Goal: Obtain resource: Download file/media

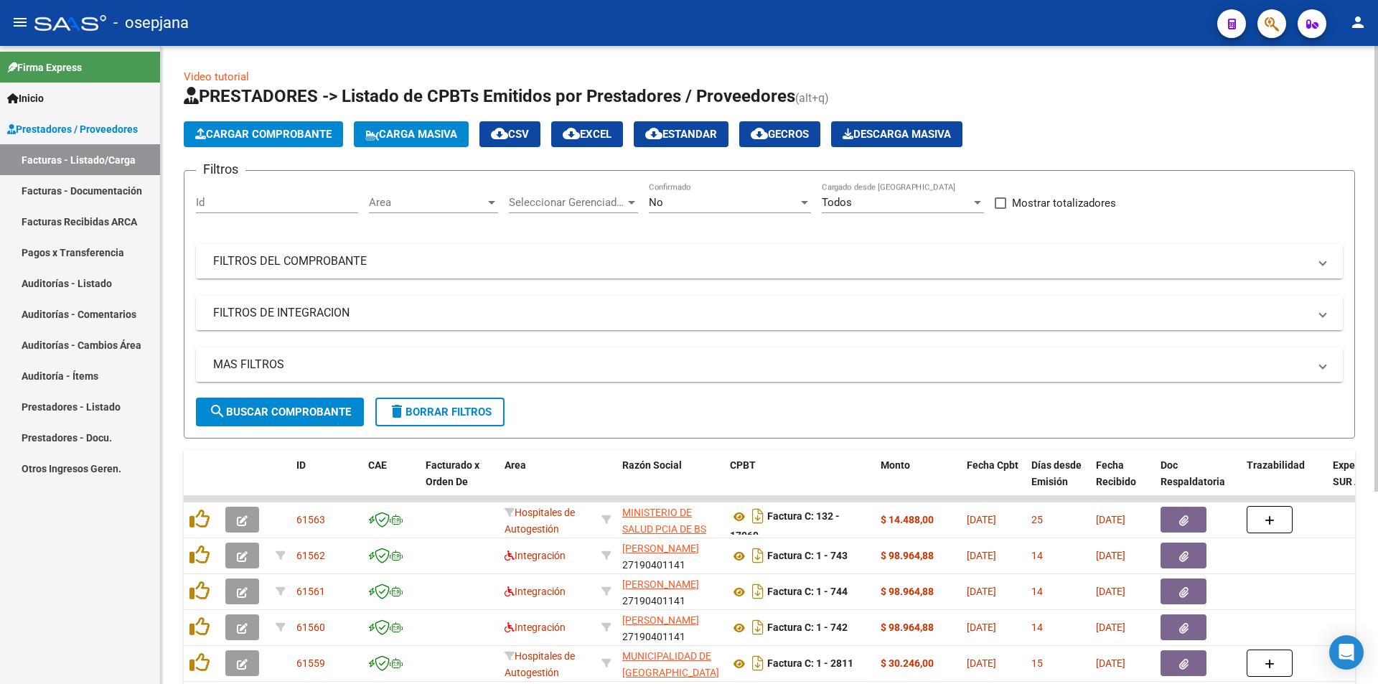
click at [436, 213] on div "Area Area" at bounding box center [433, 204] width 129 height 44
click at [446, 204] on span "Area" at bounding box center [427, 202] width 116 height 13
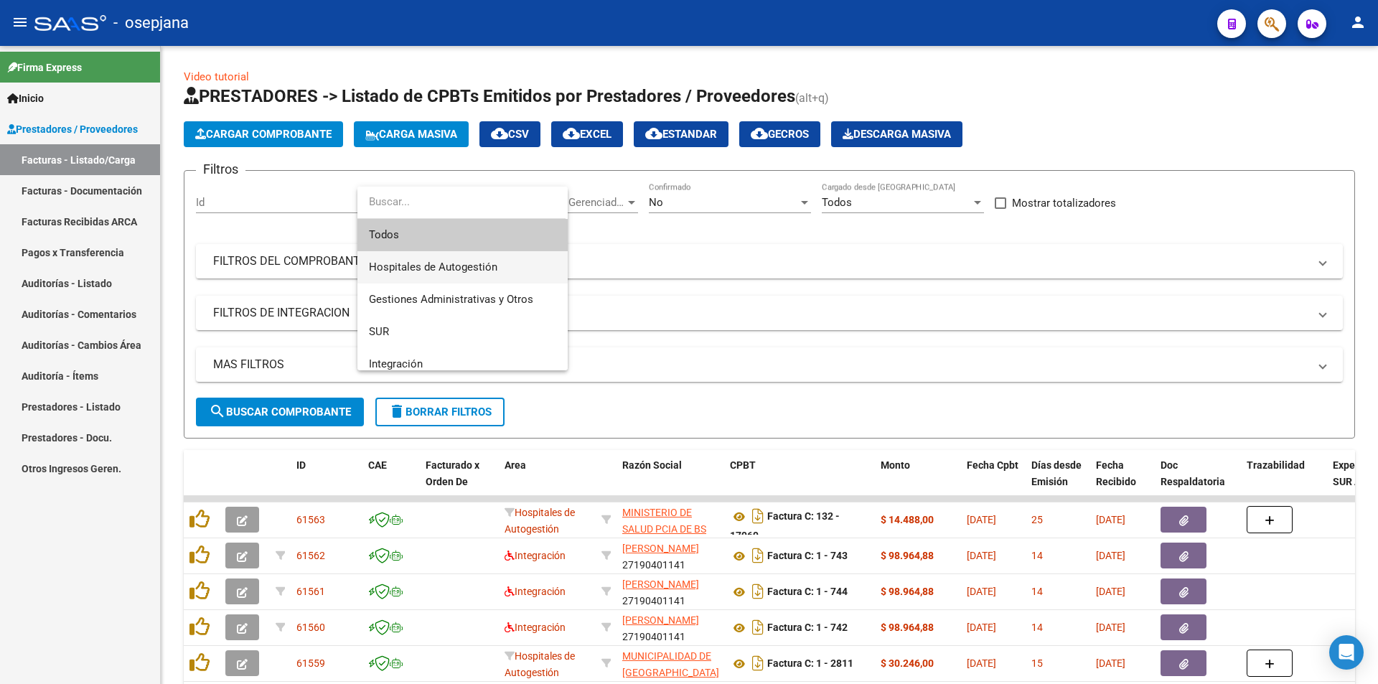
click at [502, 257] on span "Hospitales de Autogestión" at bounding box center [462, 267] width 187 height 32
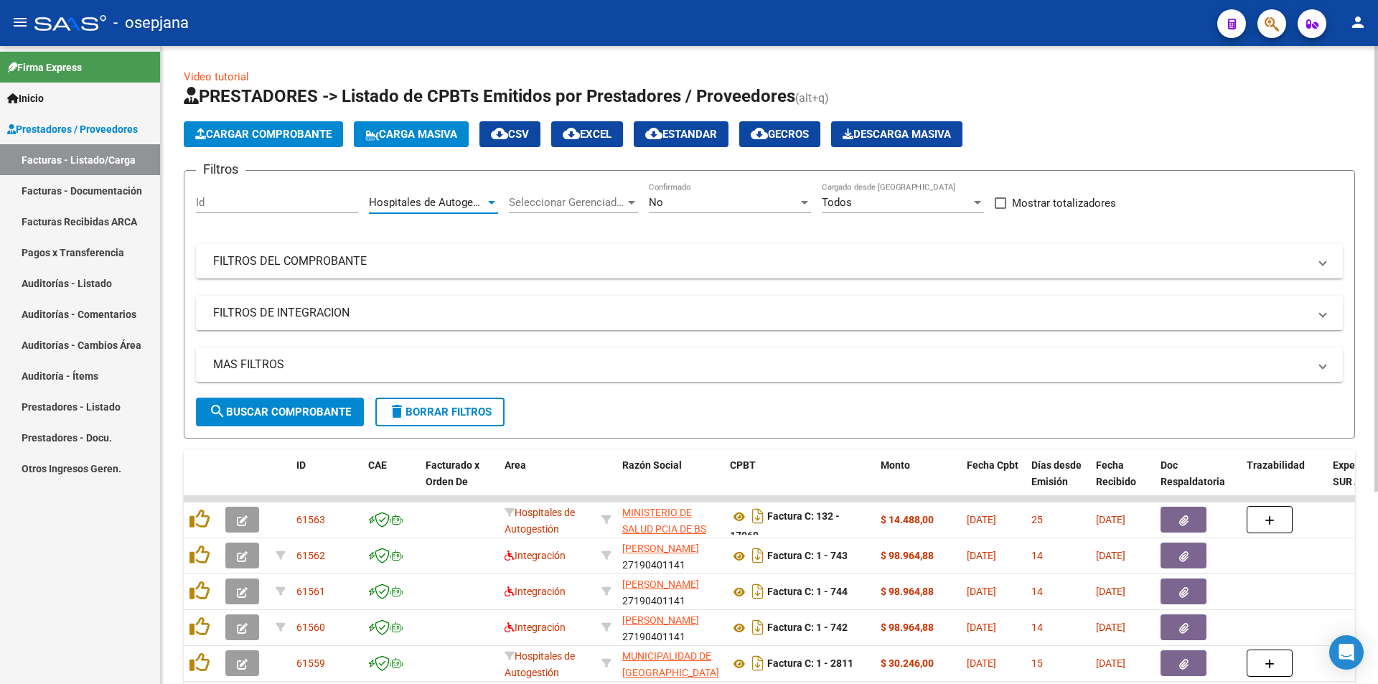
click at [337, 402] on button "search Buscar Comprobante" at bounding box center [280, 411] width 168 height 29
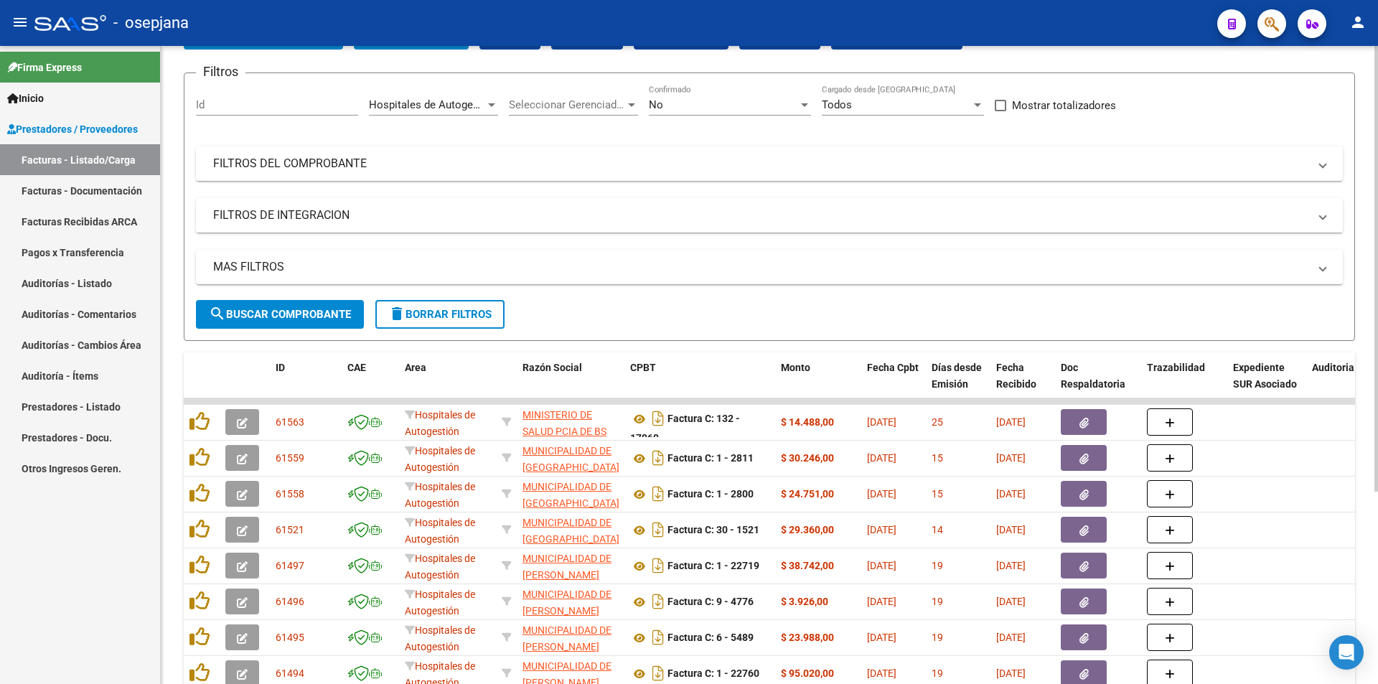
scroll to position [275, 0]
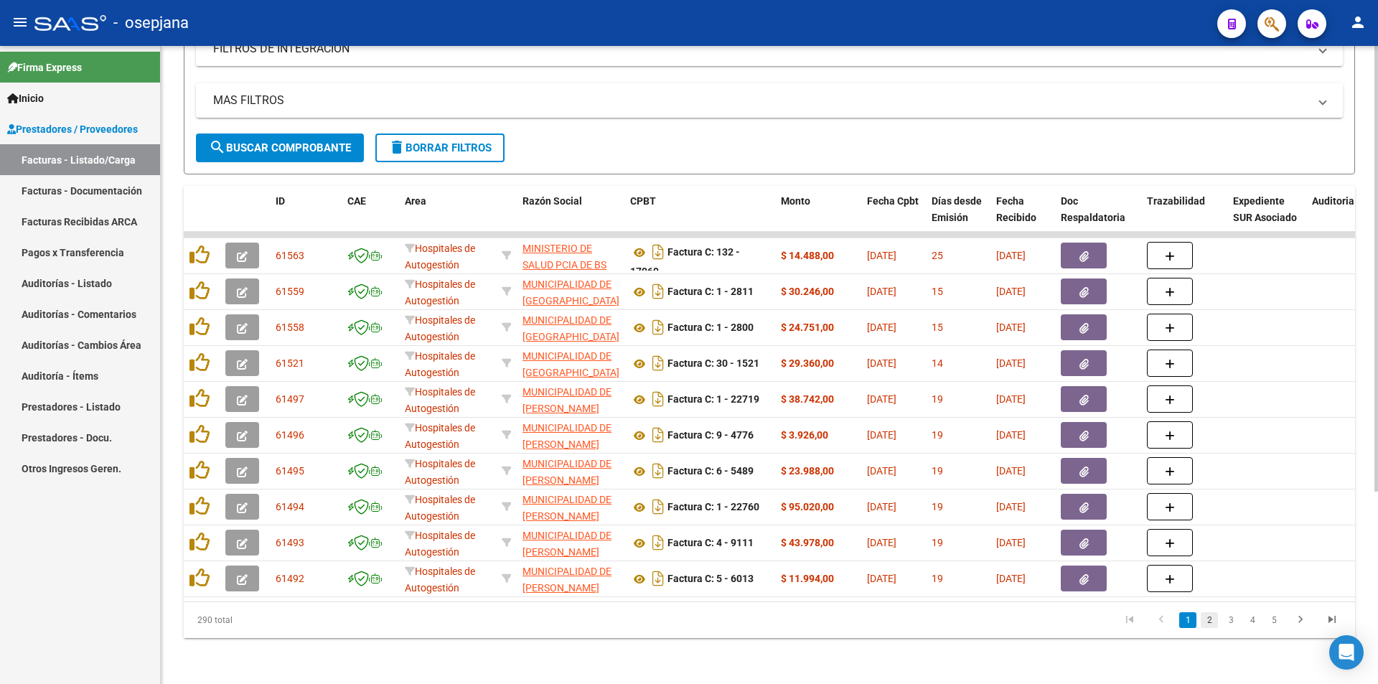
click at [1213, 620] on link "2" at bounding box center [1208, 620] width 17 height 16
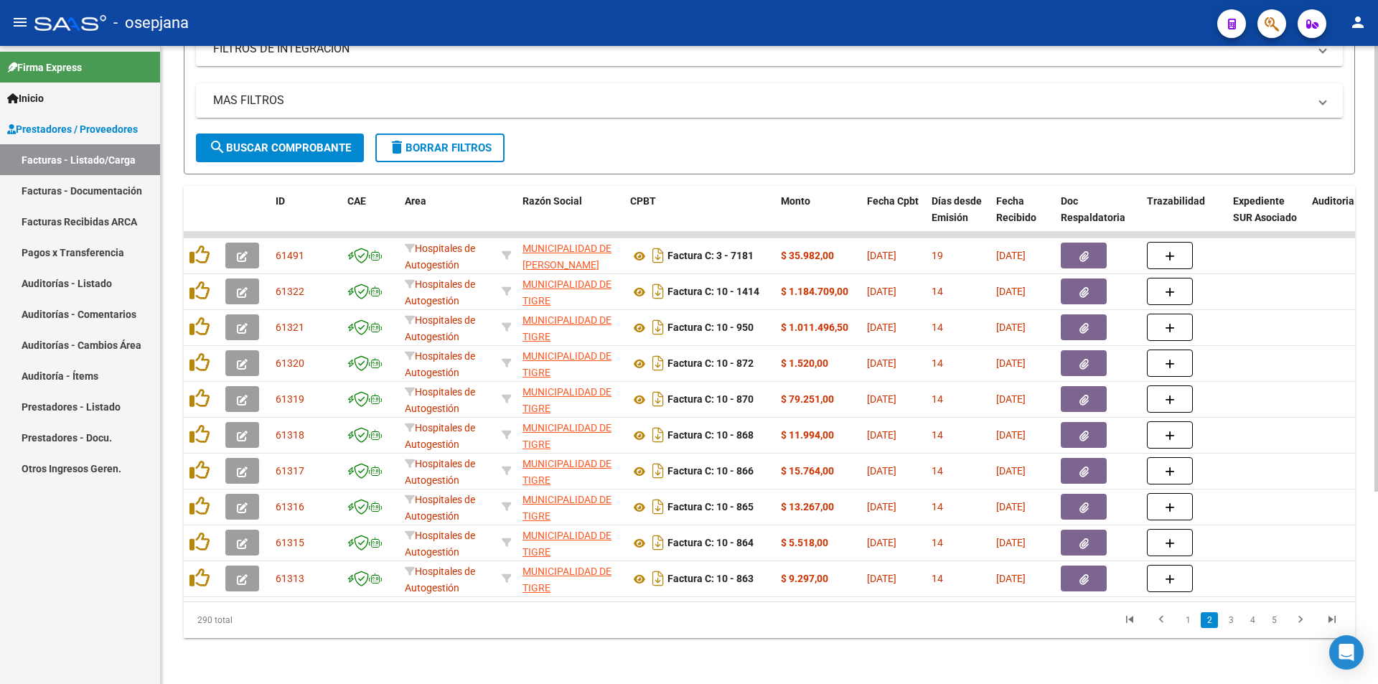
click at [1228, 620] on link "3" at bounding box center [1230, 620] width 17 height 16
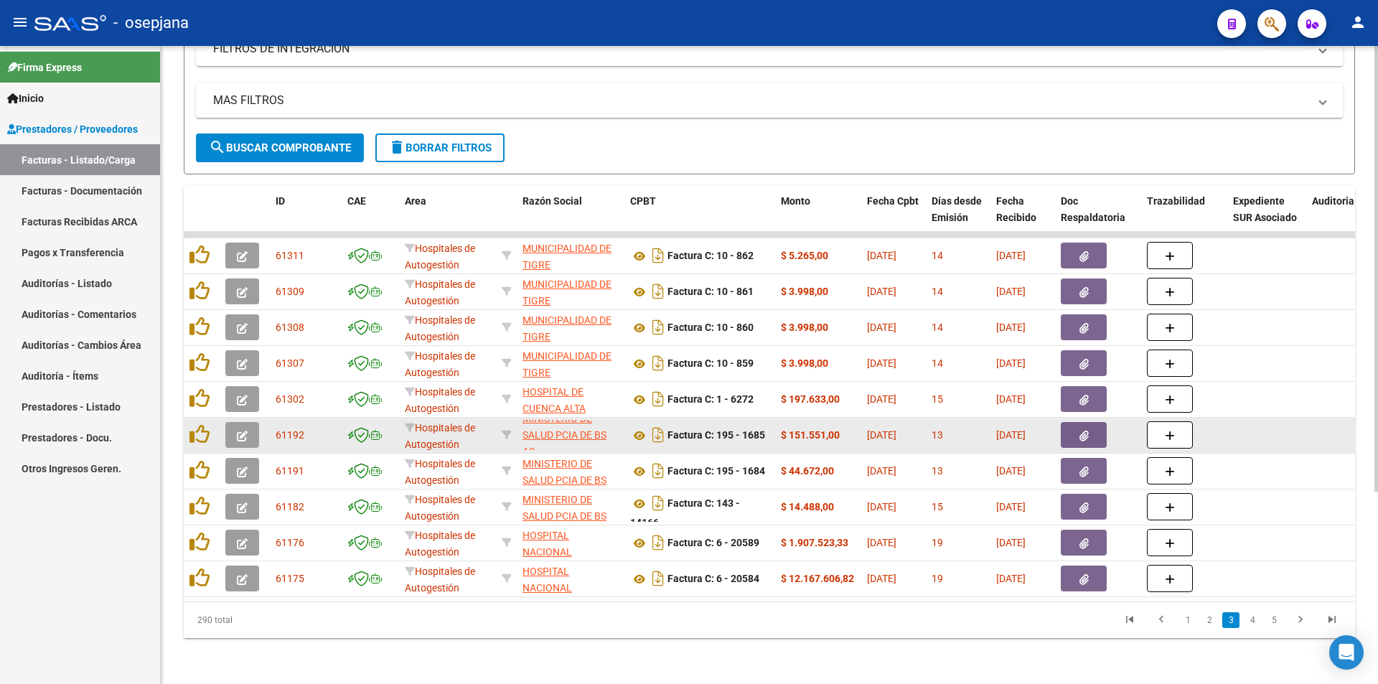
scroll to position [0, 0]
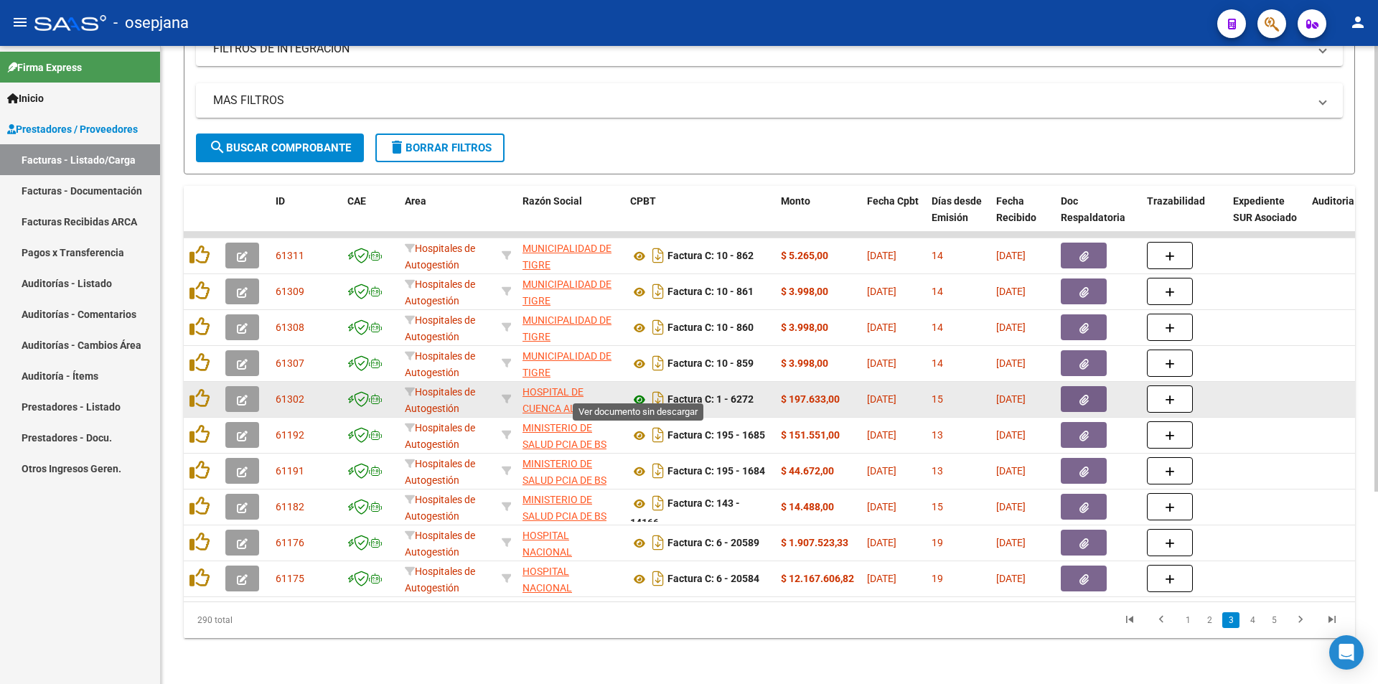
click at [637, 391] on icon at bounding box center [639, 399] width 19 height 17
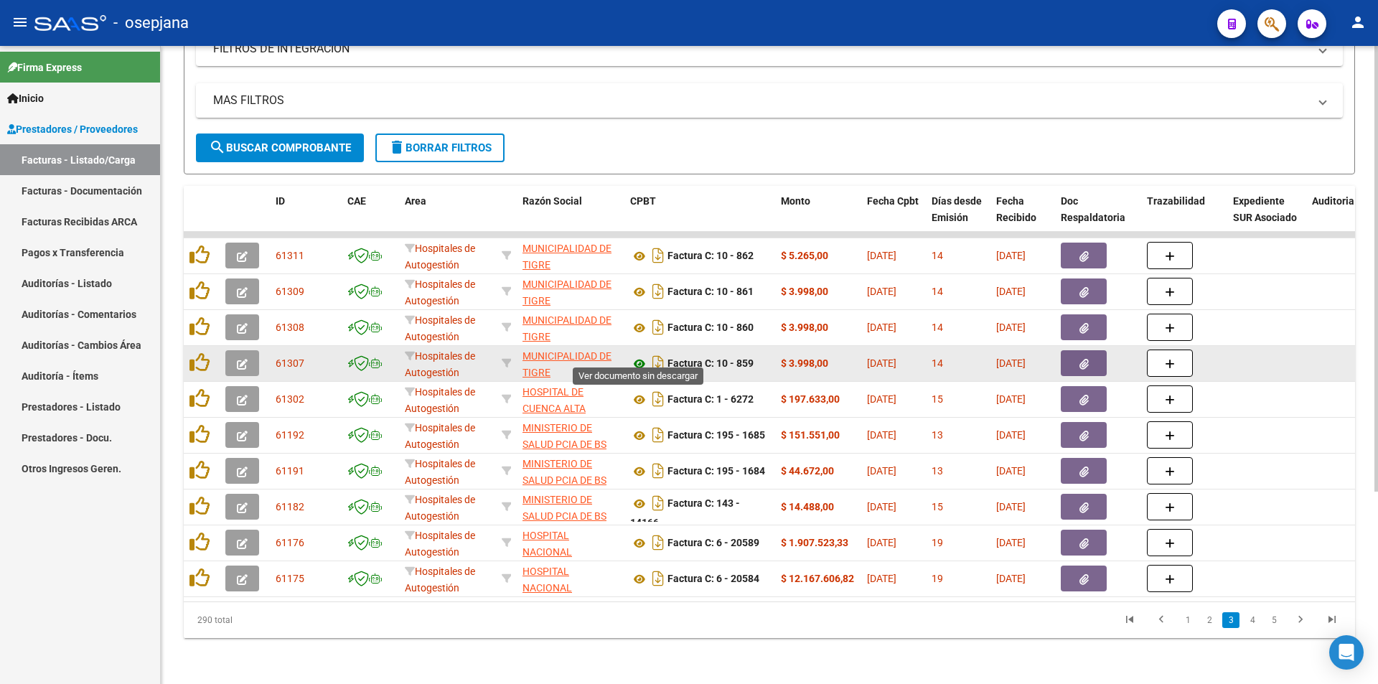
click at [633, 355] on icon at bounding box center [639, 363] width 19 height 17
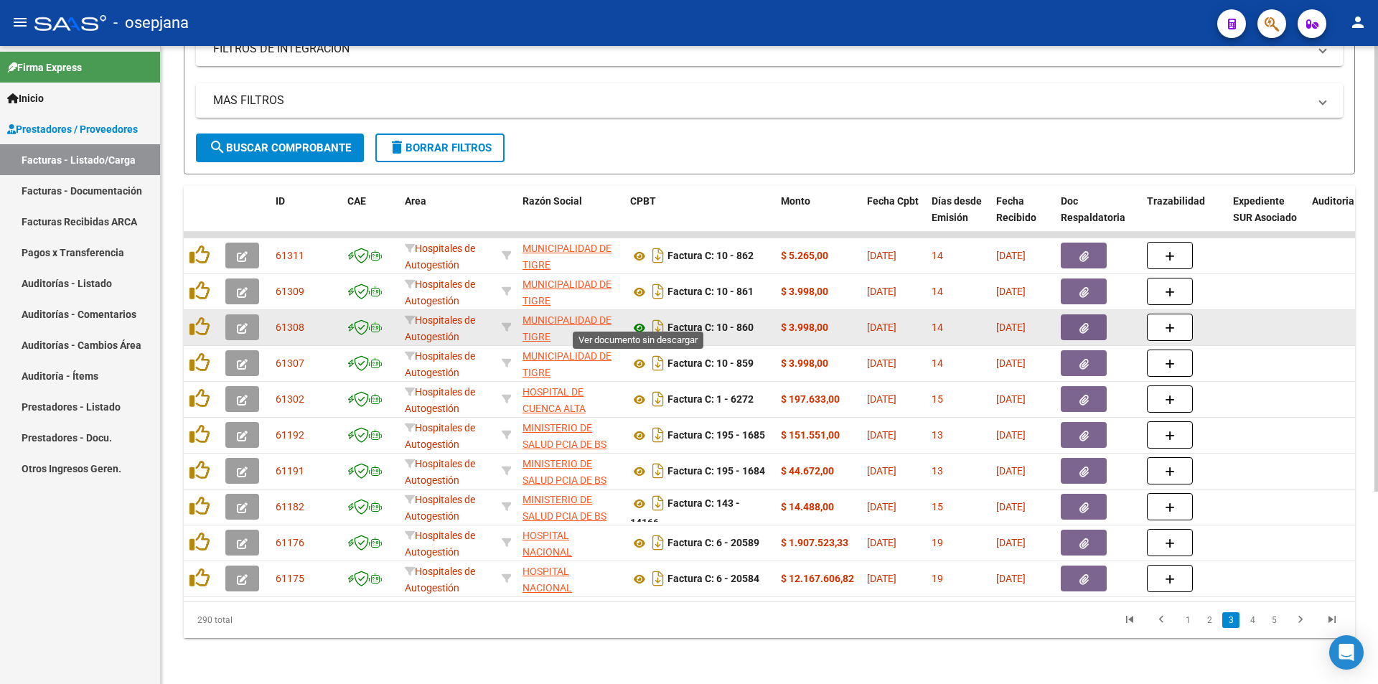
click at [634, 319] on icon at bounding box center [639, 327] width 19 height 17
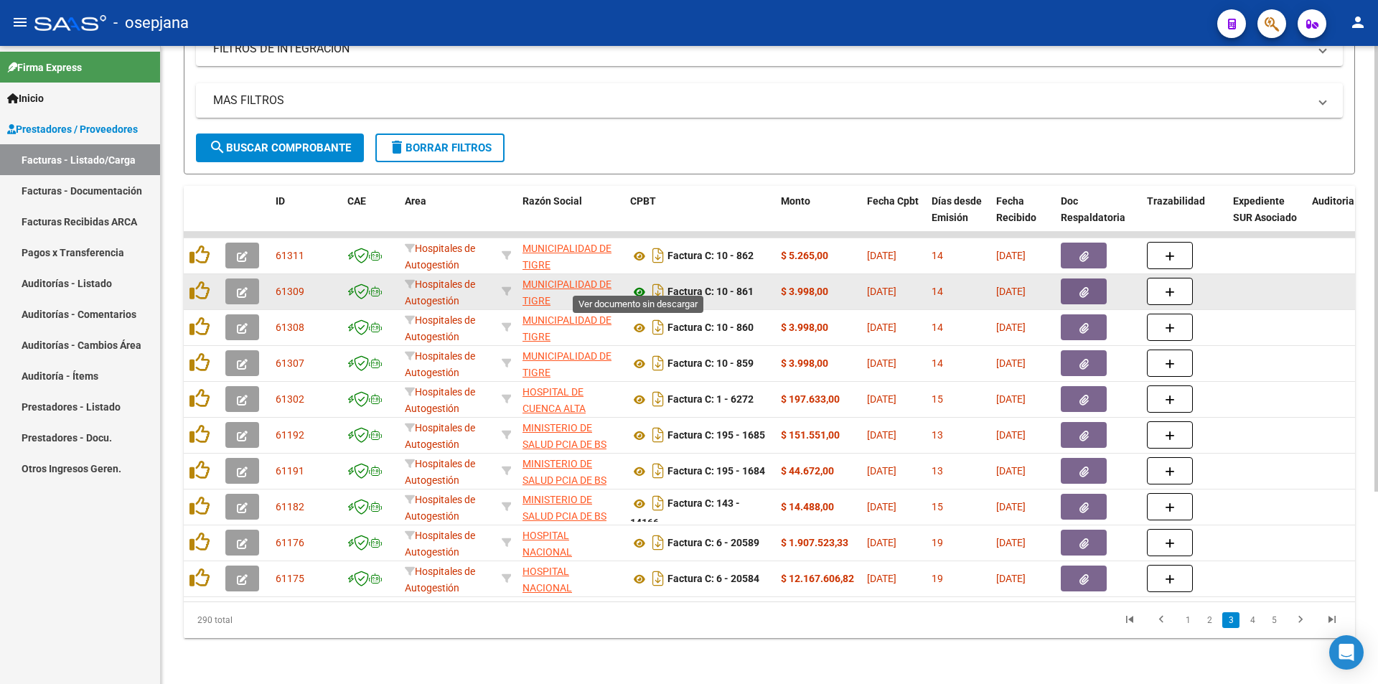
click at [634, 283] on icon at bounding box center [639, 291] width 19 height 17
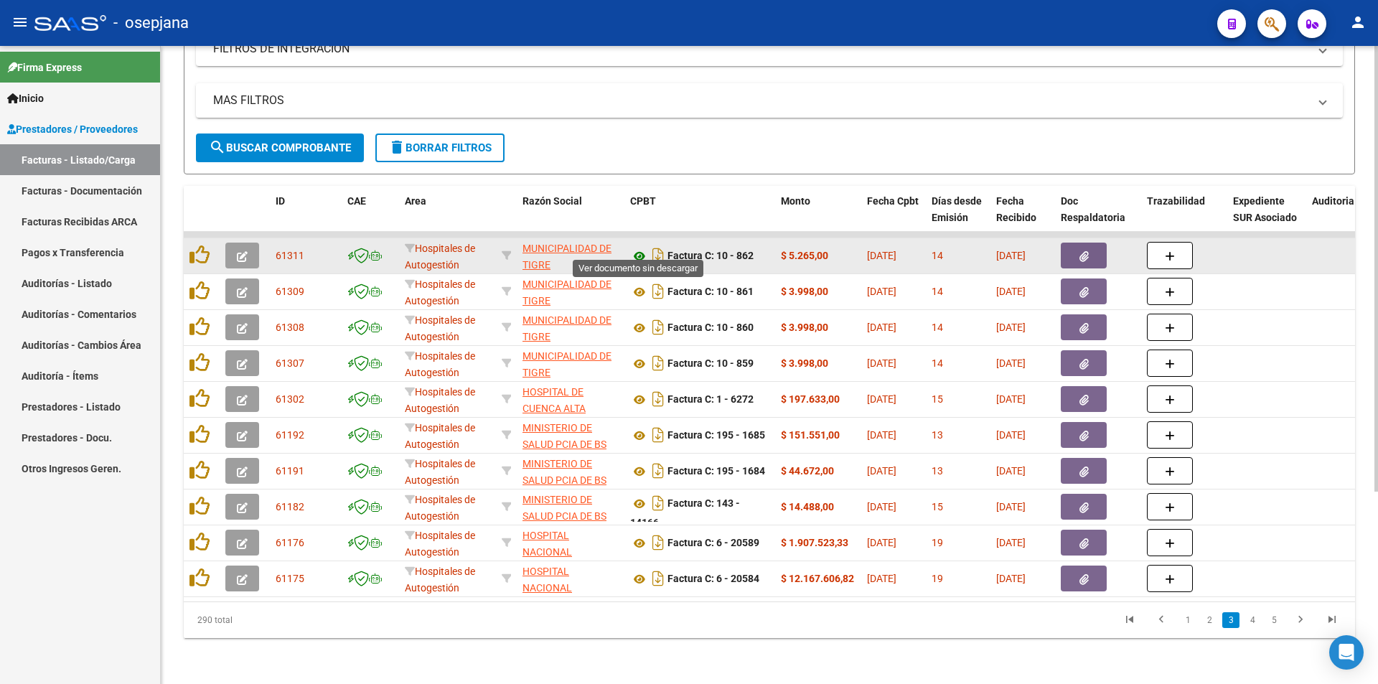
click at [637, 248] on icon at bounding box center [639, 256] width 19 height 17
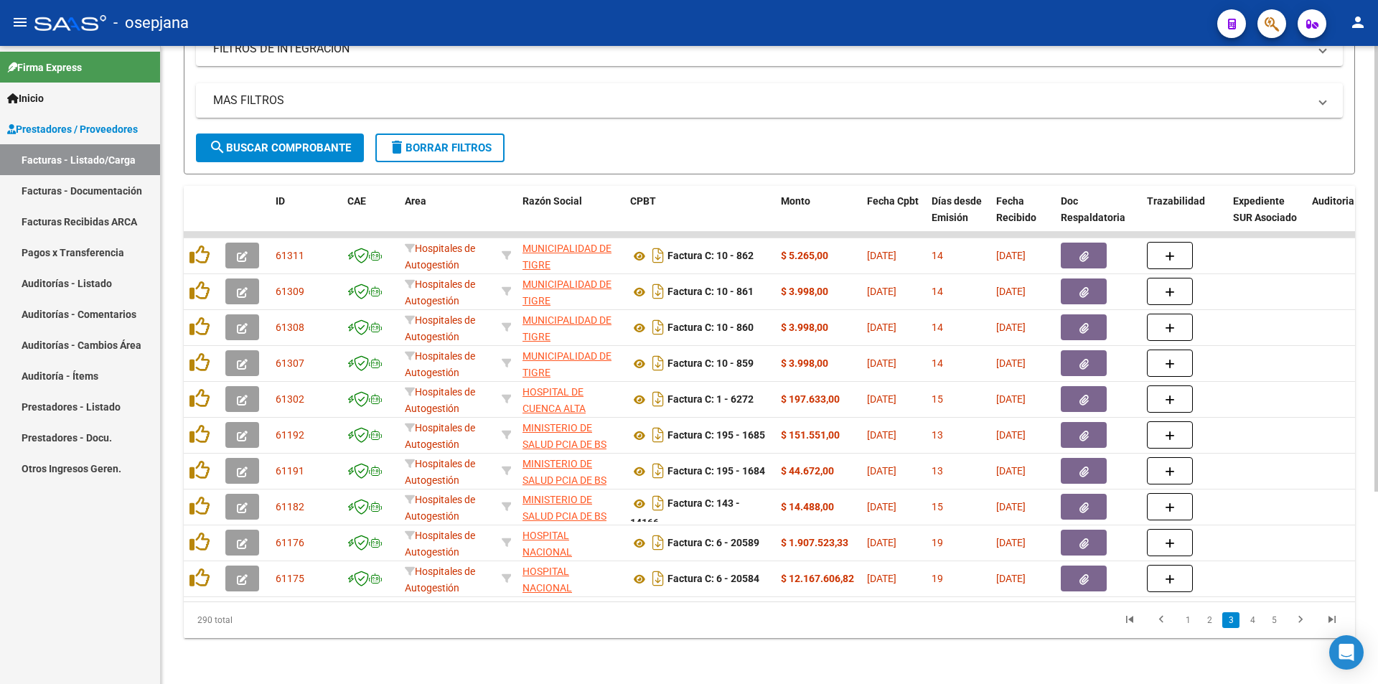
click at [1209, 631] on li "2" at bounding box center [1209, 620] width 22 height 24
click at [1207, 623] on link "2" at bounding box center [1208, 620] width 17 height 16
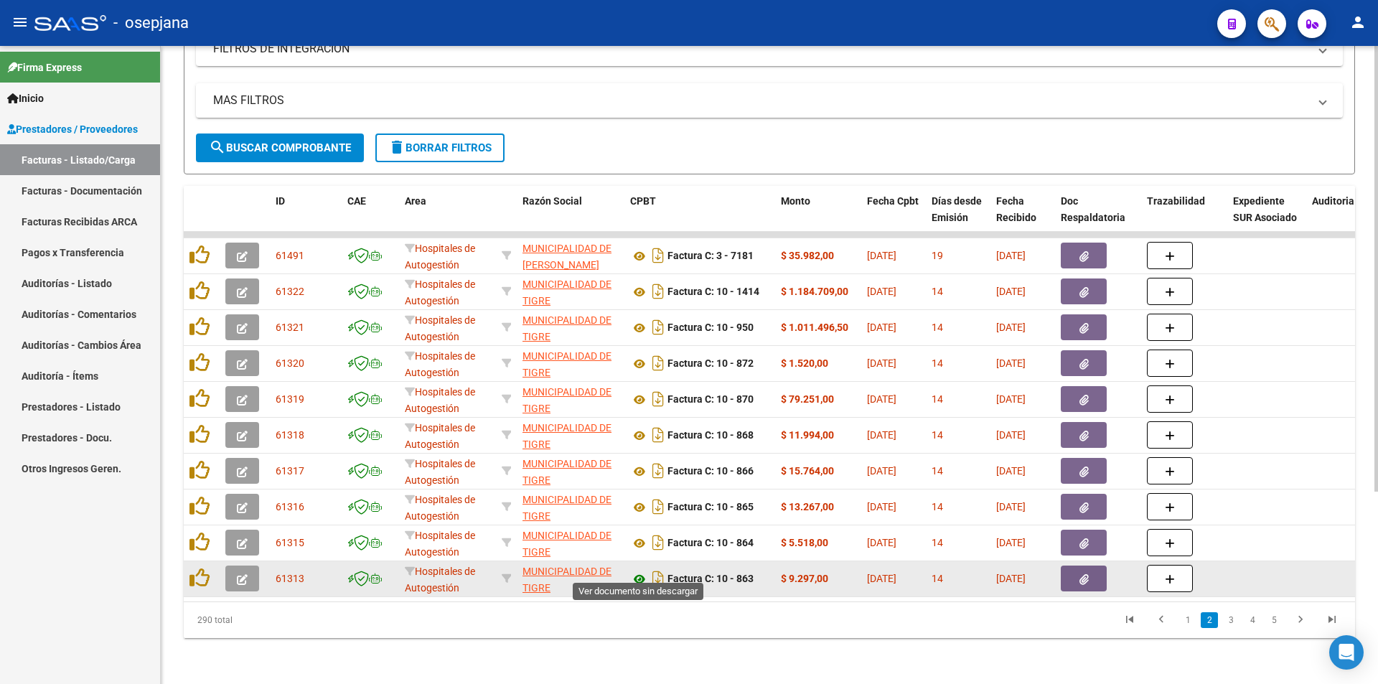
click at [641, 572] on icon at bounding box center [639, 578] width 19 height 17
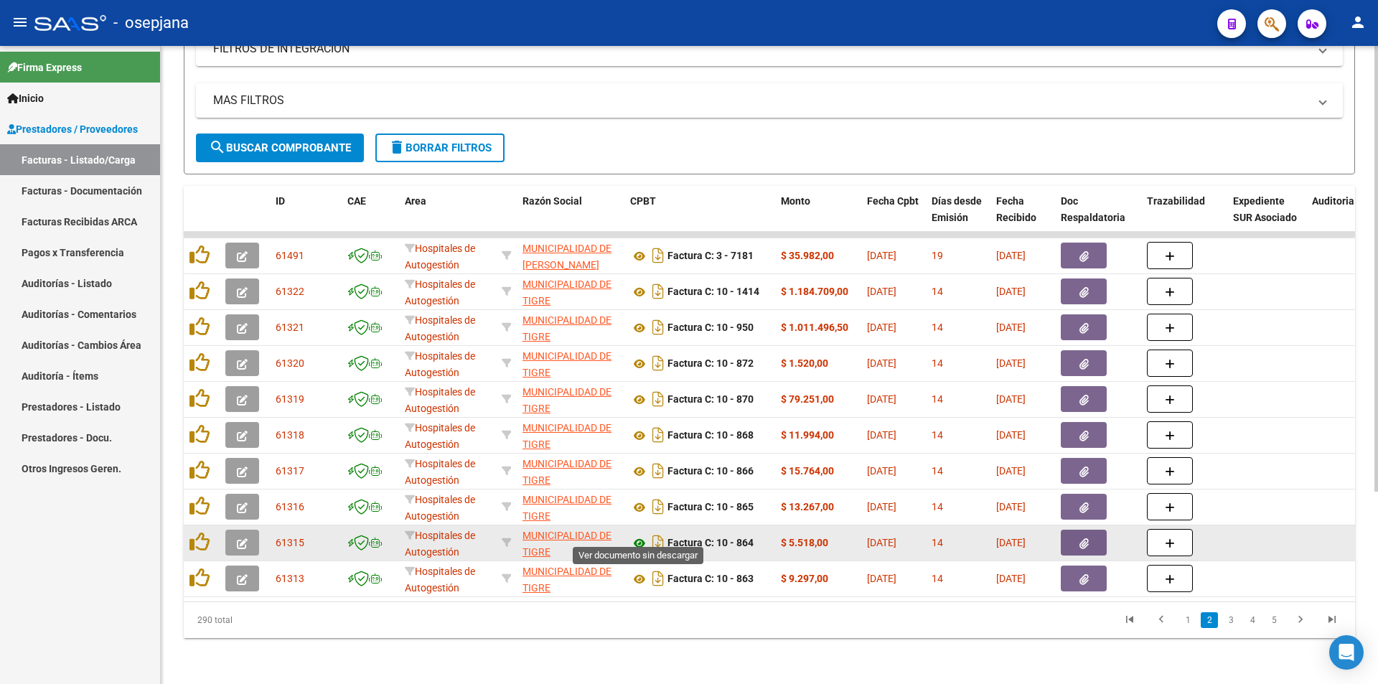
click at [636, 537] on icon at bounding box center [639, 543] width 19 height 17
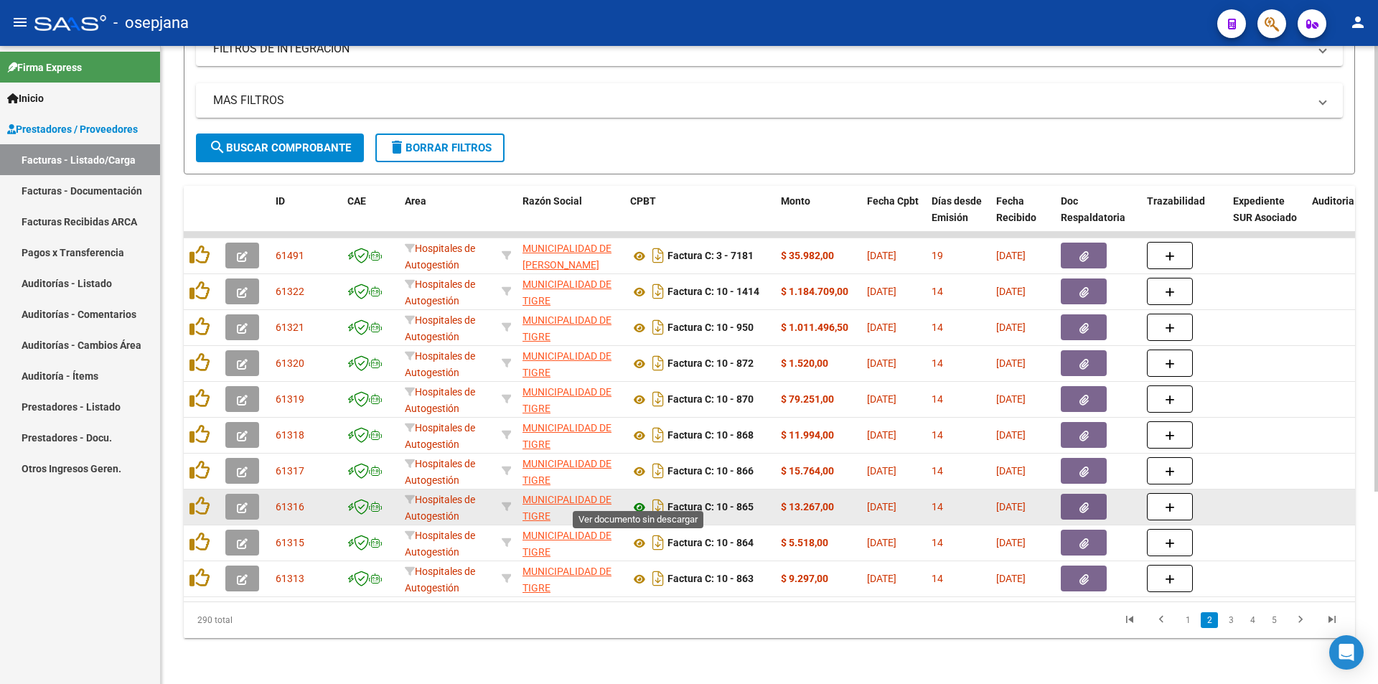
click at [637, 499] on icon at bounding box center [639, 507] width 19 height 17
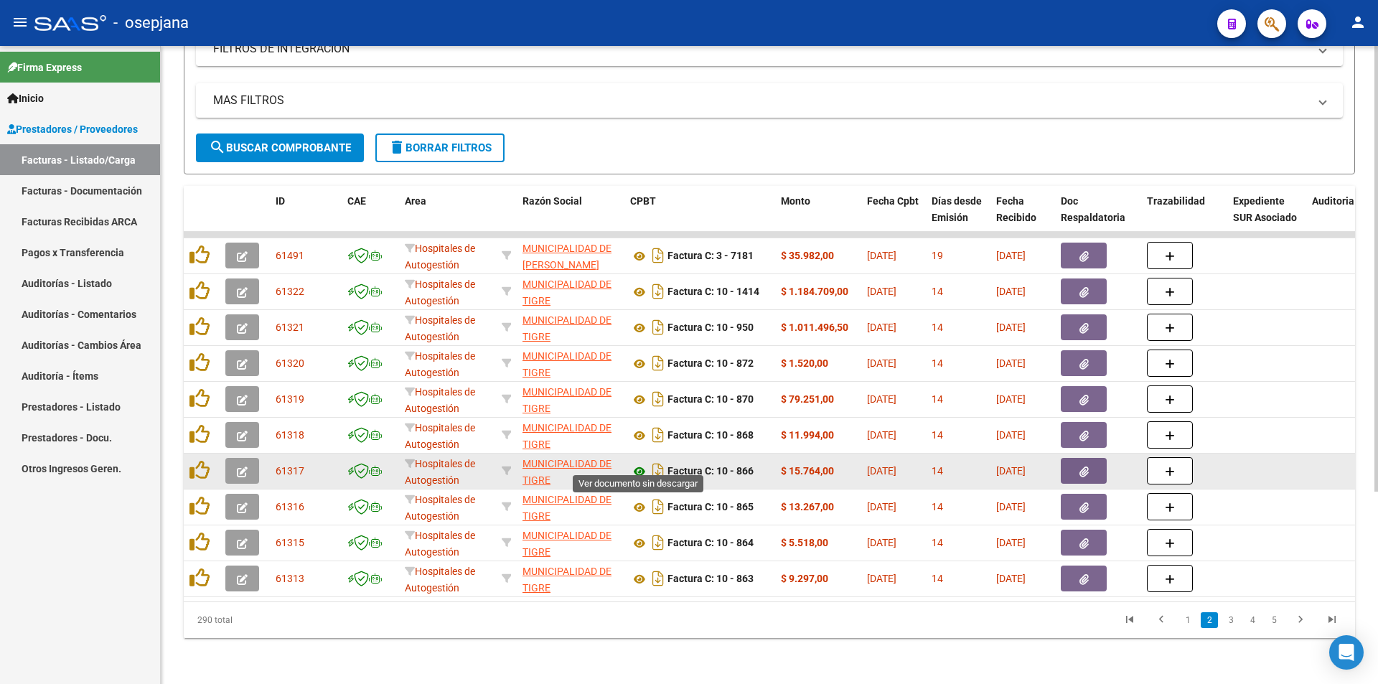
click at [634, 463] on icon at bounding box center [639, 471] width 19 height 17
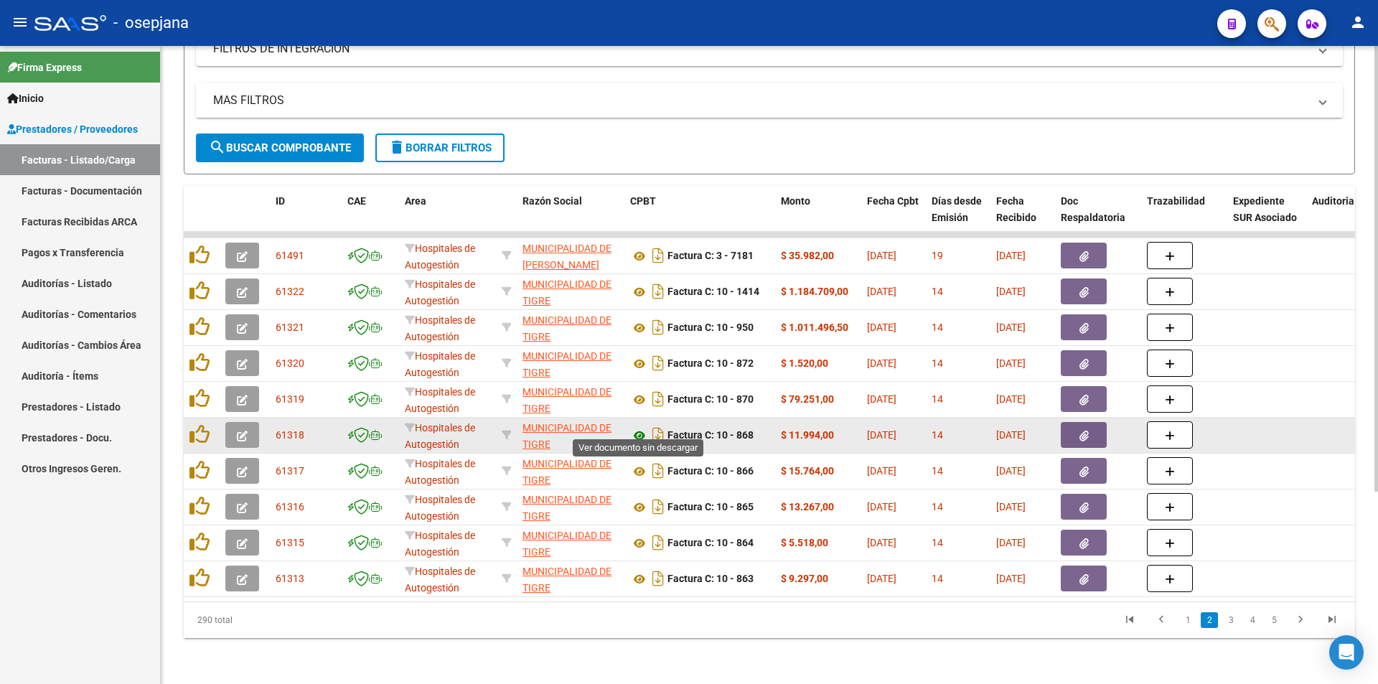
click at [639, 427] on icon at bounding box center [639, 435] width 19 height 17
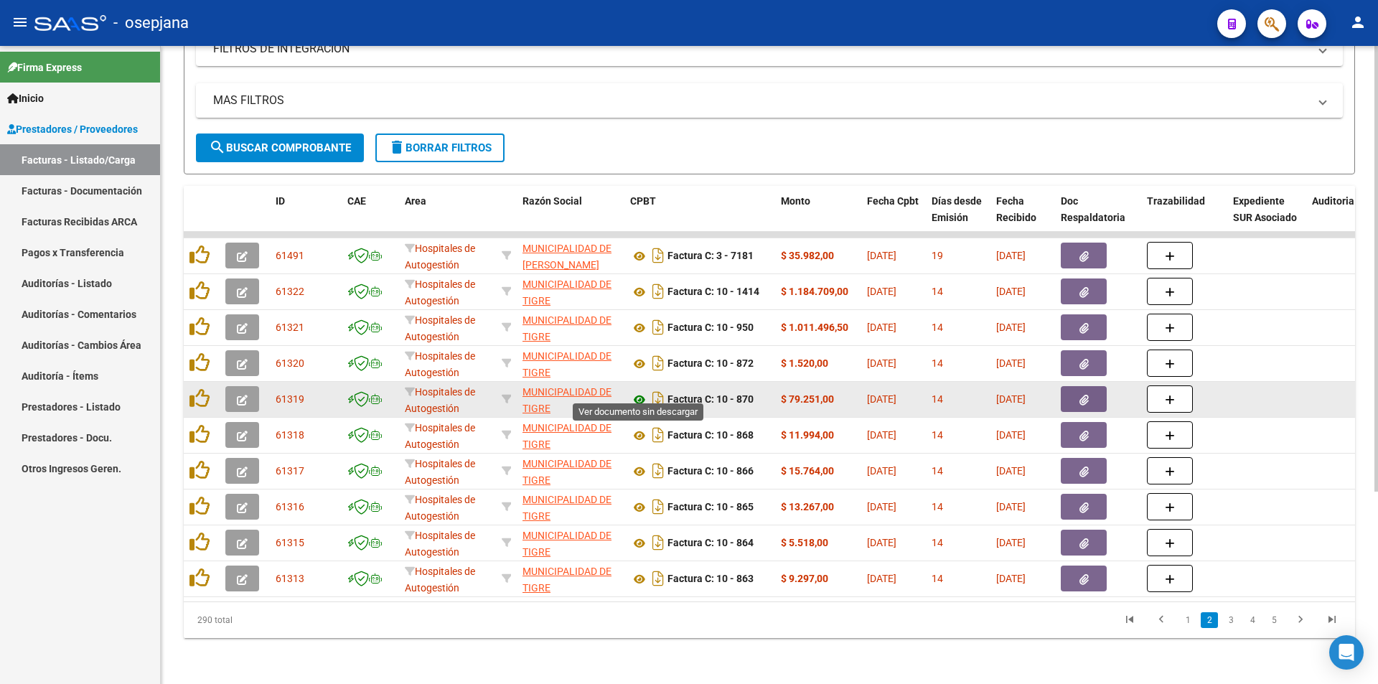
click at [639, 393] on icon at bounding box center [639, 399] width 19 height 17
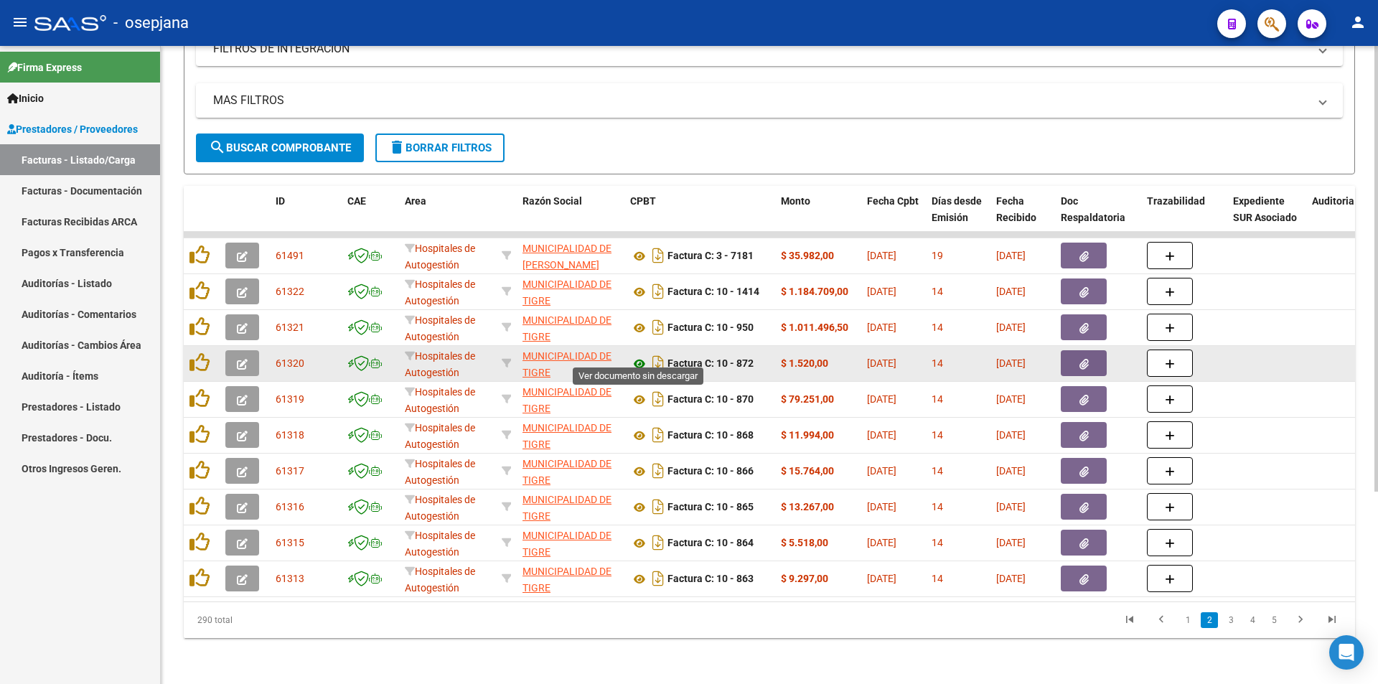
click at [638, 356] on icon at bounding box center [639, 363] width 19 height 17
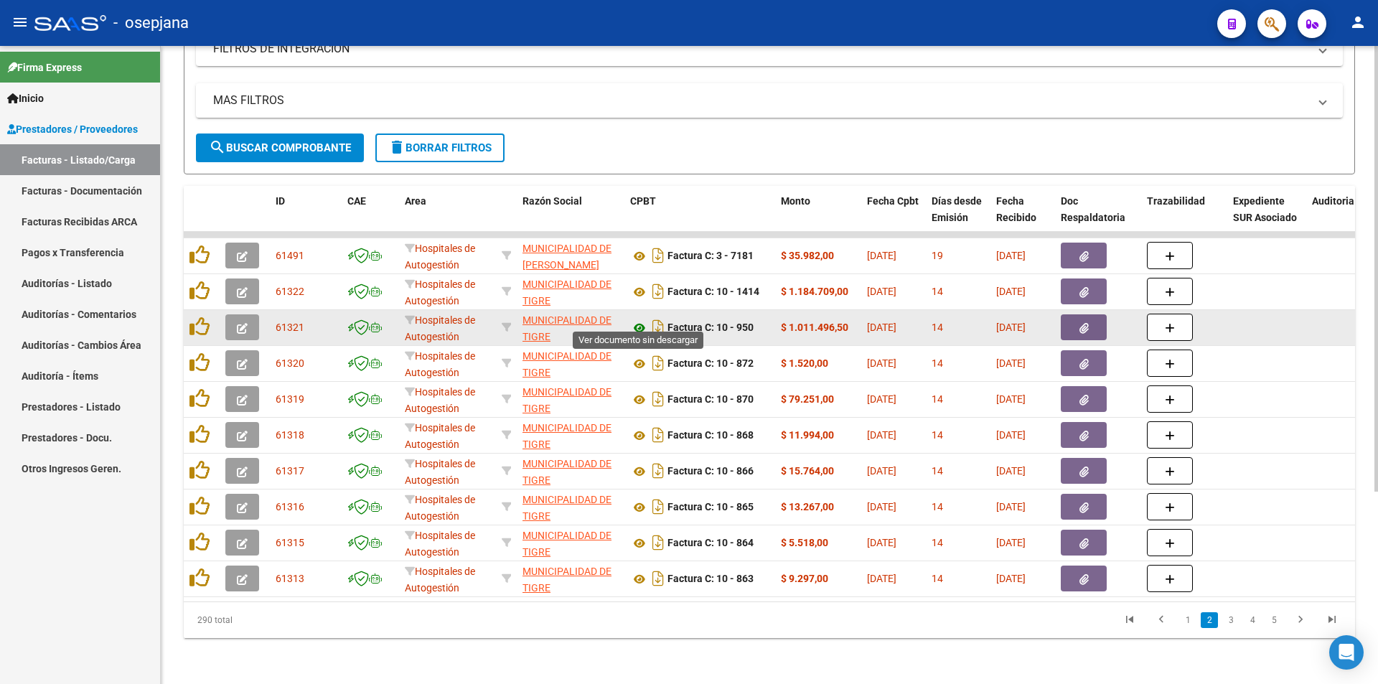
click at [634, 319] on icon at bounding box center [639, 327] width 19 height 17
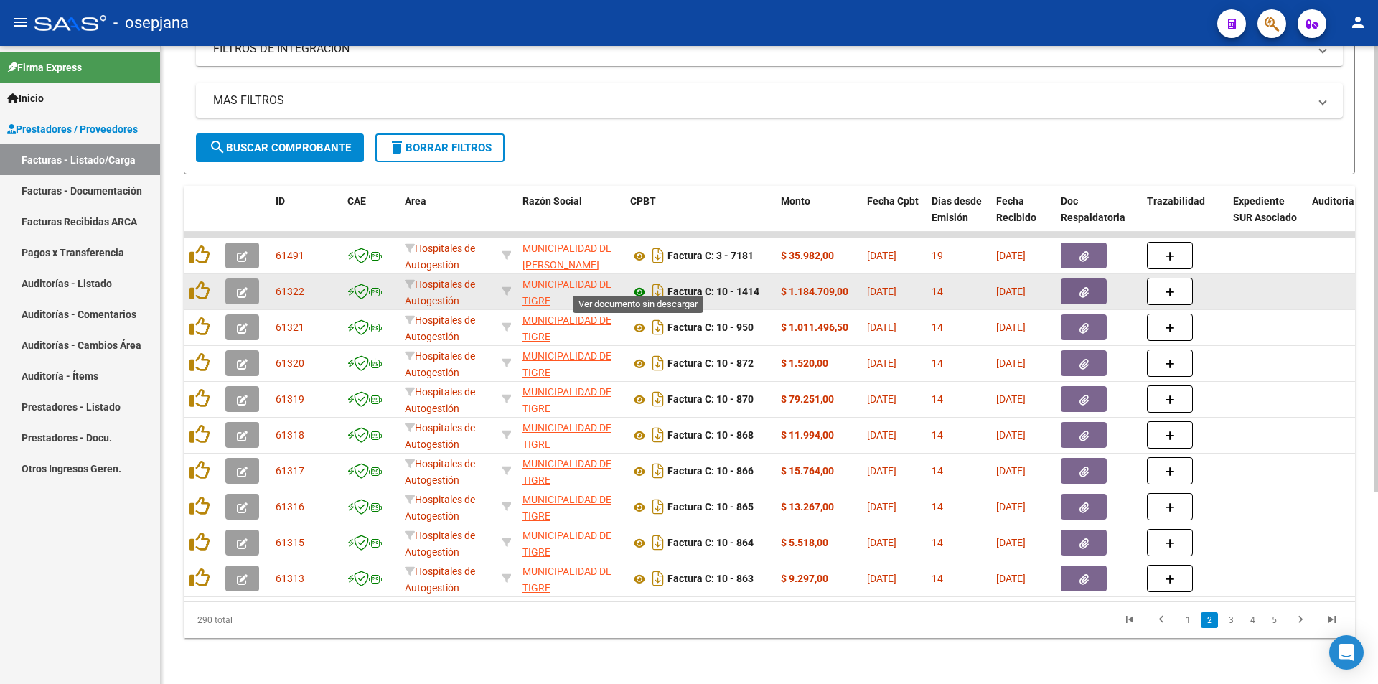
click at [642, 283] on icon at bounding box center [639, 291] width 19 height 17
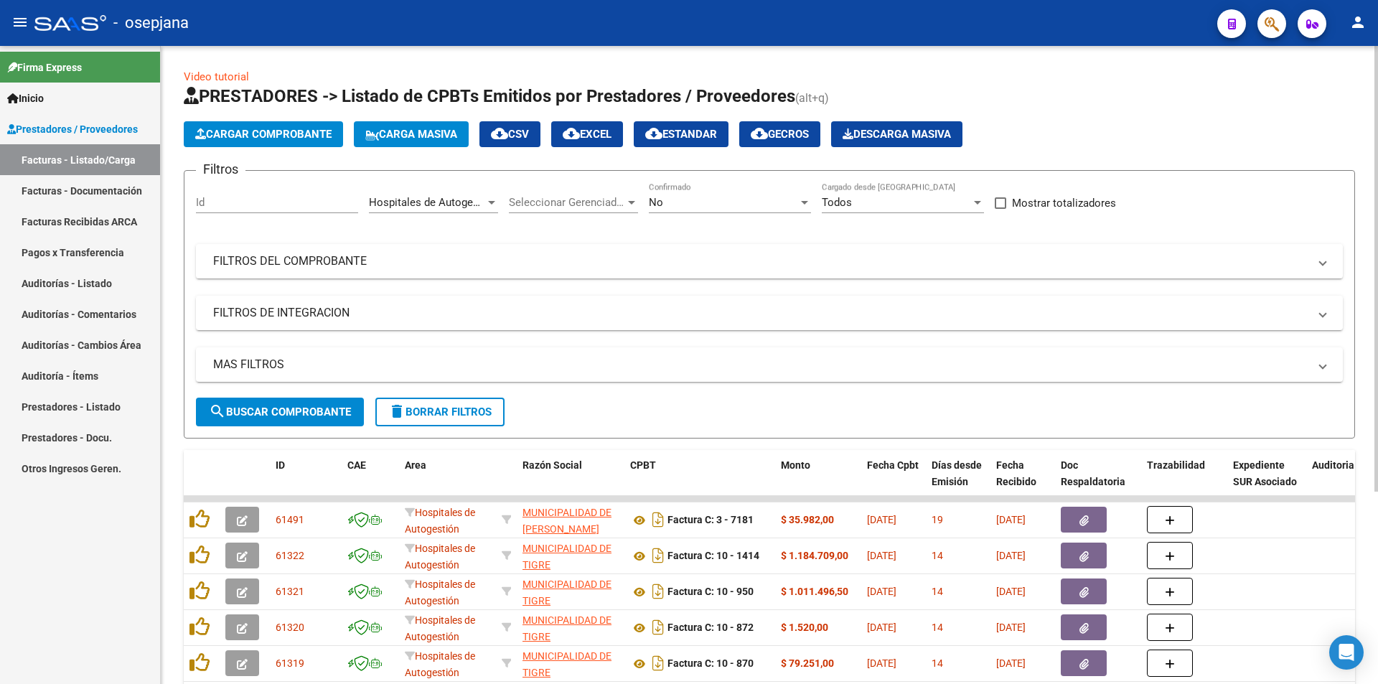
click at [481, 189] on div "Hospitales de Autogestión Area" at bounding box center [433, 197] width 129 height 31
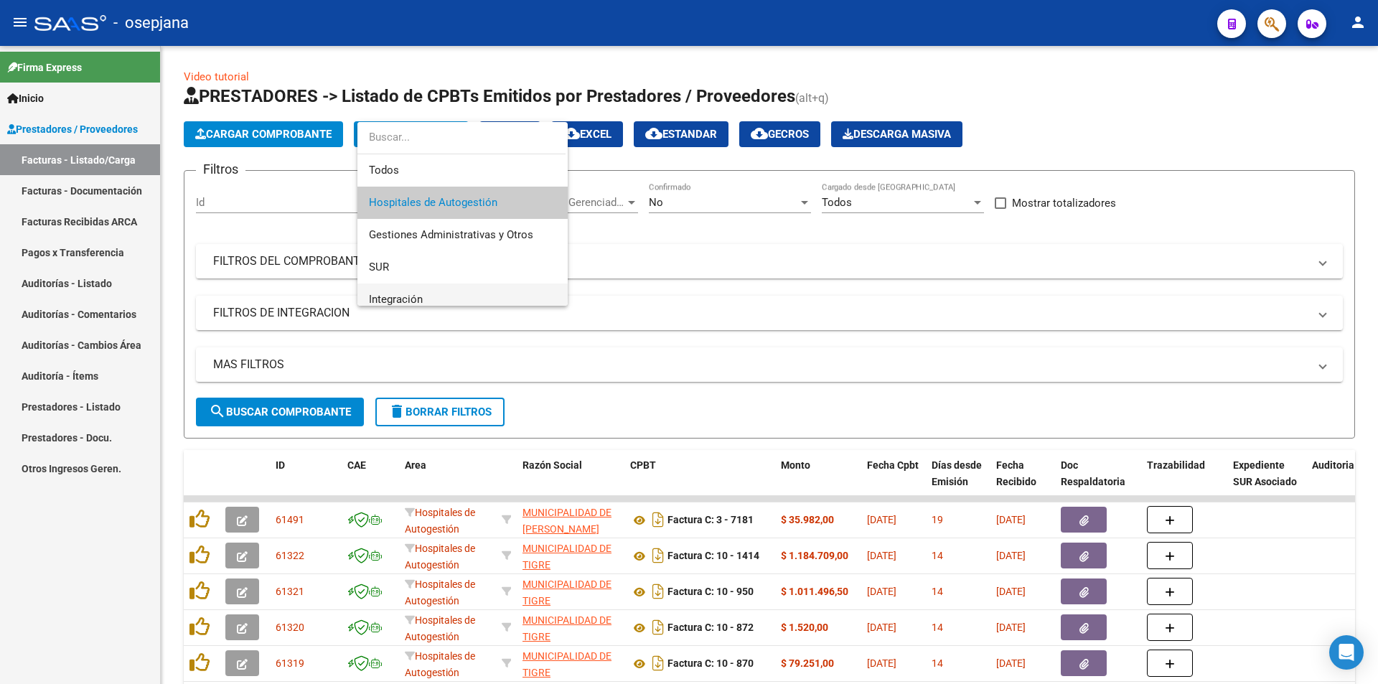
scroll to position [143, 0]
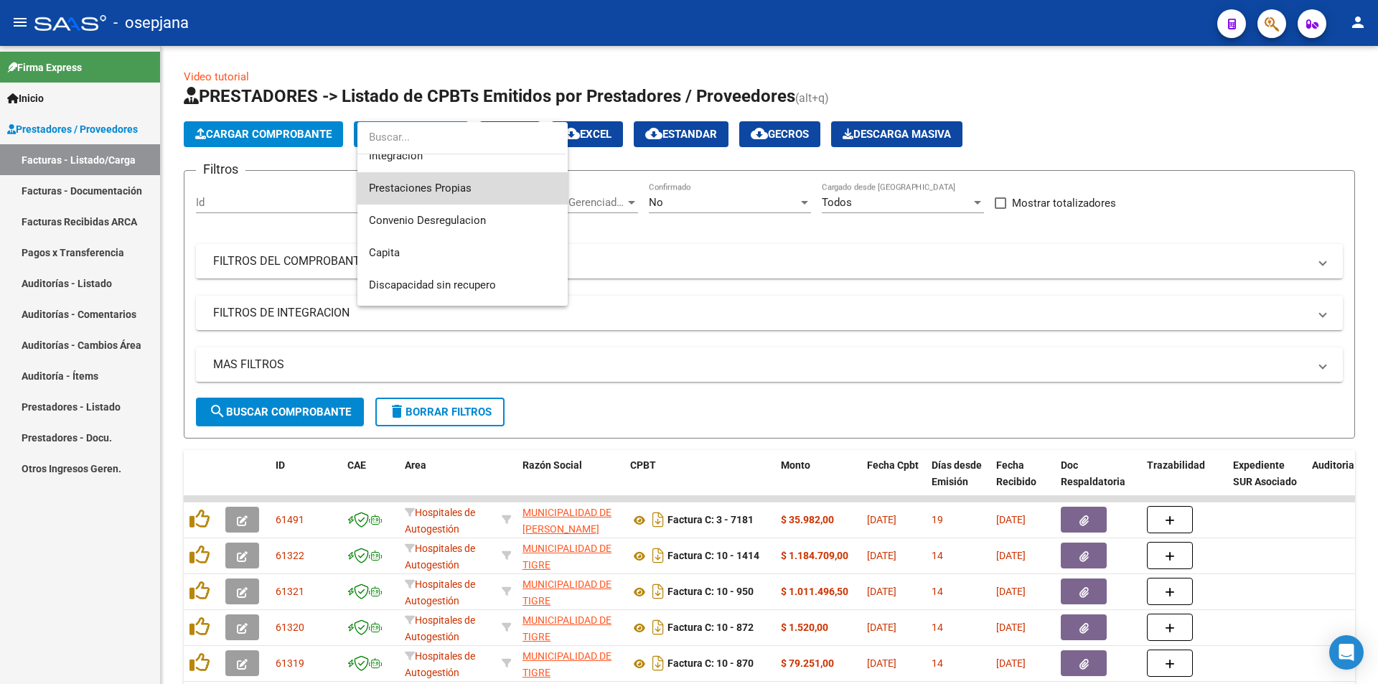
click at [468, 181] on span "Prestaciones Propias" at bounding box center [462, 188] width 187 height 32
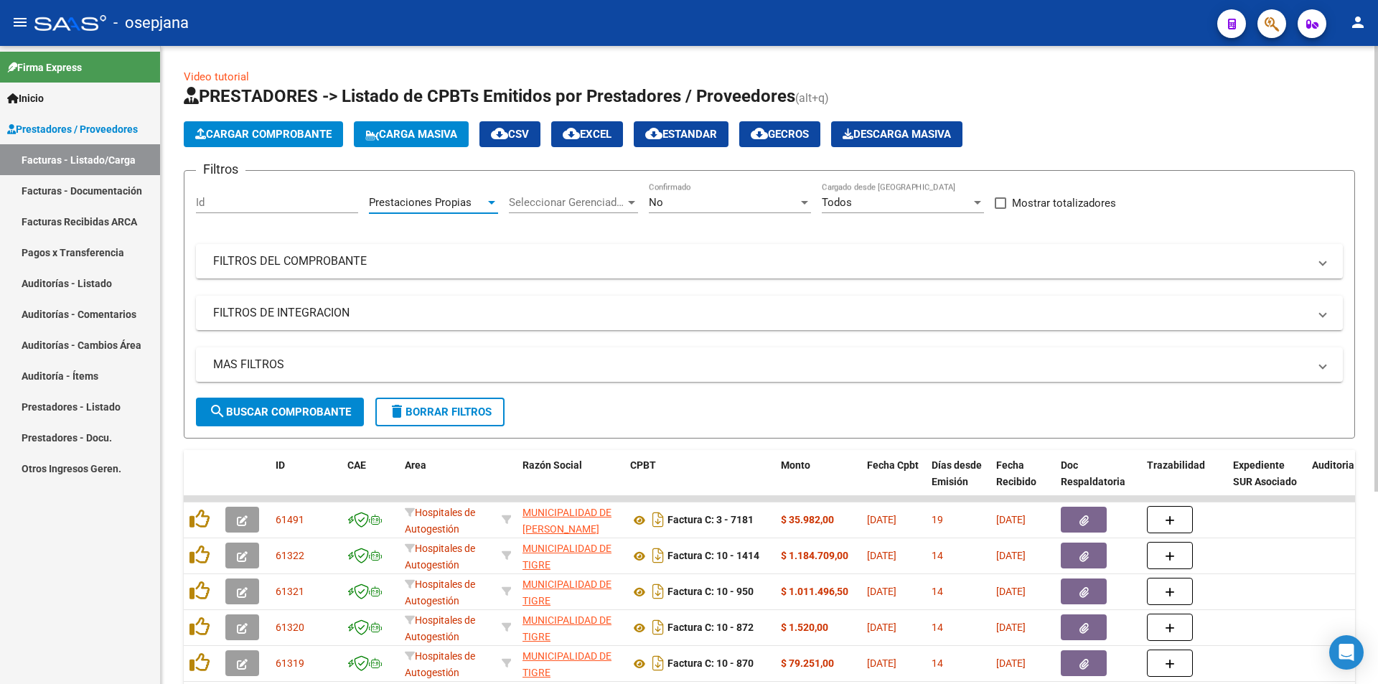
drag, startPoint x: 338, startPoint y: 390, endPoint x: 334, endPoint y: 402, distance: 12.7
click at [338, 393] on div "MAS FILTROS Todos Con Doc. Respaldatoria Todos Con Trazabilidad Todos Asociado …" at bounding box center [769, 372] width 1147 height 50
click at [327, 415] on span "search Buscar Comprobante" at bounding box center [280, 411] width 142 height 13
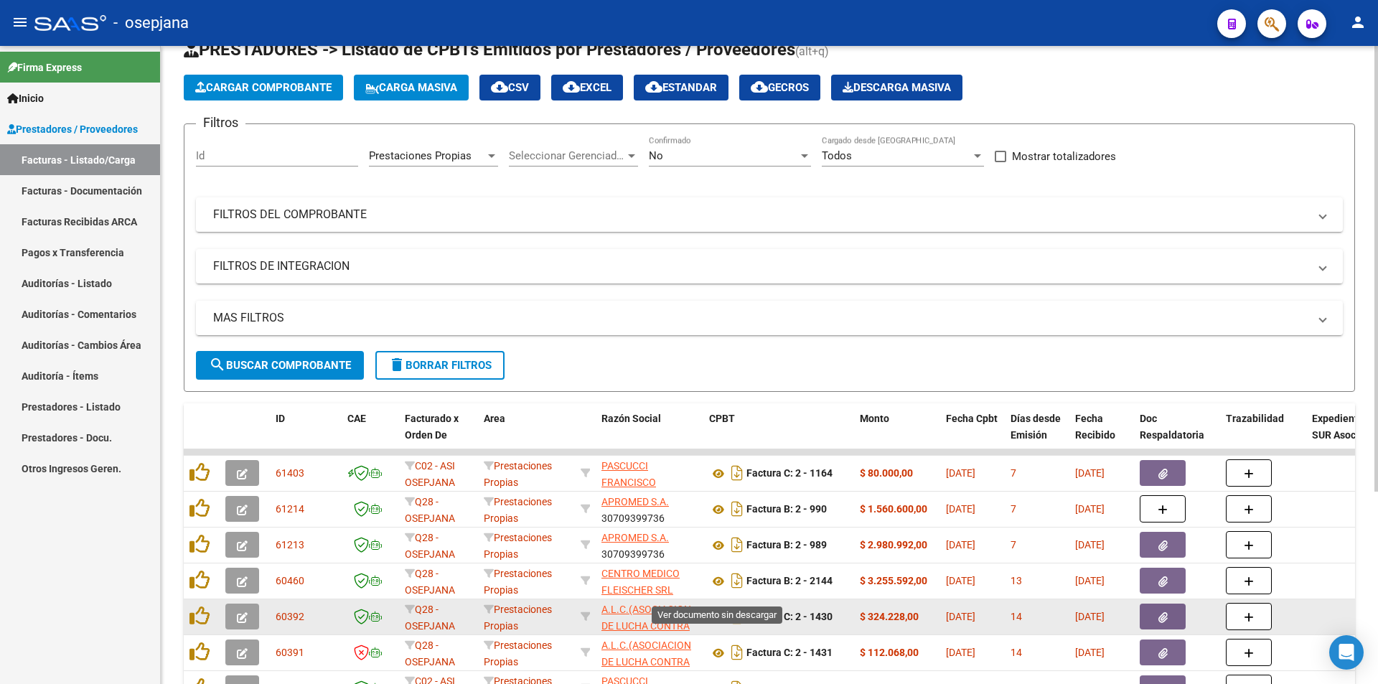
scroll to position [72, 0]
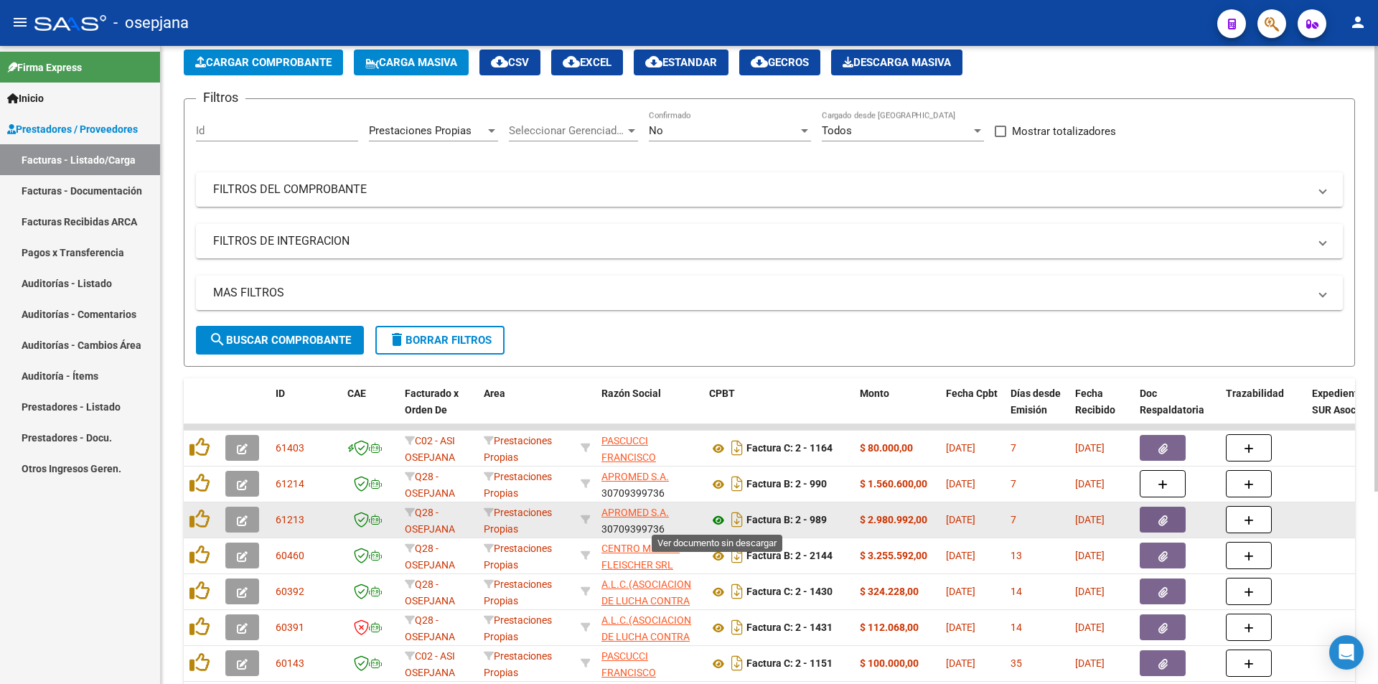
click at [714, 524] on icon at bounding box center [718, 520] width 19 height 17
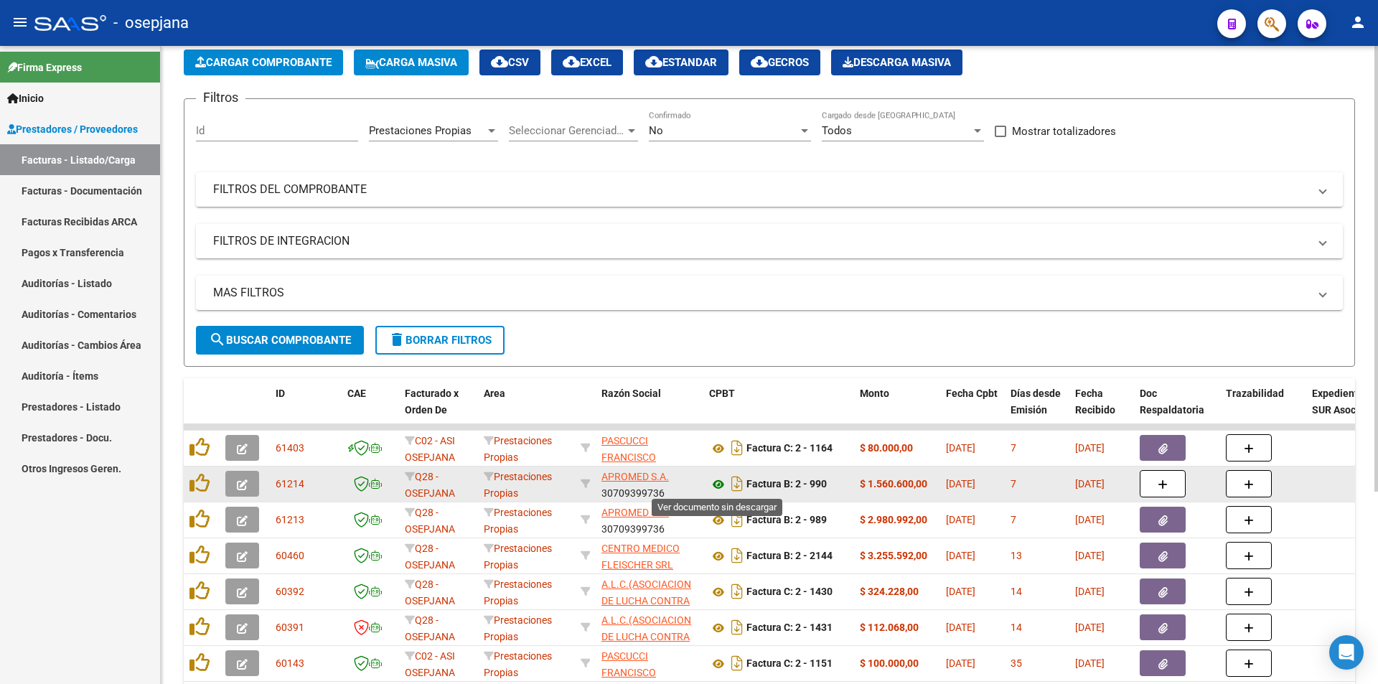
click at [714, 484] on icon at bounding box center [718, 484] width 19 height 17
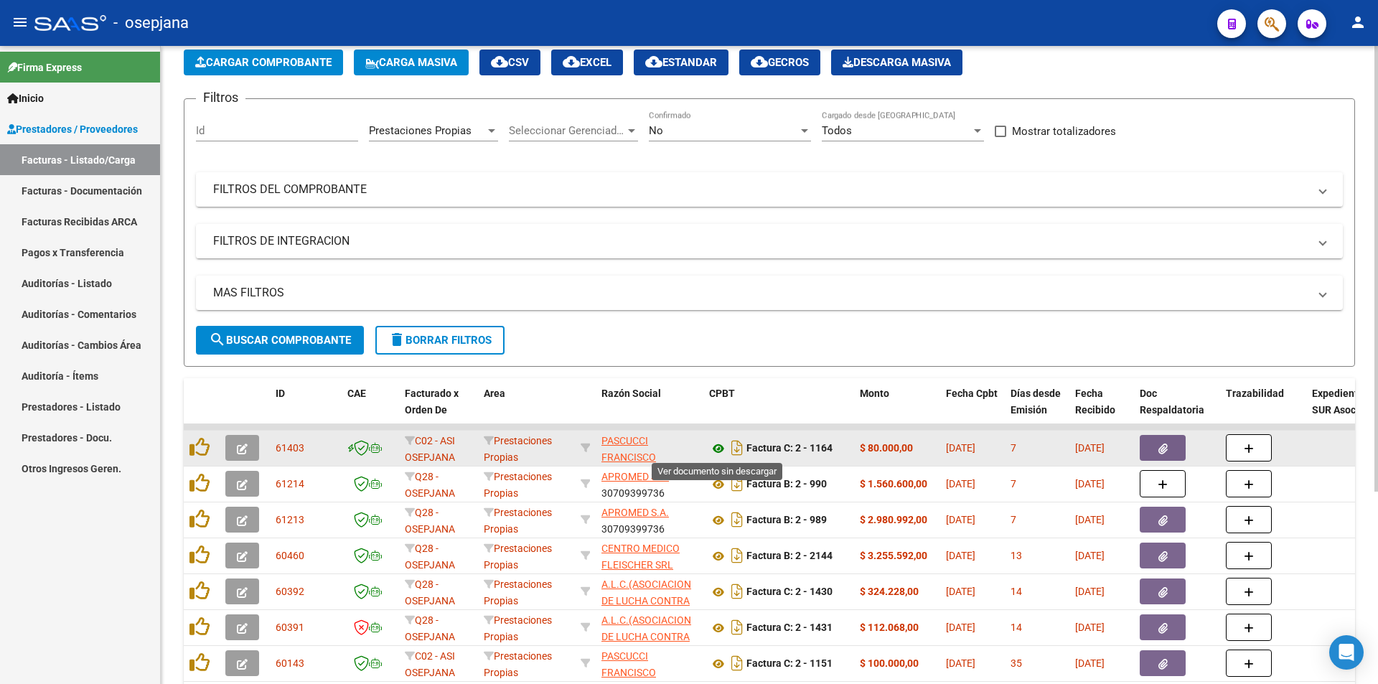
click at [721, 447] on icon at bounding box center [718, 448] width 19 height 17
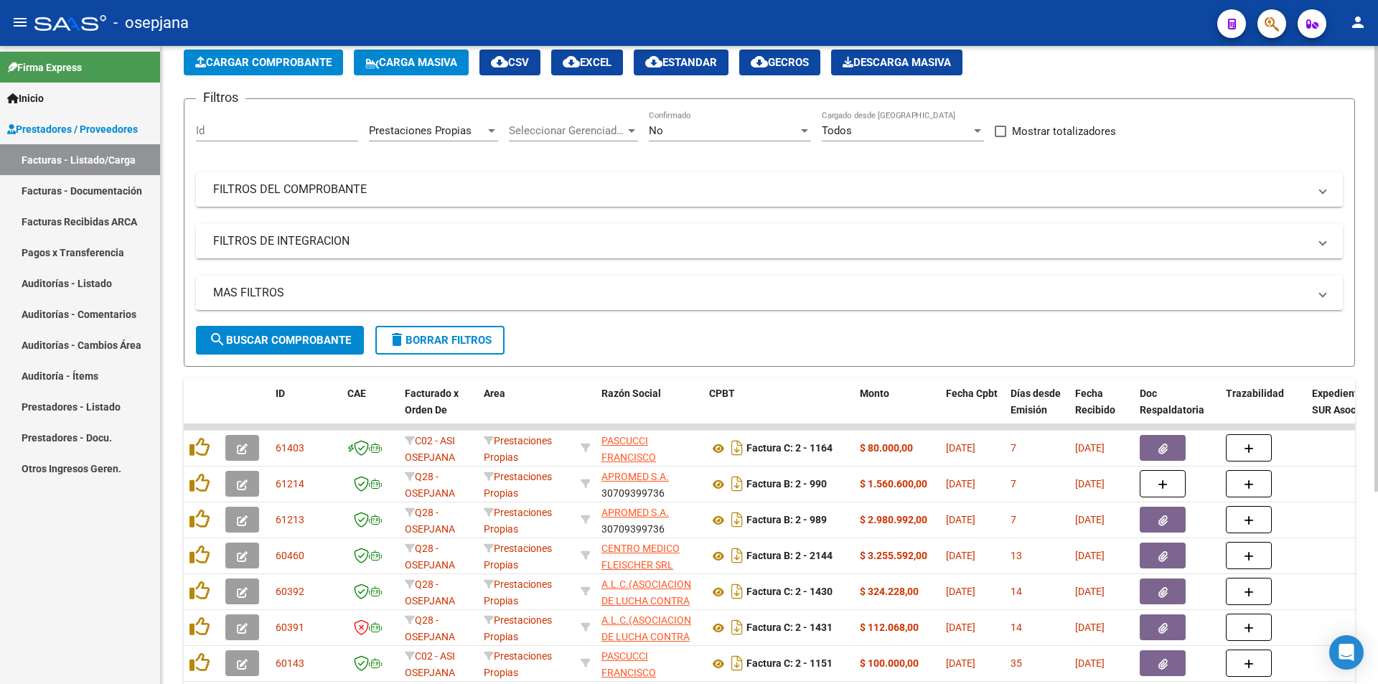
click at [388, 123] on div "Prestaciones Propias Area" at bounding box center [433, 125] width 129 height 31
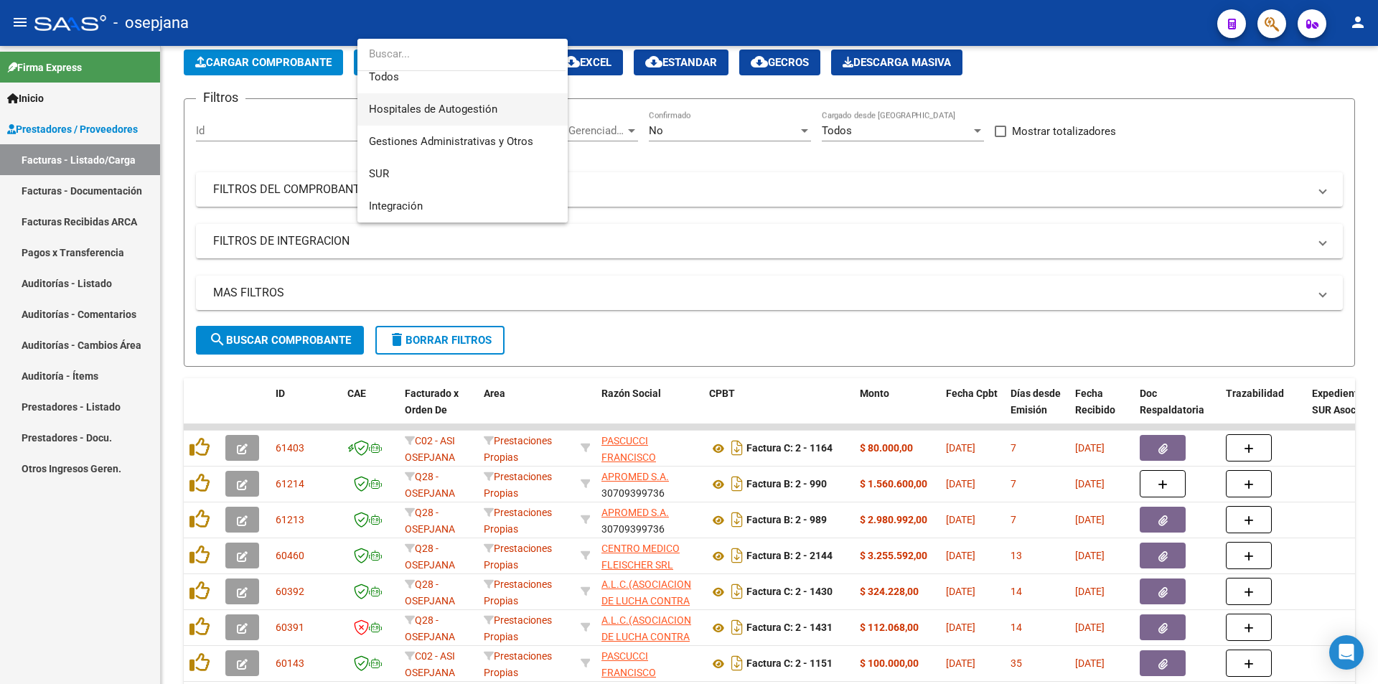
scroll to position [0, 0]
click at [433, 110] on span "Hospitales de Autogestión" at bounding box center [462, 119] width 187 height 32
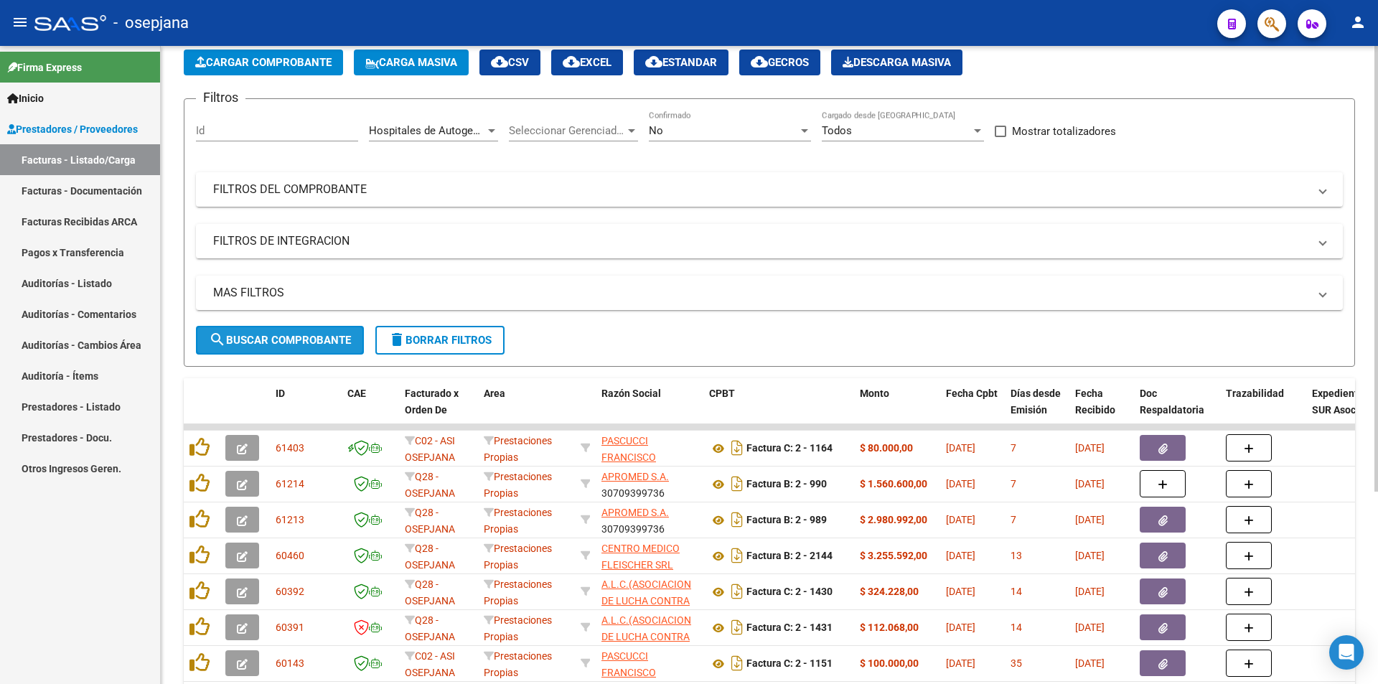
click at [327, 340] on span "search Buscar Comprobante" at bounding box center [280, 340] width 142 height 13
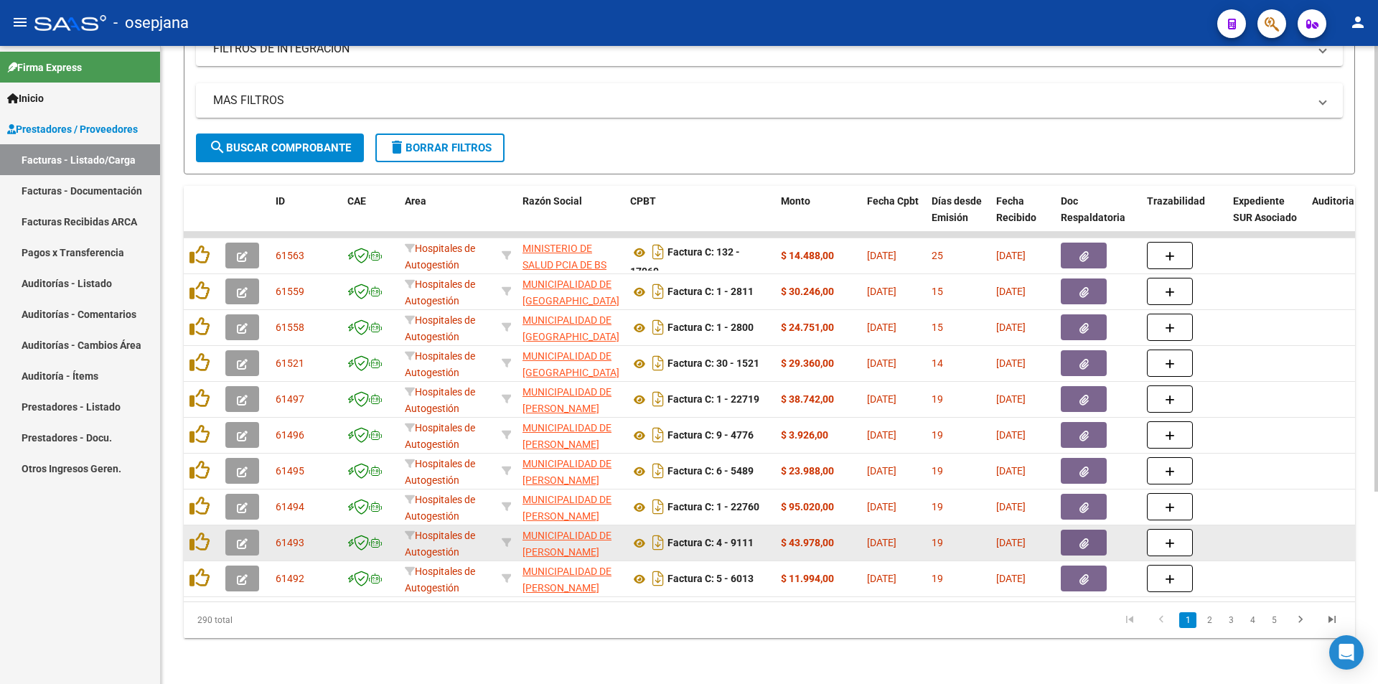
scroll to position [275, 0]
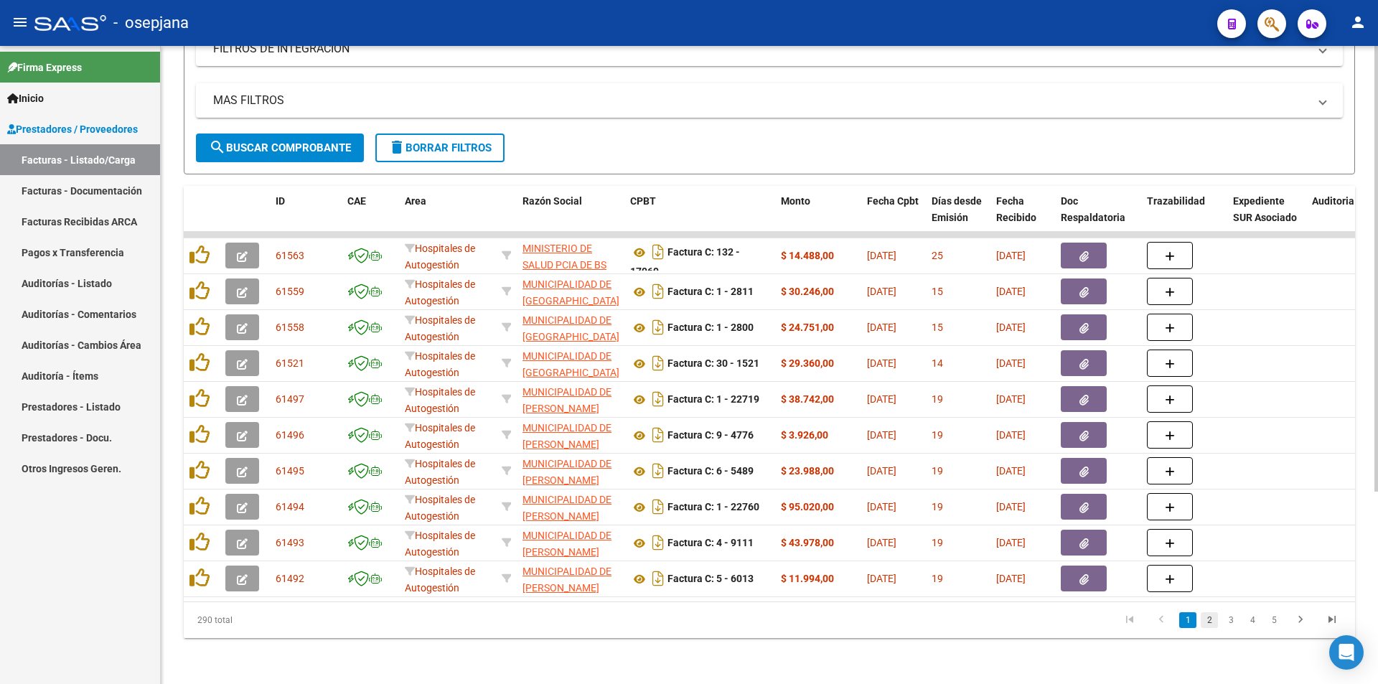
click at [1213, 620] on link "2" at bounding box center [1208, 620] width 17 height 16
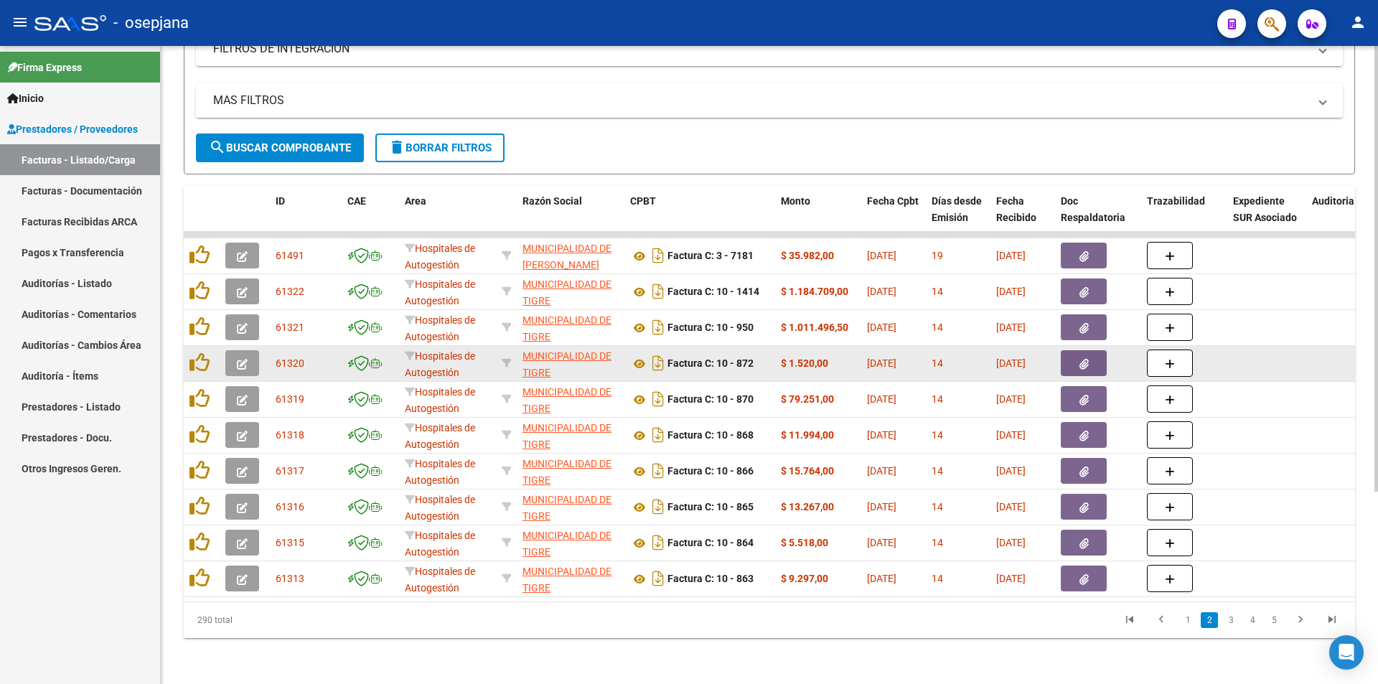
drag, startPoint x: 758, startPoint y: 369, endPoint x: 758, endPoint y: 356, distance: 12.9
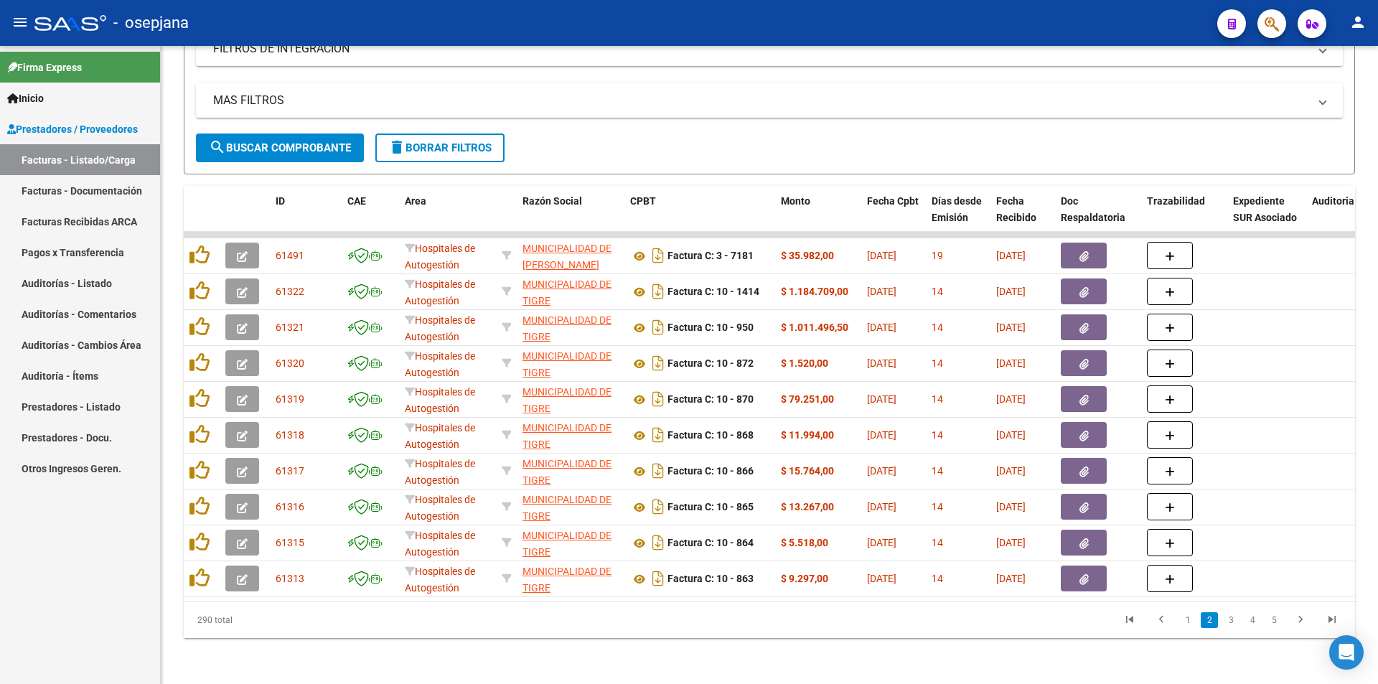
drag, startPoint x: 758, startPoint y: 356, endPoint x: 702, endPoint y: 618, distance: 267.6
click at [702, 618] on datatable-pager "1 2 3 4 5" at bounding box center [885, 620] width 925 height 24
click at [1227, 626] on link "3" at bounding box center [1230, 620] width 17 height 16
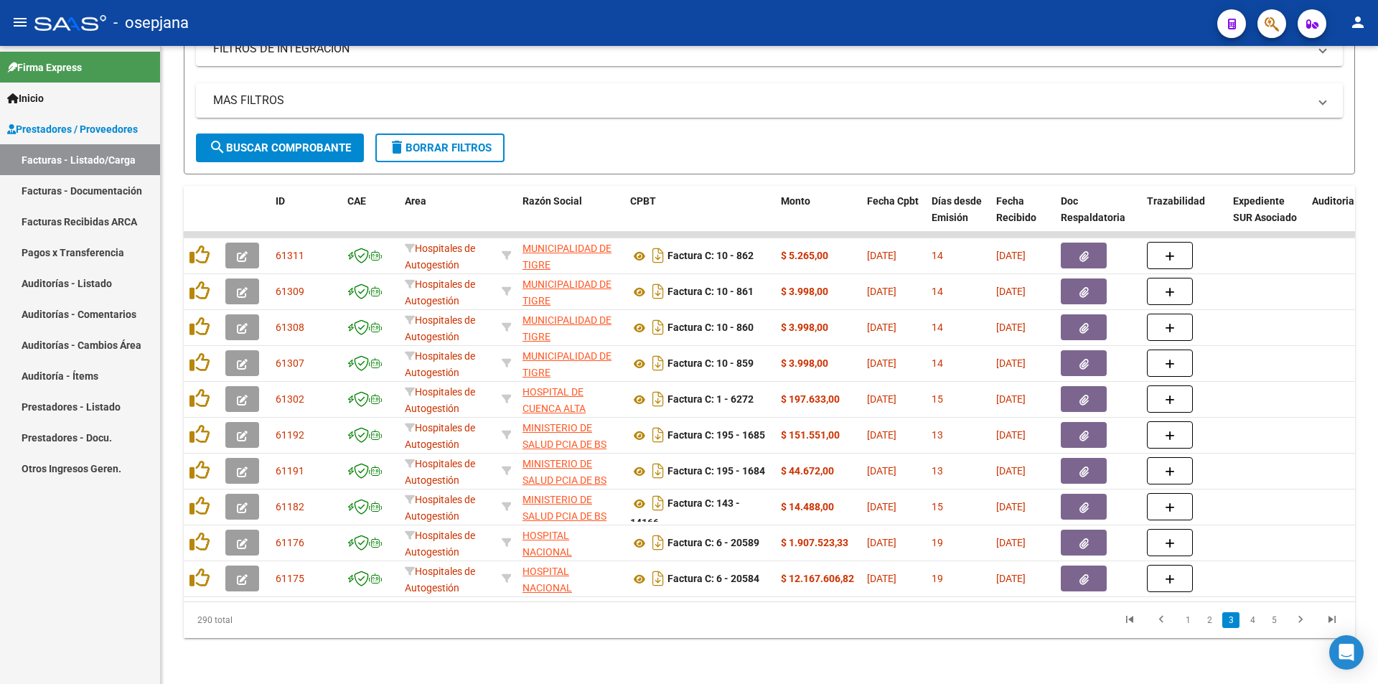
click at [1197, 621] on li "1" at bounding box center [1188, 620] width 22 height 24
click at [1205, 622] on link "2" at bounding box center [1208, 620] width 17 height 16
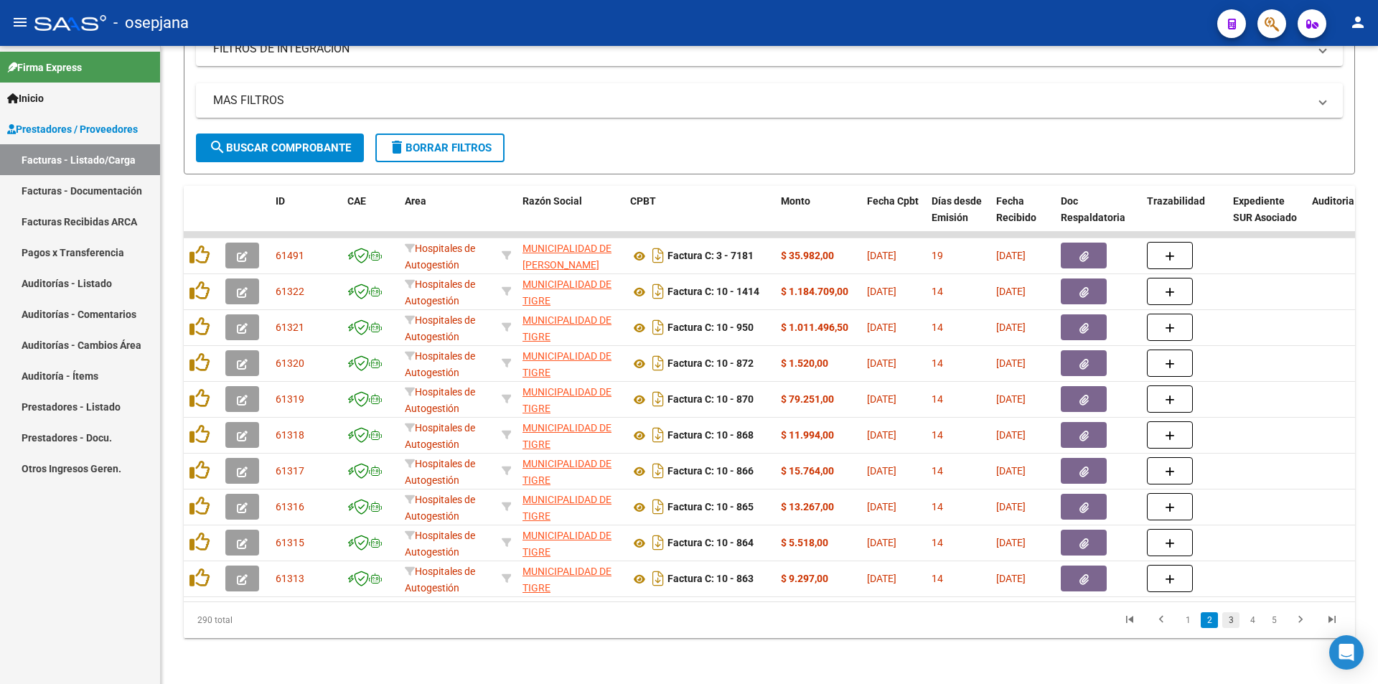
click at [1231, 623] on link "3" at bounding box center [1230, 620] width 17 height 16
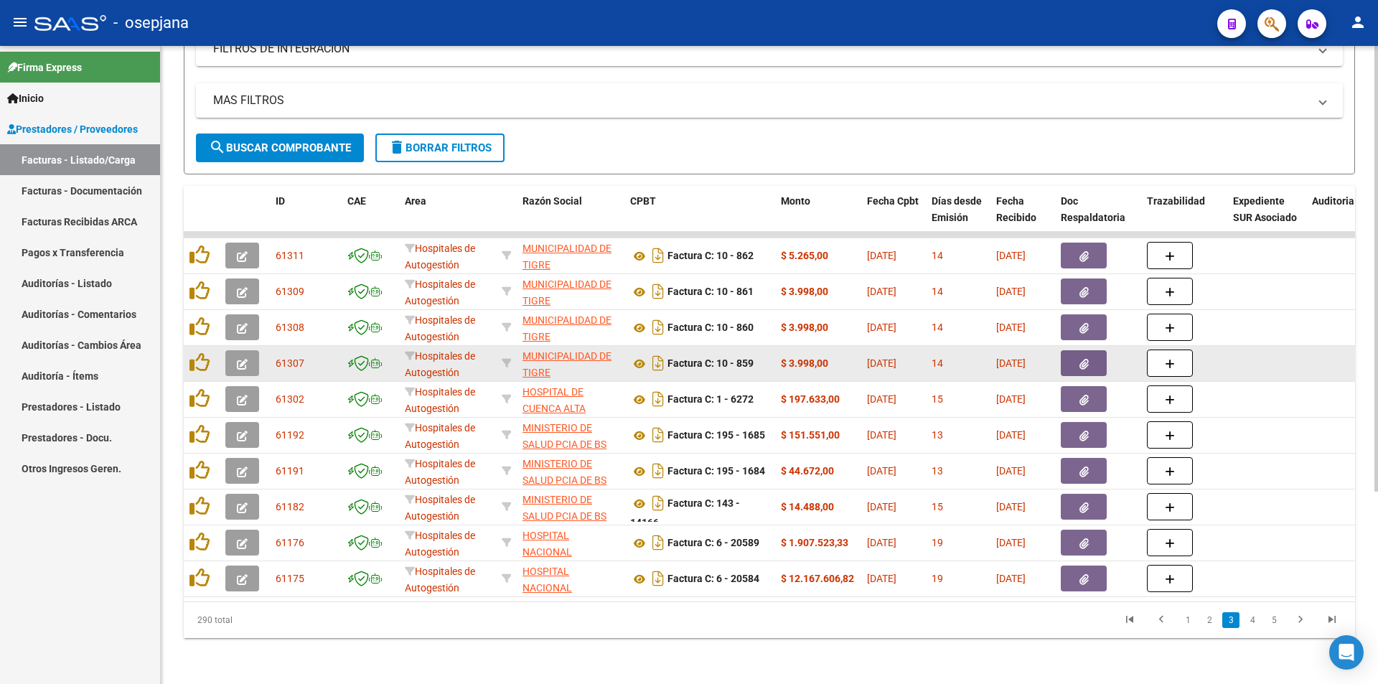
click at [1082, 359] on icon "button" at bounding box center [1083, 364] width 9 height 11
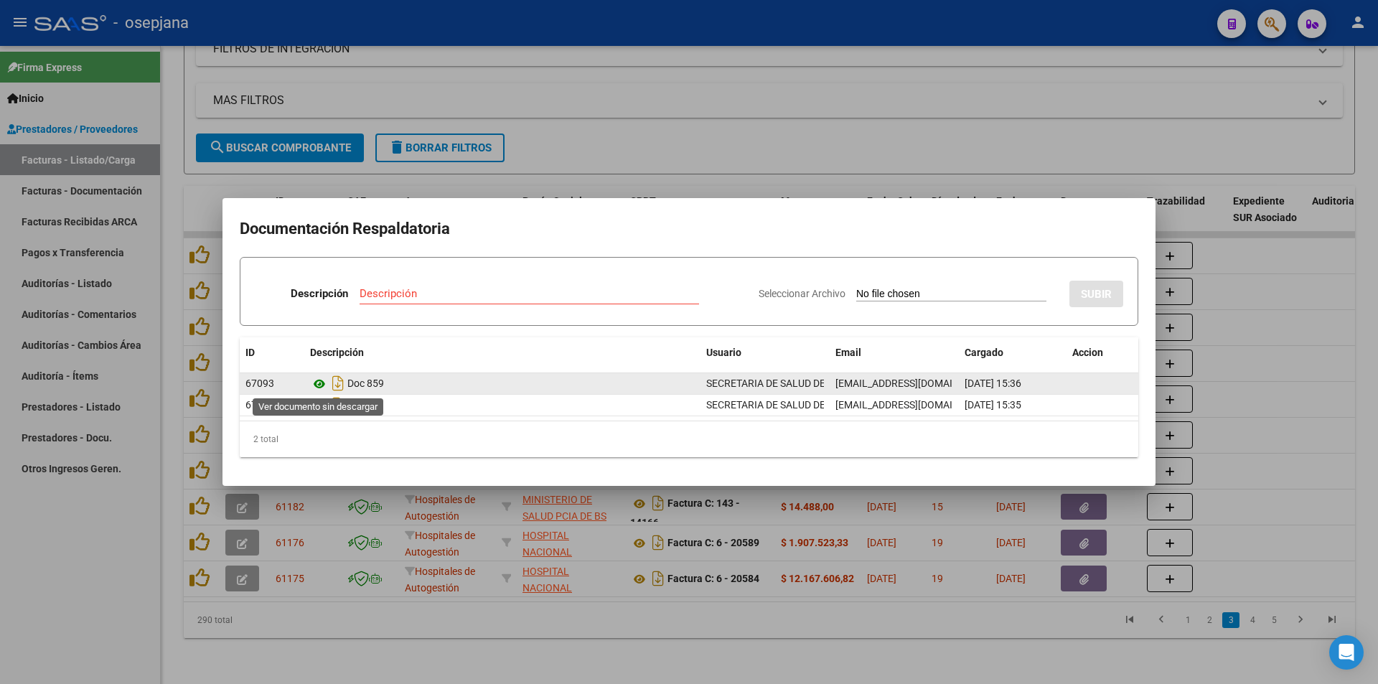
click at [316, 379] on icon at bounding box center [319, 383] width 19 height 17
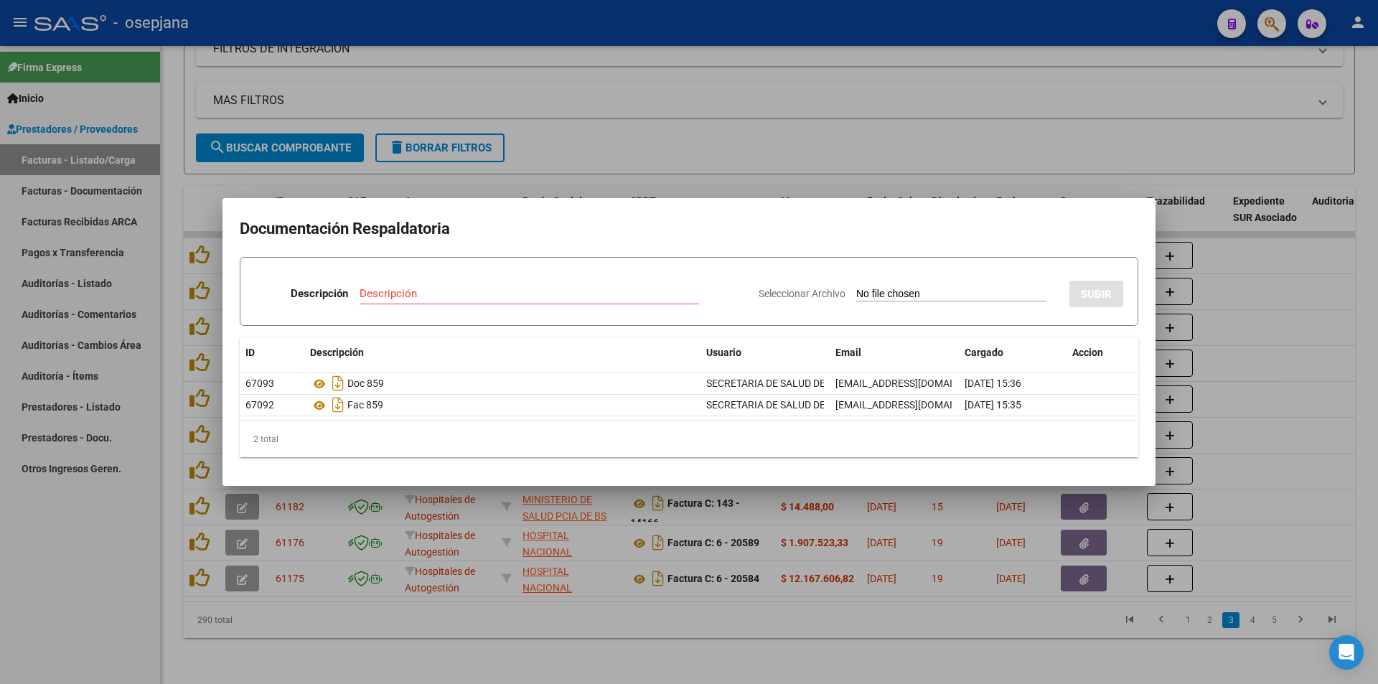
click at [1210, 518] on div at bounding box center [689, 342] width 1378 height 684
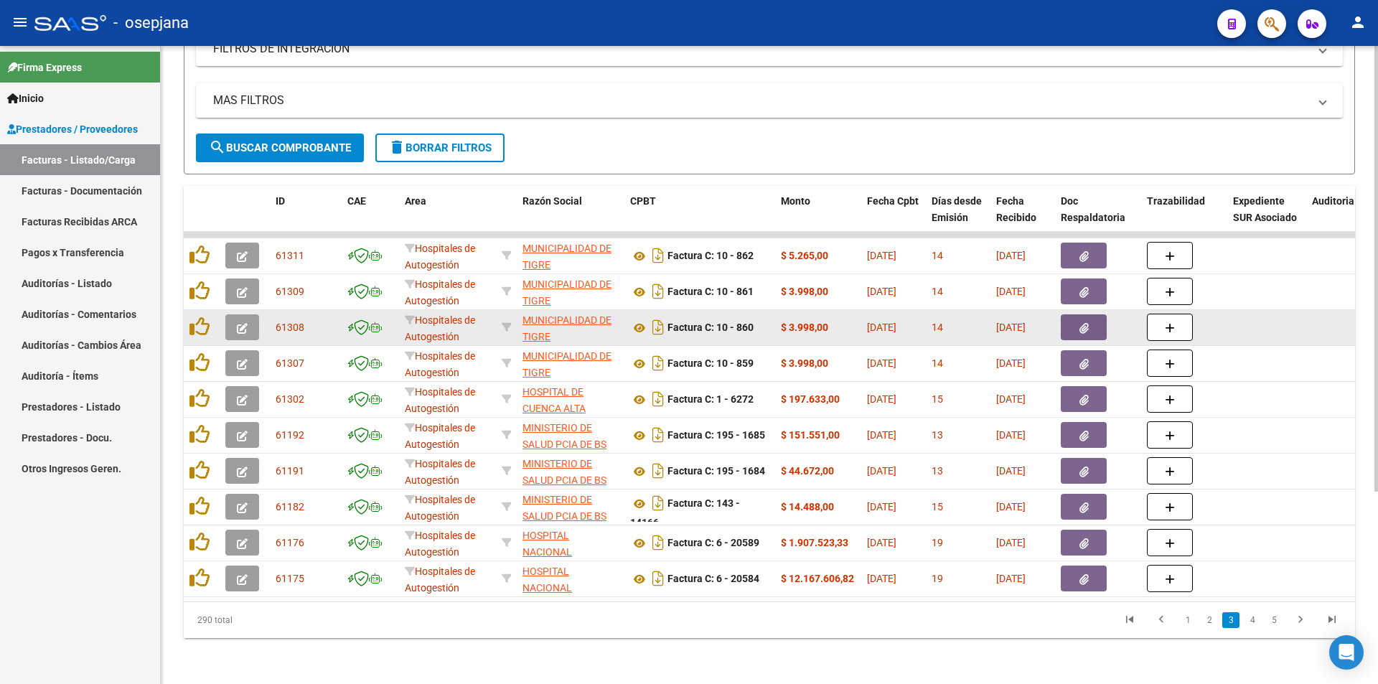
click at [1087, 323] on icon "button" at bounding box center [1083, 328] width 9 height 11
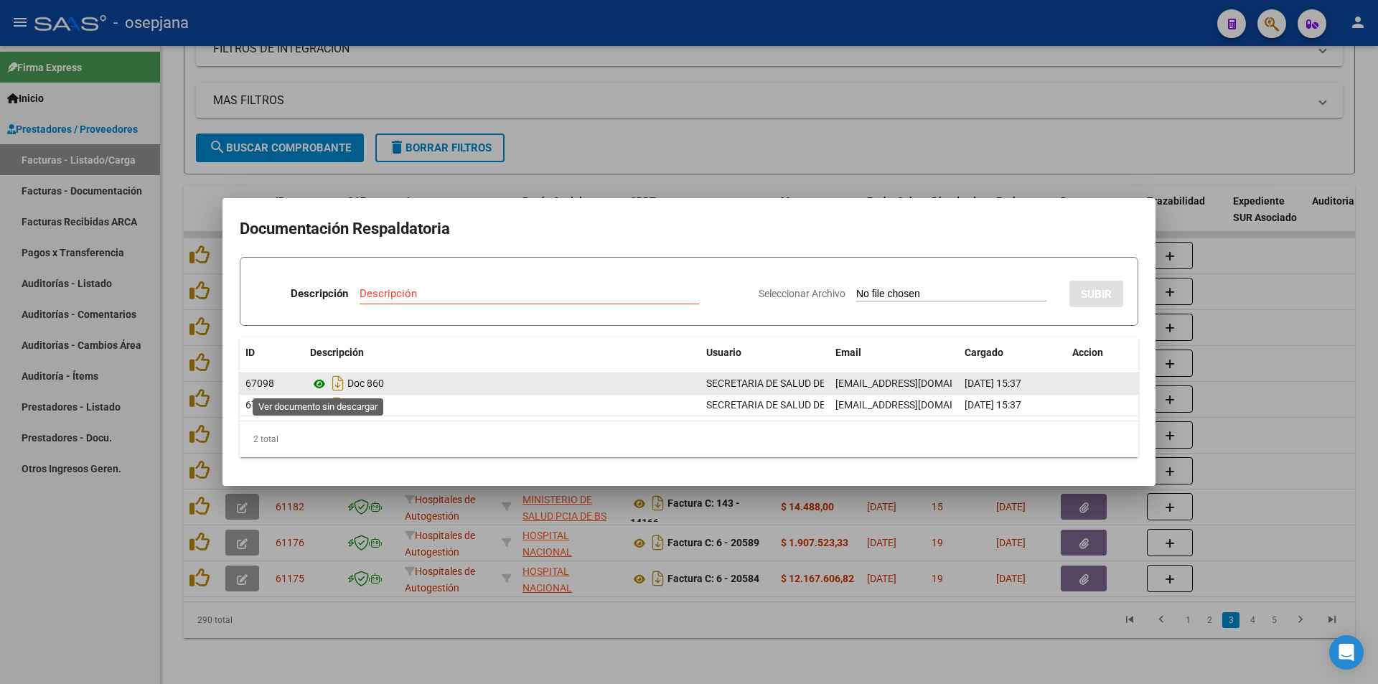
click at [319, 383] on icon at bounding box center [319, 383] width 19 height 17
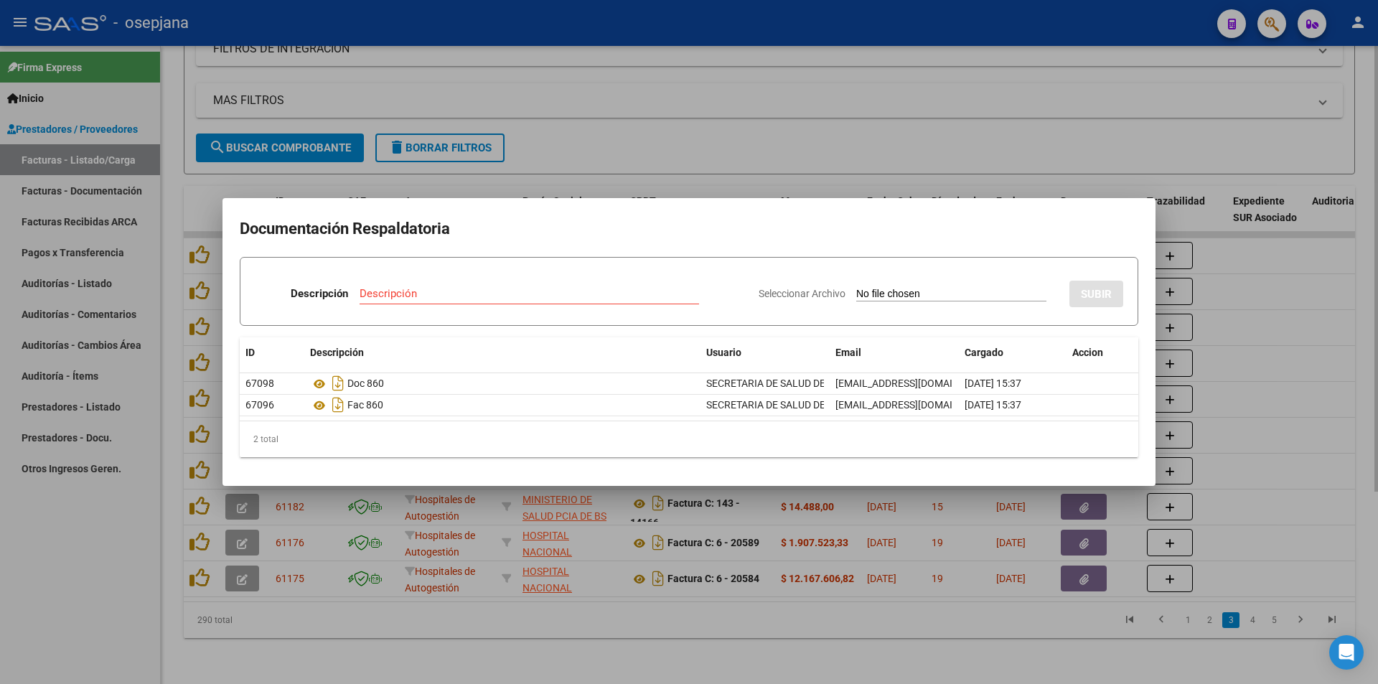
drag, startPoint x: 912, startPoint y: 88, endPoint x: 795, endPoint y: 141, distance: 128.7
click at [908, 88] on div at bounding box center [689, 342] width 1378 height 684
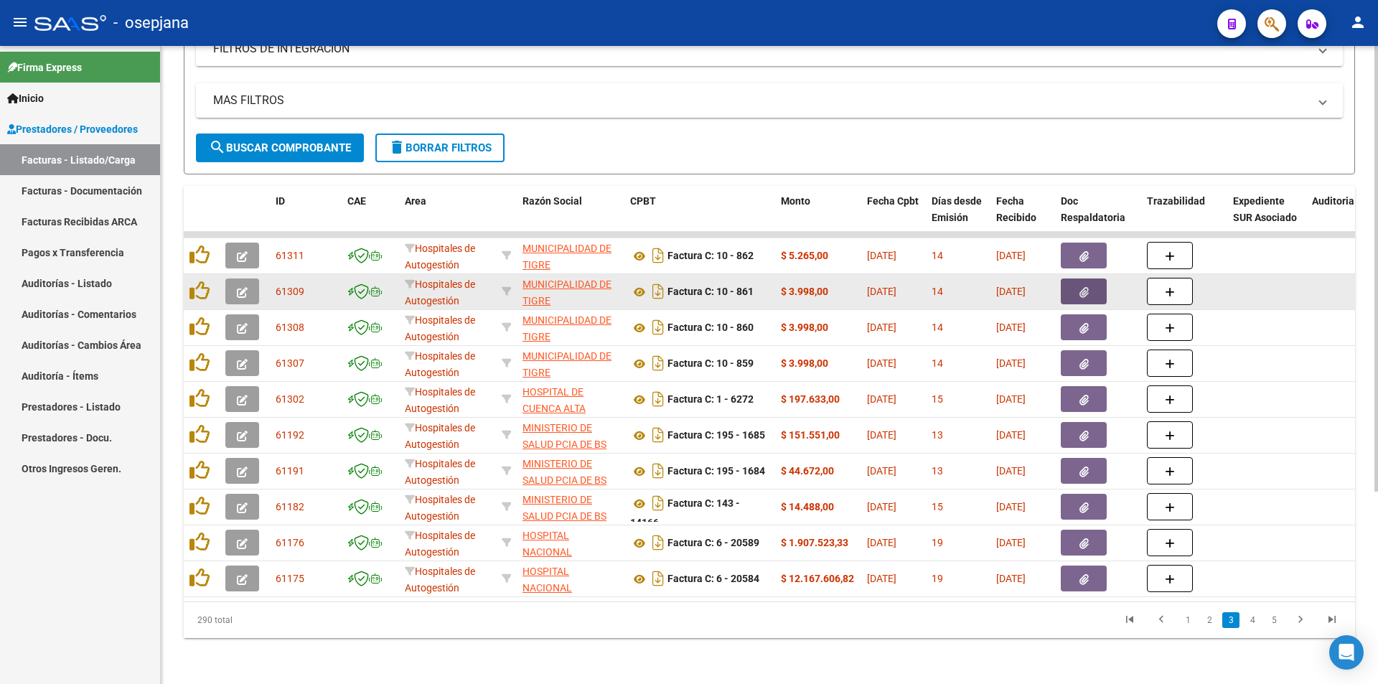
click at [1076, 284] on button "button" at bounding box center [1083, 291] width 46 height 26
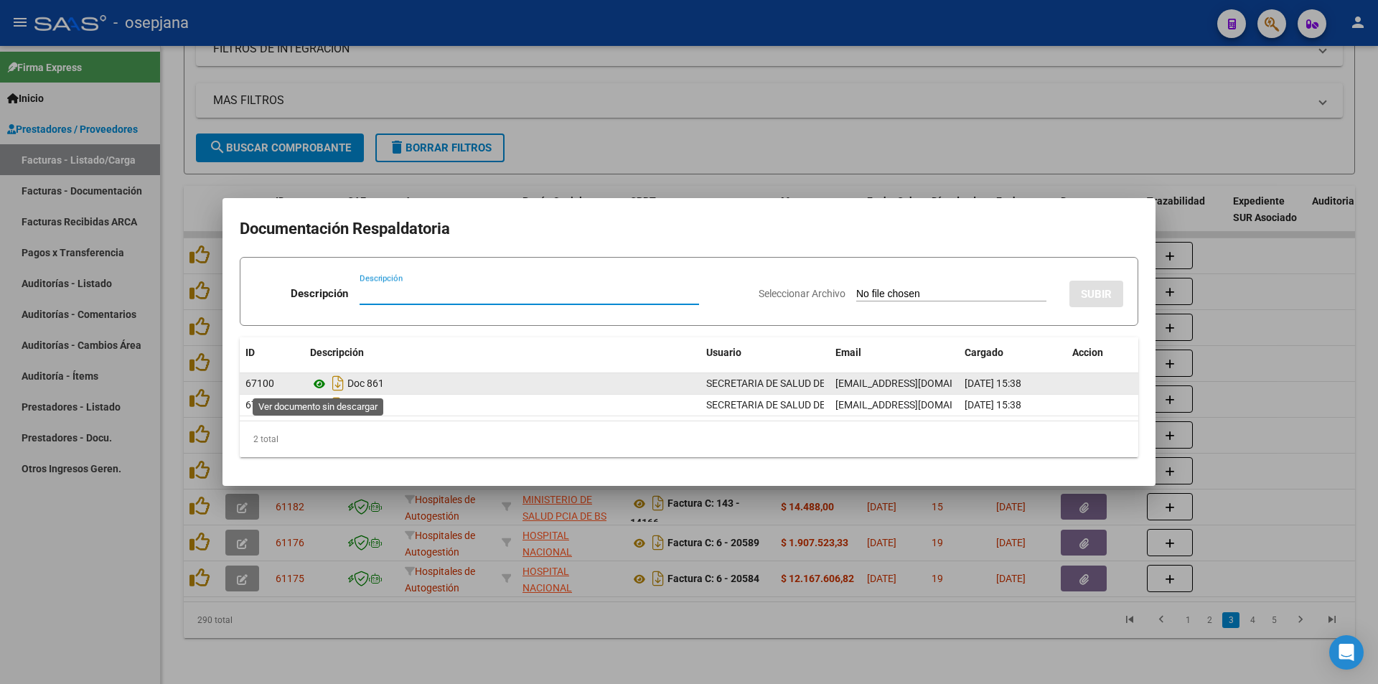
click at [317, 388] on icon at bounding box center [319, 383] width 19 height 17
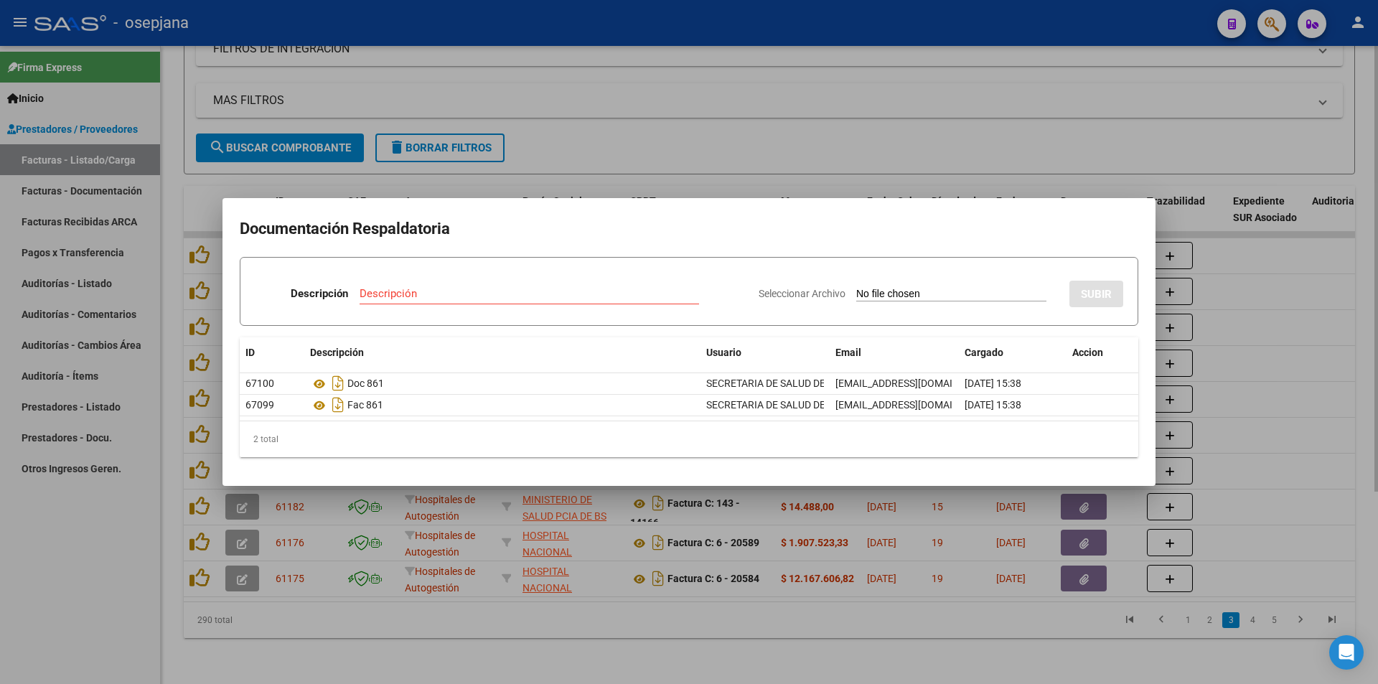
click at [552, 131] on div at bounding box center [689, 342] width 1378 height 684
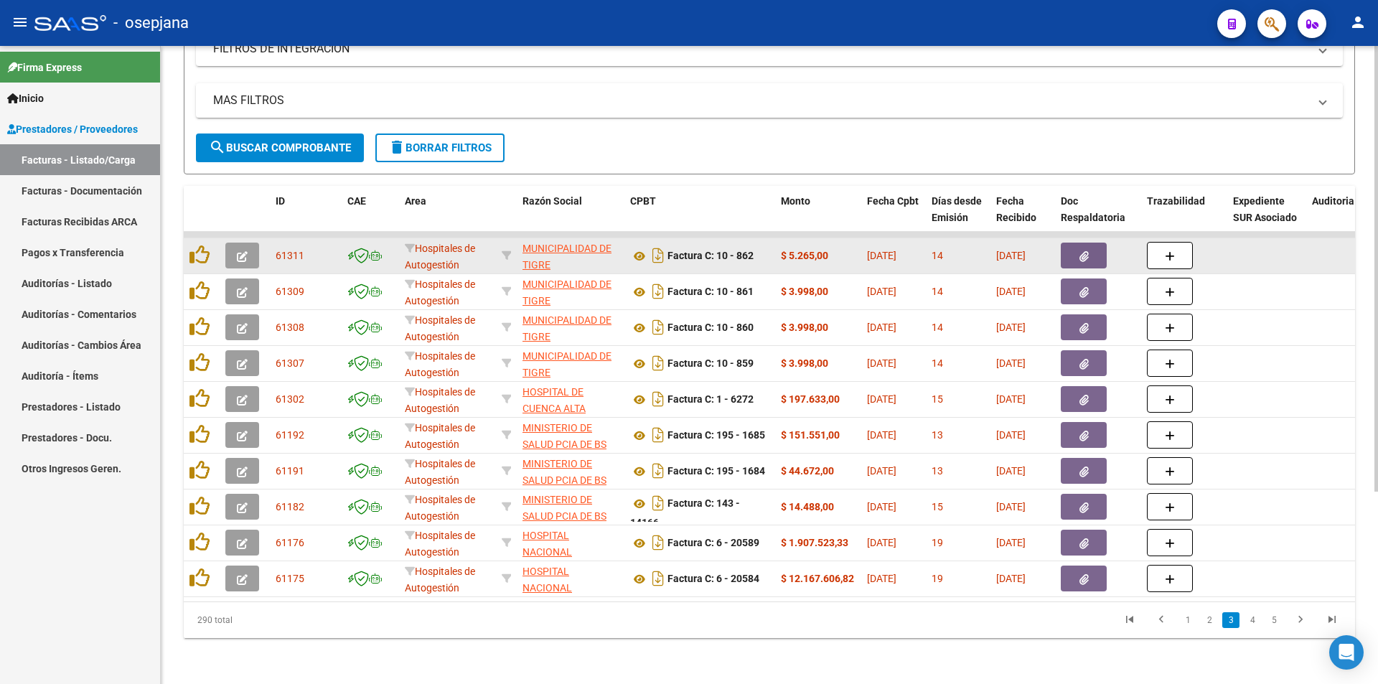
click at [1073, 251] on button "button" at bounding box center [1083, 256] width 46 height 26
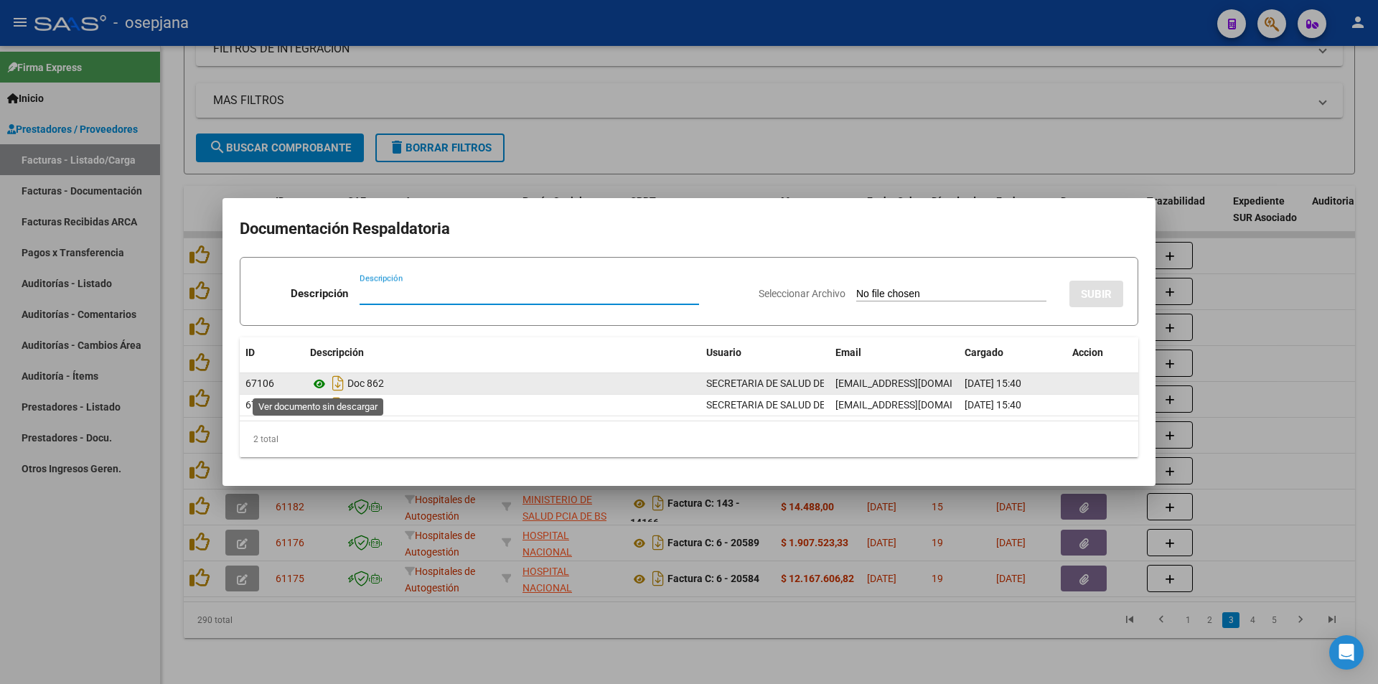
click at [319, 384] on icon at bounding box center [319, 383] width 19 height 17
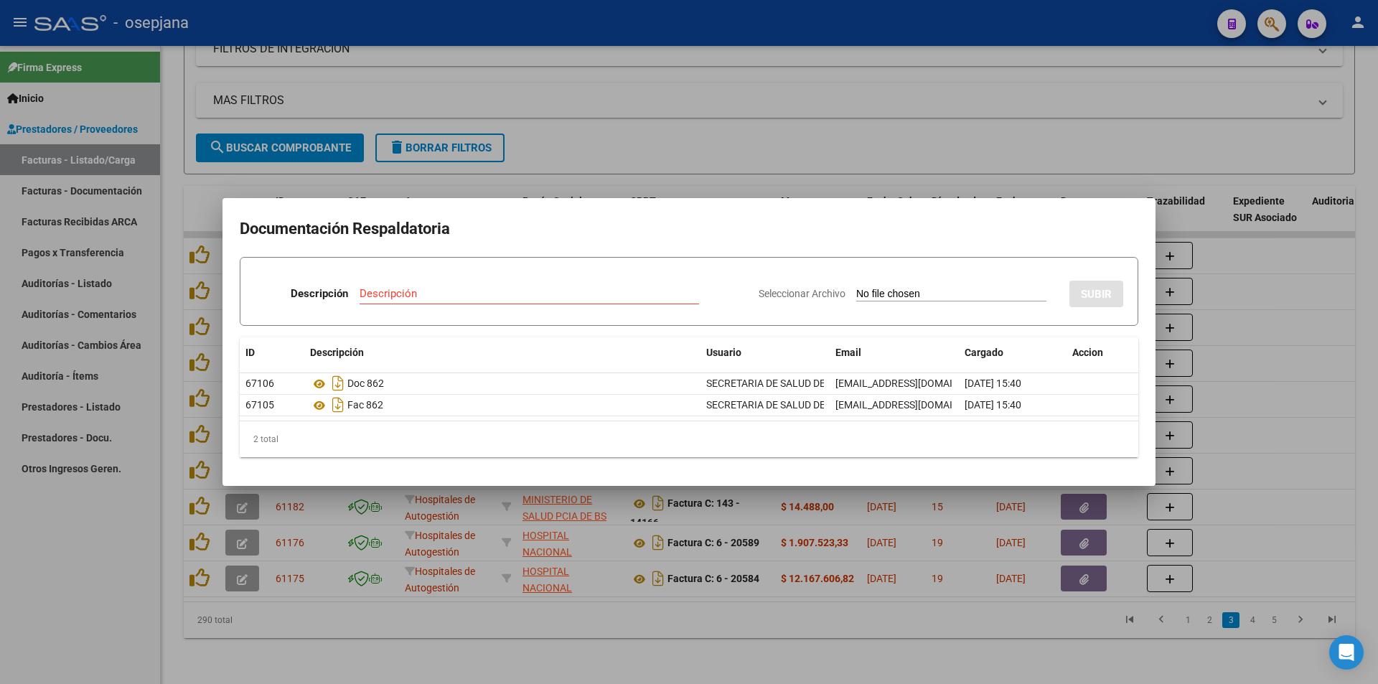
click at [861, 123] on div at bounding box center [689, 342] width 1378 height 684
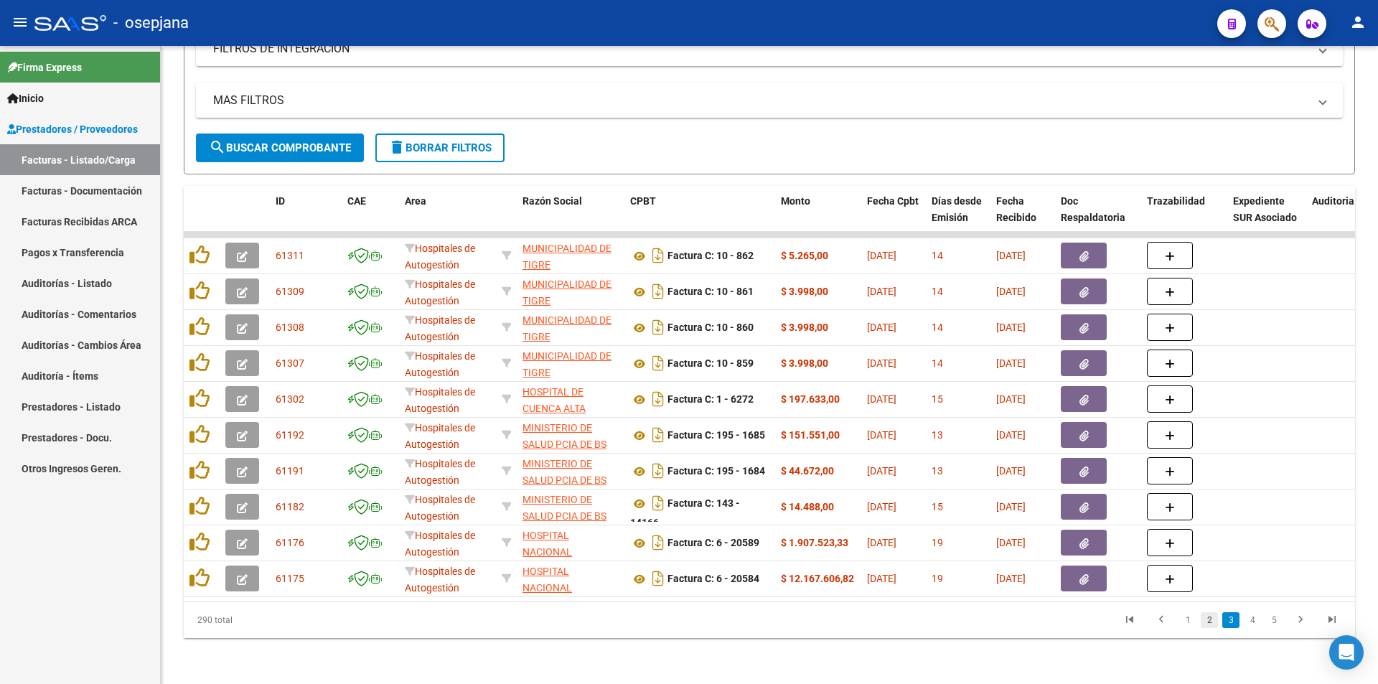
click at [1205, 621] on link "2" at bounding box center [1208, 620] width 17 height 16
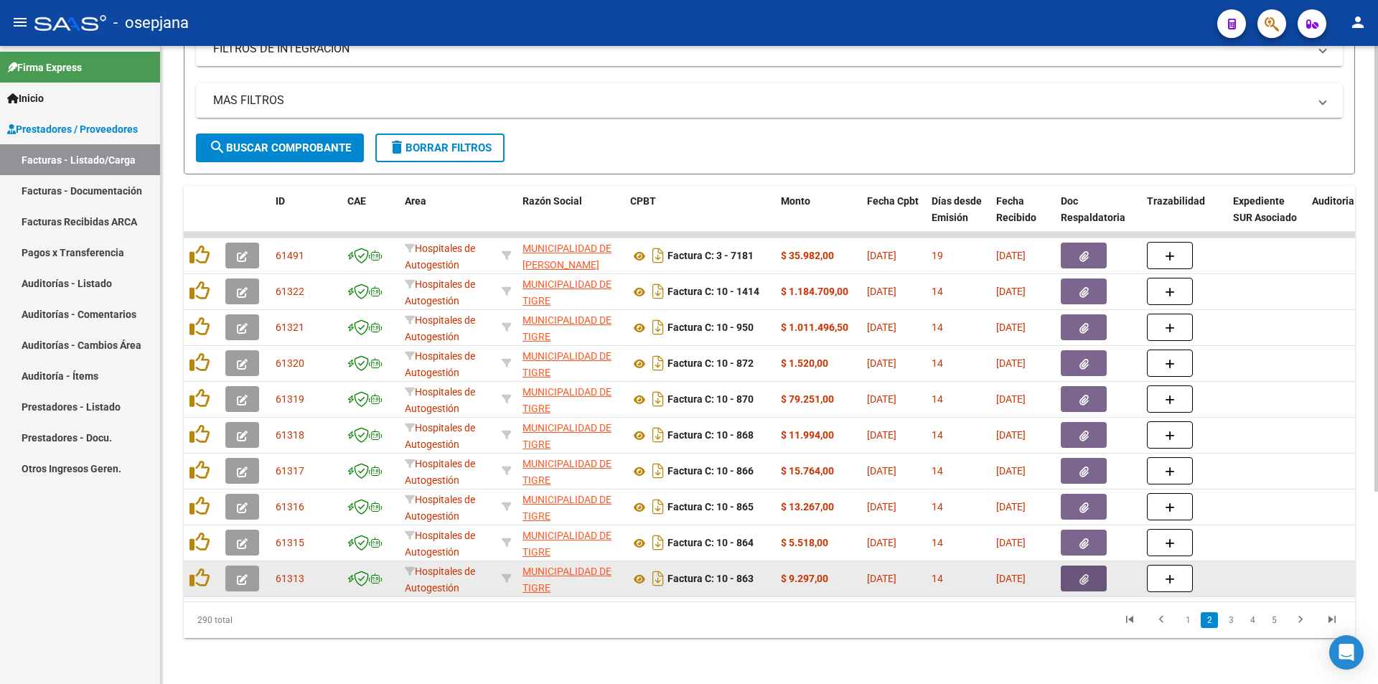
click at [1079, 574] on icon "button" at bounding box center [1083, 579] width 9 height 11
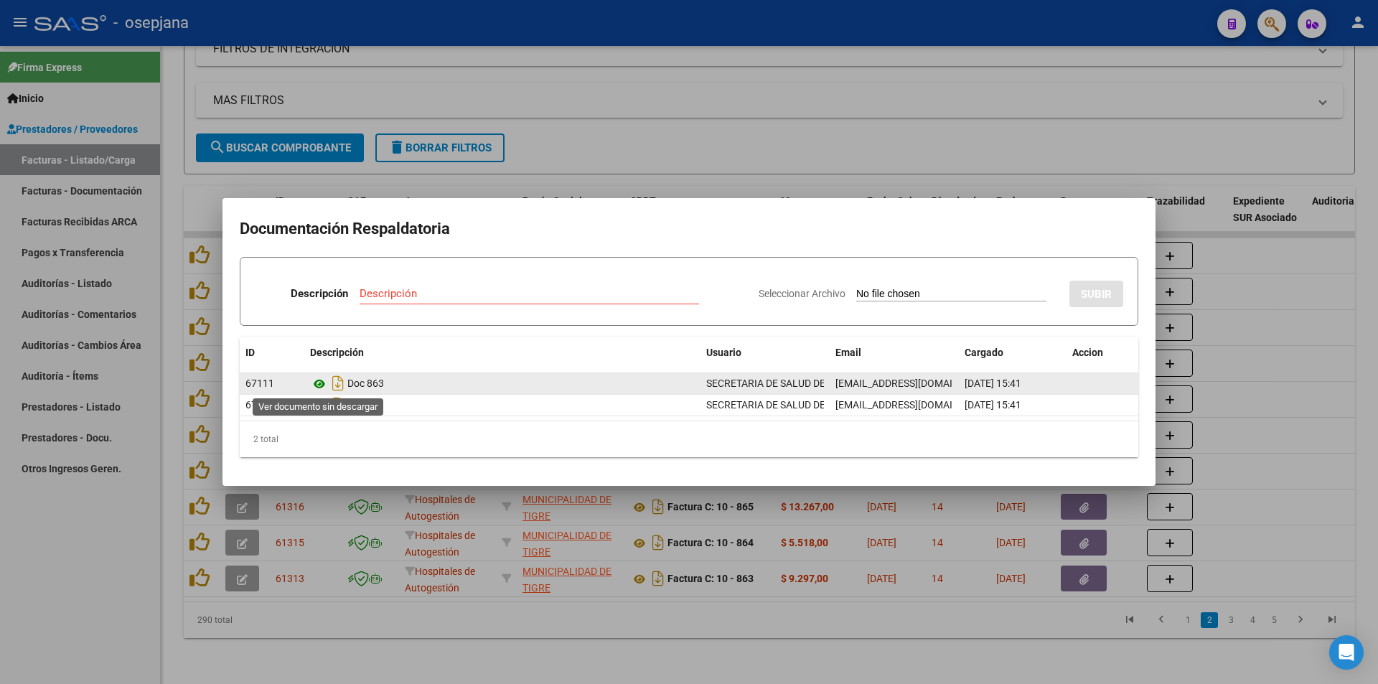
click at [315, 384] on icon at bounding box center [319, 383] width 19 height 17
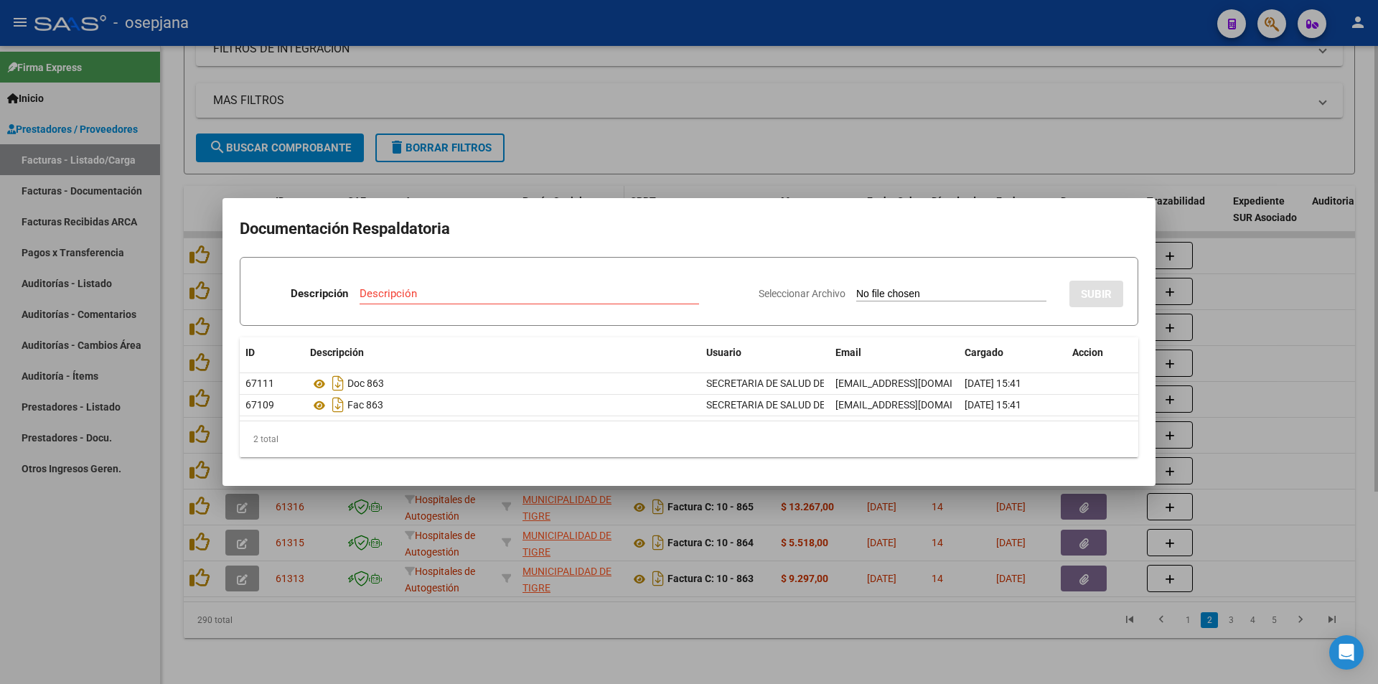
drag, startPoint x: 555, startPoint y: 162, endPoint x: 579, endPoint y: 189, distance: 36.1
click at [556, 162] on div at bounding box center [689, 342] width 1378 height 684
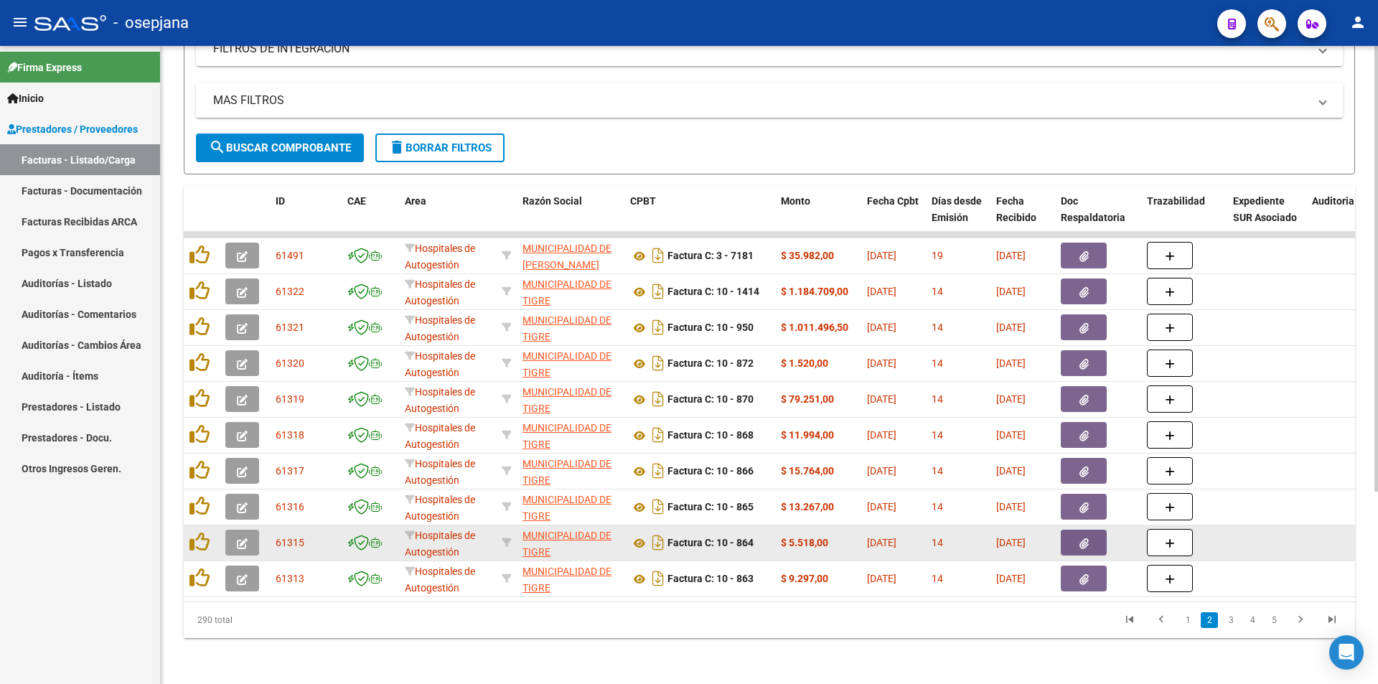
click at [1077, 536] on button "button" at bounding box center [1083, 542] width 46 height 26
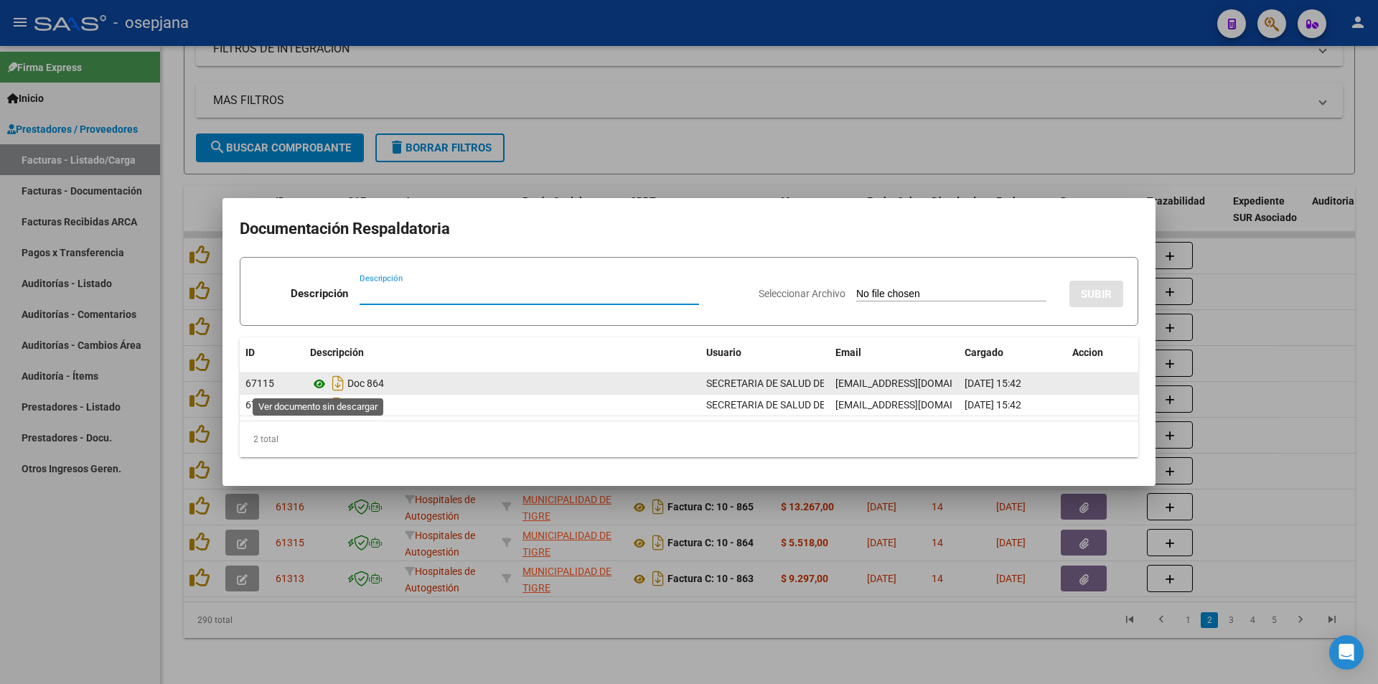
click at [319, 387] on icon at bounding box center [319, 383] width 19 height 17
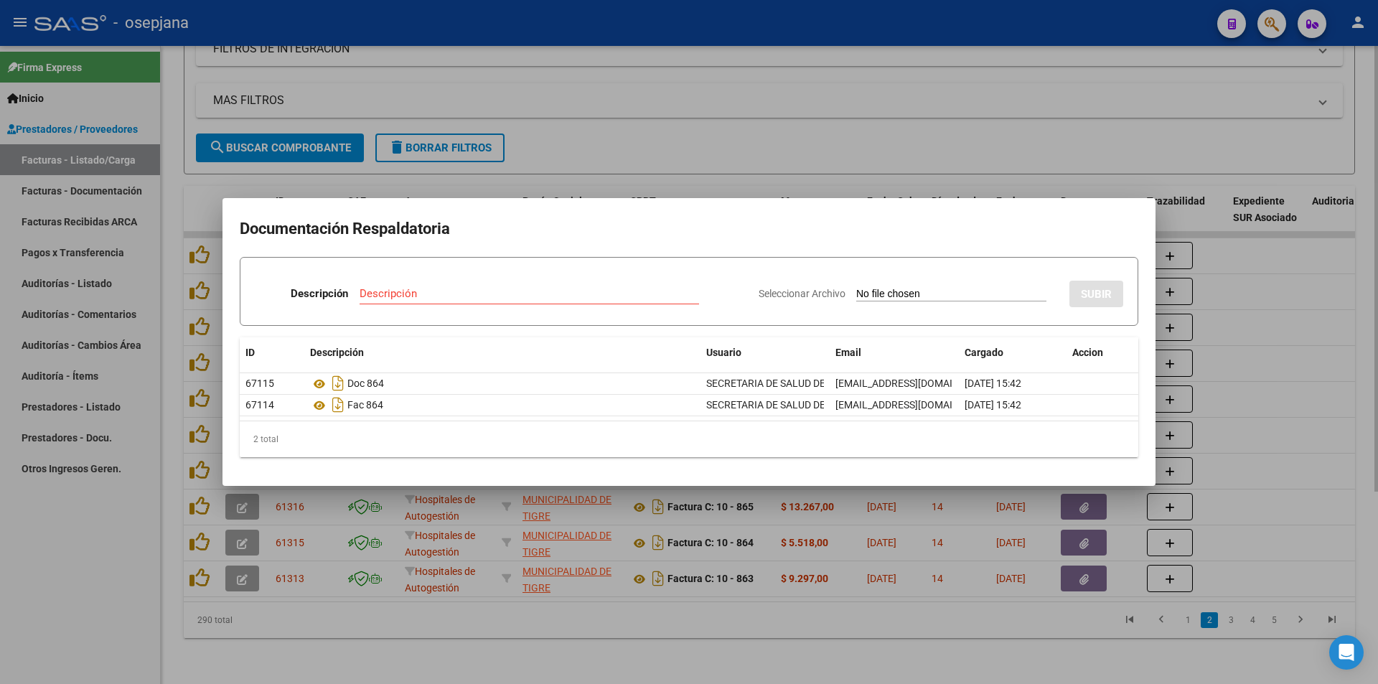
drag, startPoint x: 634, startPoint y: 155, endPoint x: 631, endPoint y: 164, distance: 9.8
click at [634, 156] on div at bounding box center [689, 342] width 1378 height 684
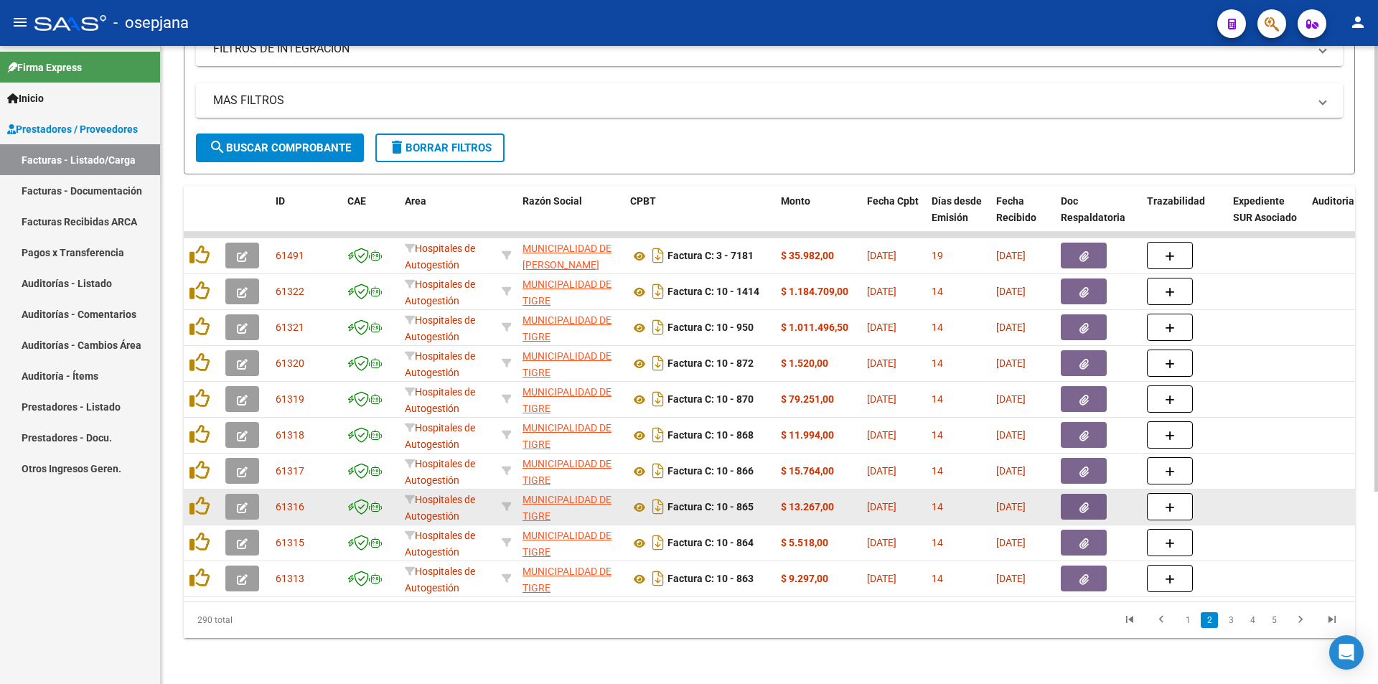
click at [1078, 500] on button "button" at bounding box center [1083, 507] width 46 height 26
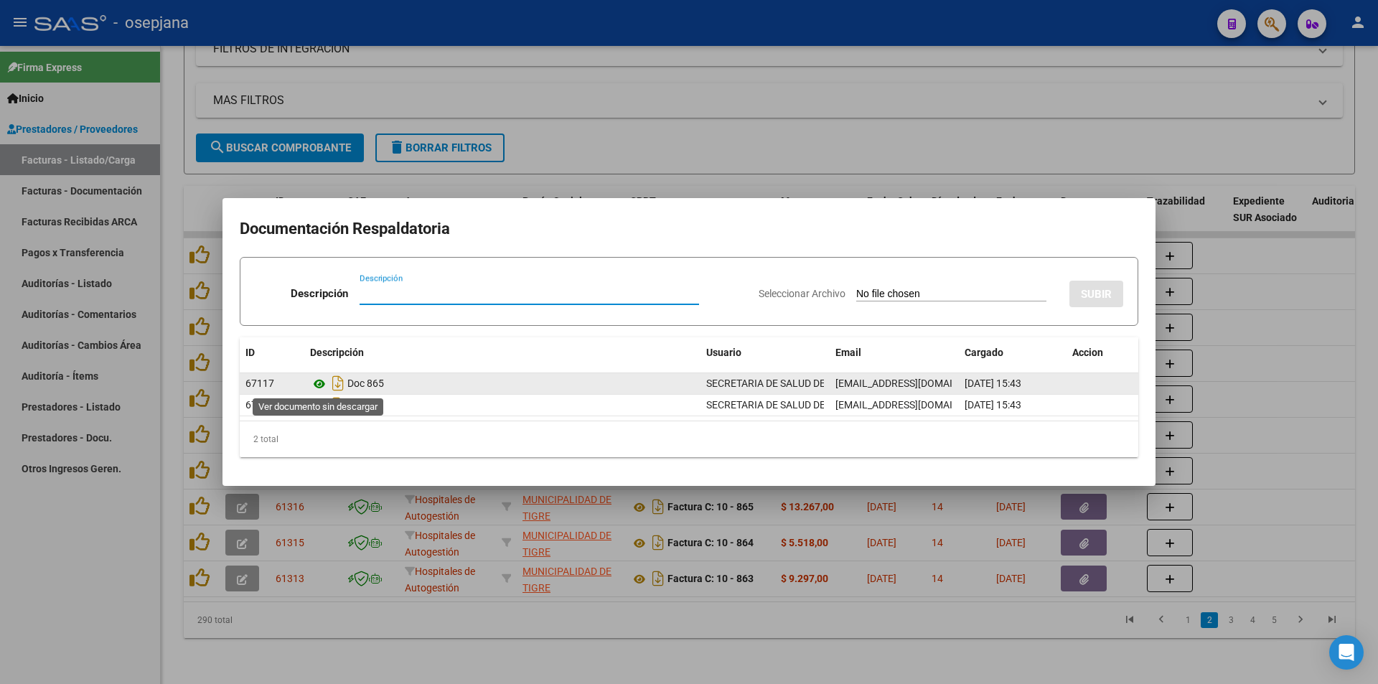
click at [313, 382] on icon at bounding box center [319, 383] width 19 height 17
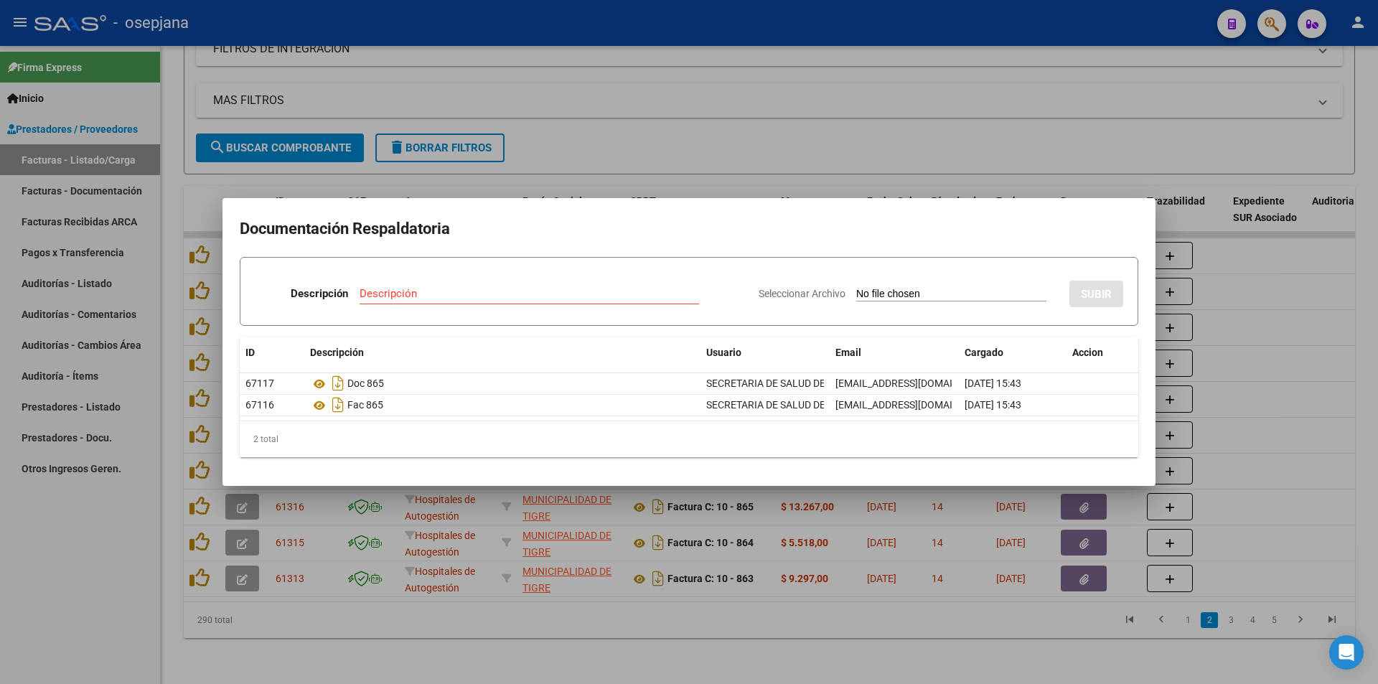
click at [1238, 410] on div at bounding box center [689, 342] width 1378 height 684
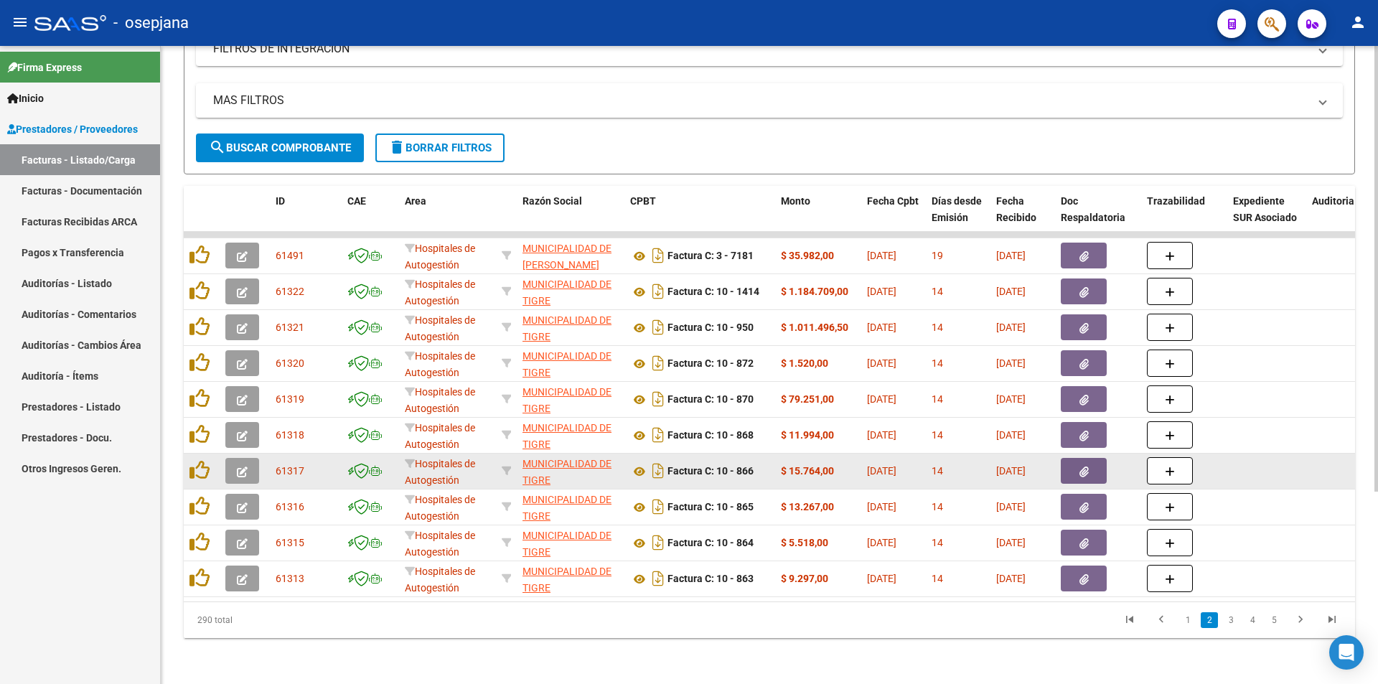
click at [1073, 458] on button "button" at bounding box center [1083, 471] width 46 height 26
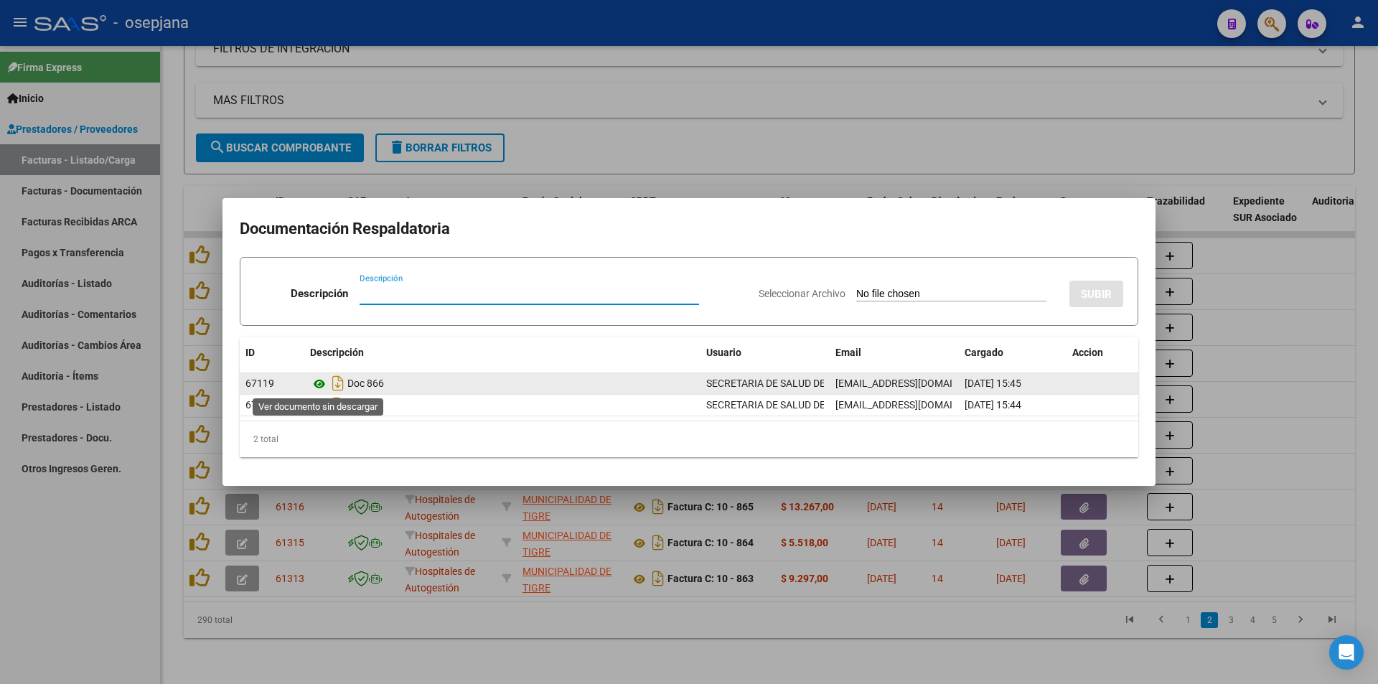
click at [318, 381] on icon at bounding box center [319, 383] width 19 height 17
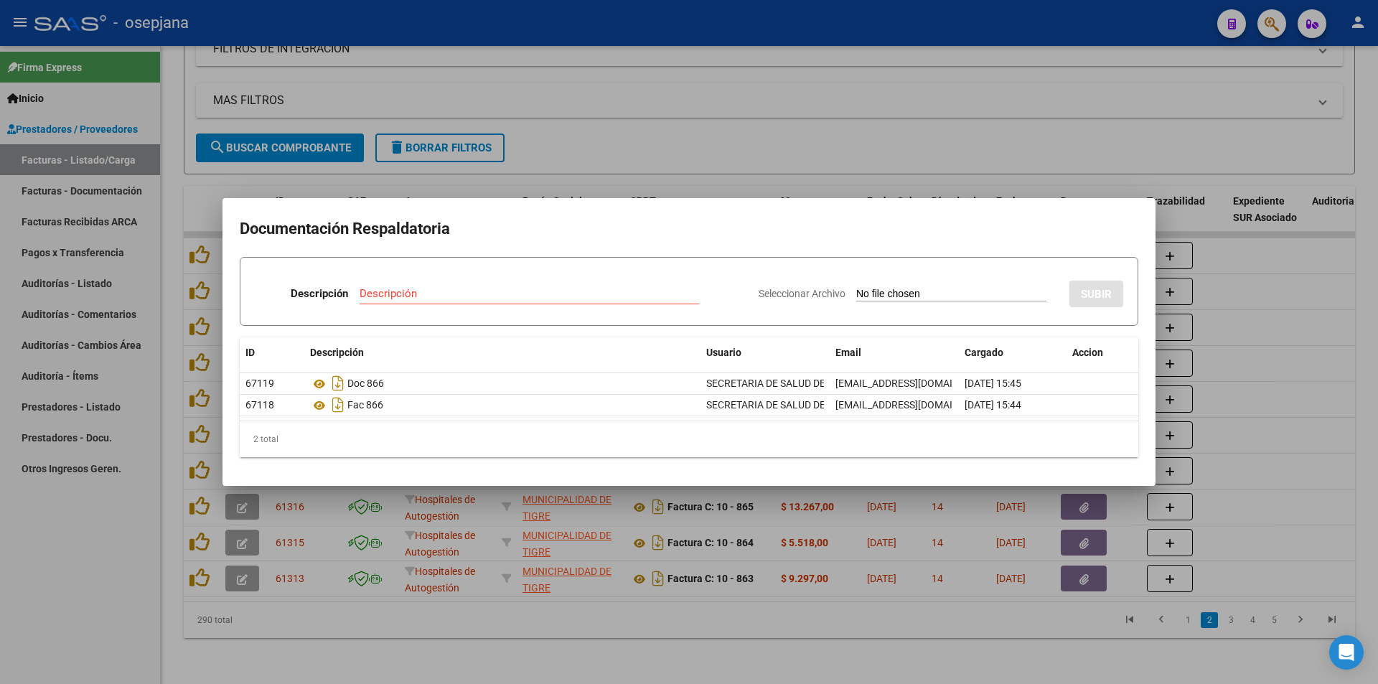
click at [951, 130] on div at bounding box center [689, 342] width 1378 height 684
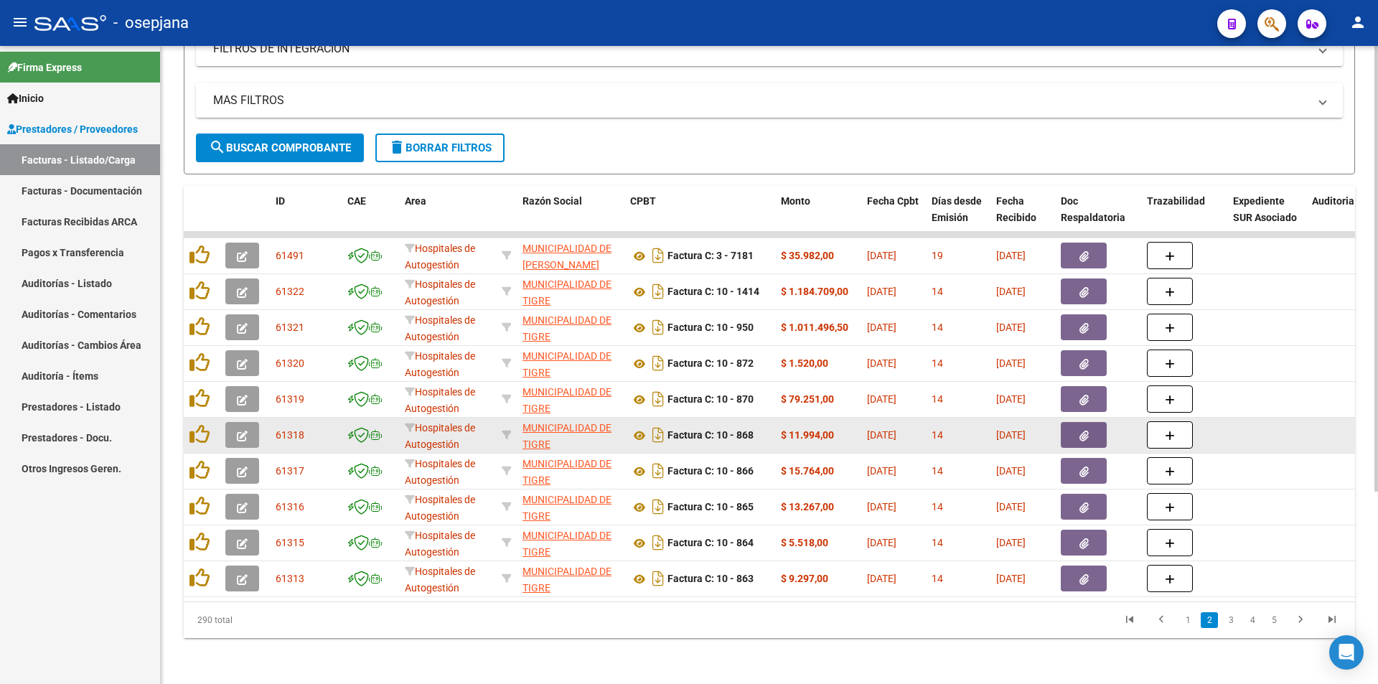
click at [1091, 422] on button "button" at bounding box center [1083, 435] width 46 height 26
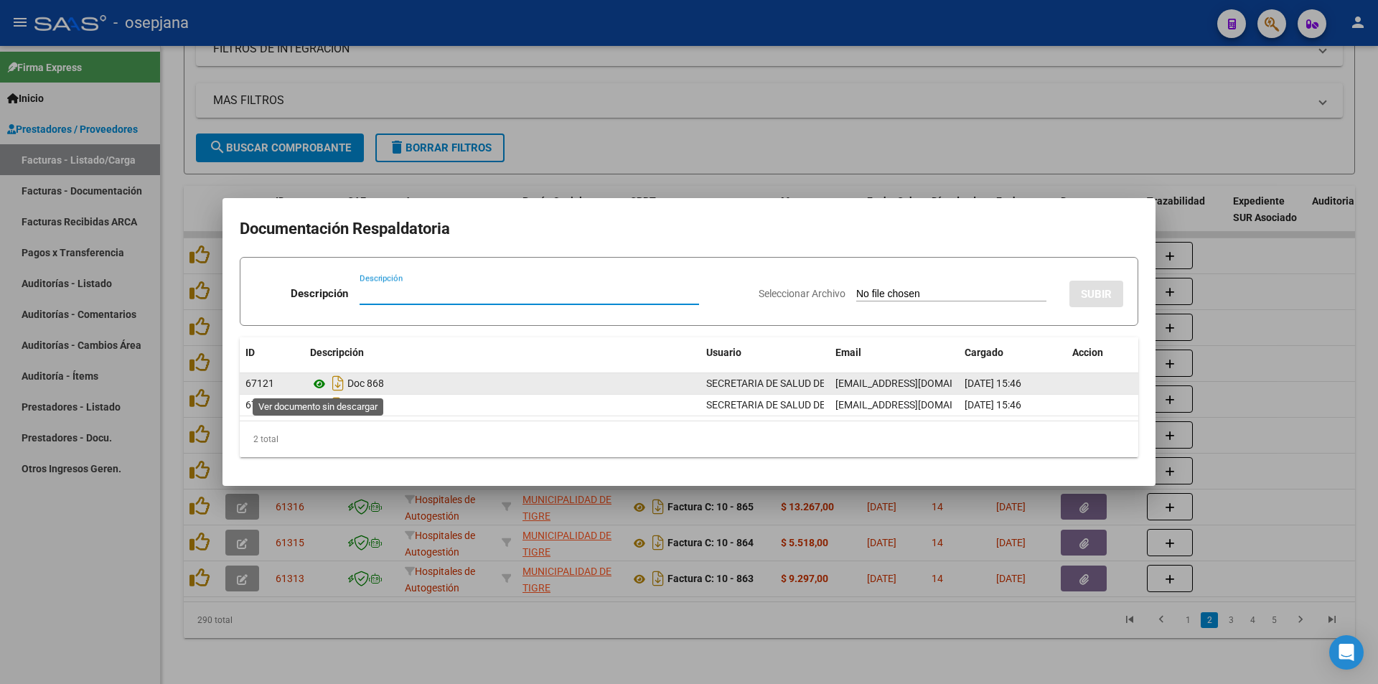
click at [317, 390] on icon at bounding box center [319, 383] width 19 height 17
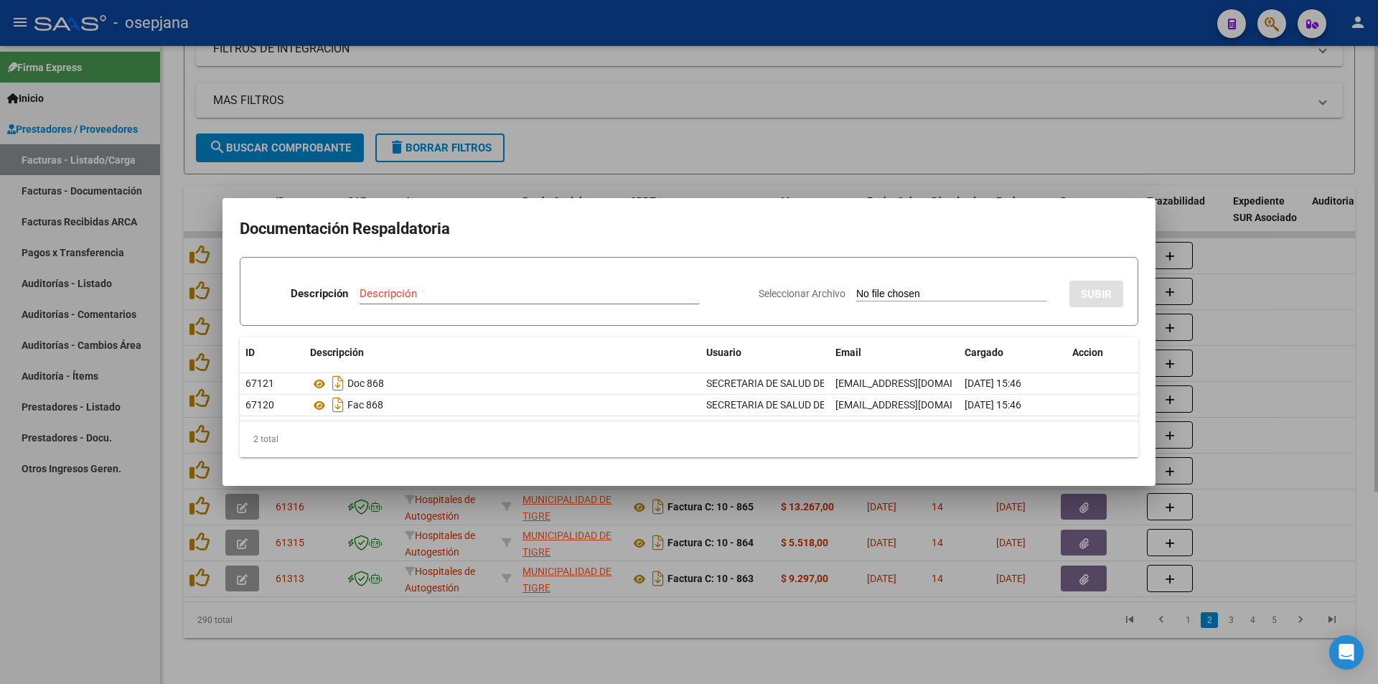
drag, startPoint x: 974, startPoint y: 113, endPoint x: 974, endPoint y: 138, distance: 25.1
click at [974, 113] on div at bounding box center [689, 342] width 1378 height 684
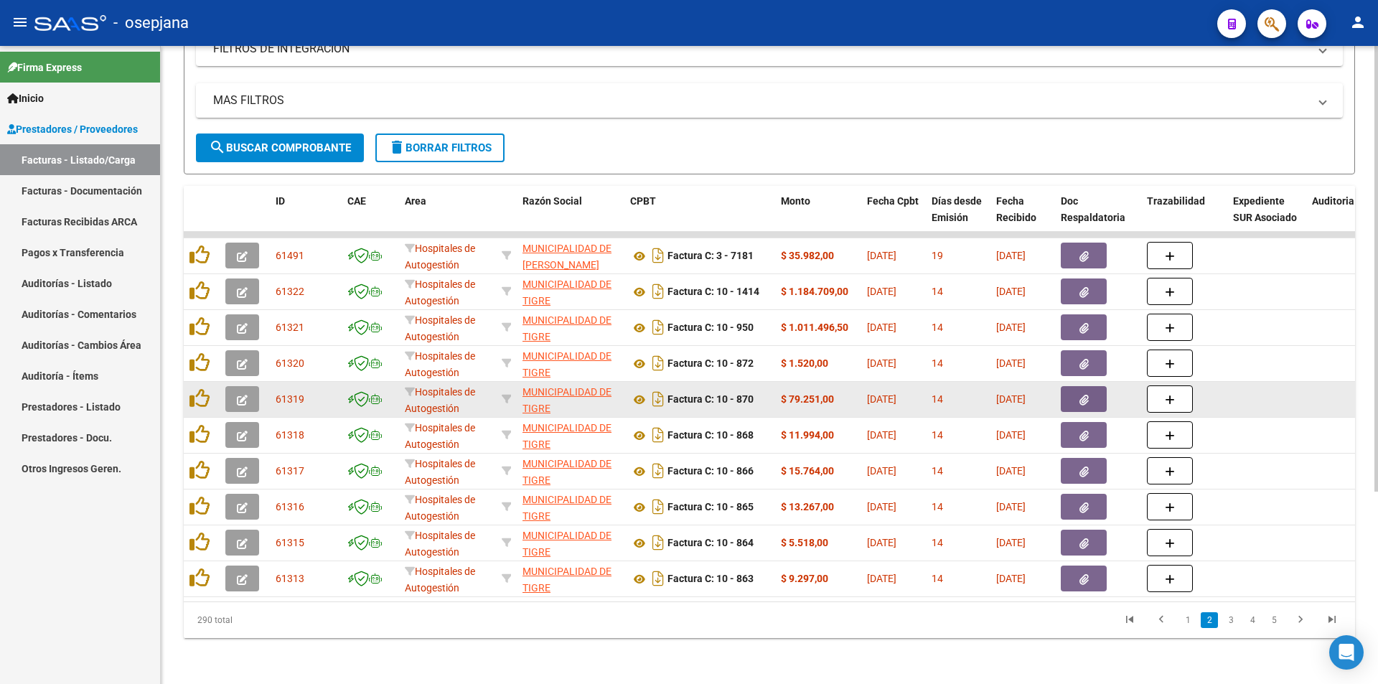
click at [1077, 386] on button "button" at bounding box center [1083, 399] width 46 height 26
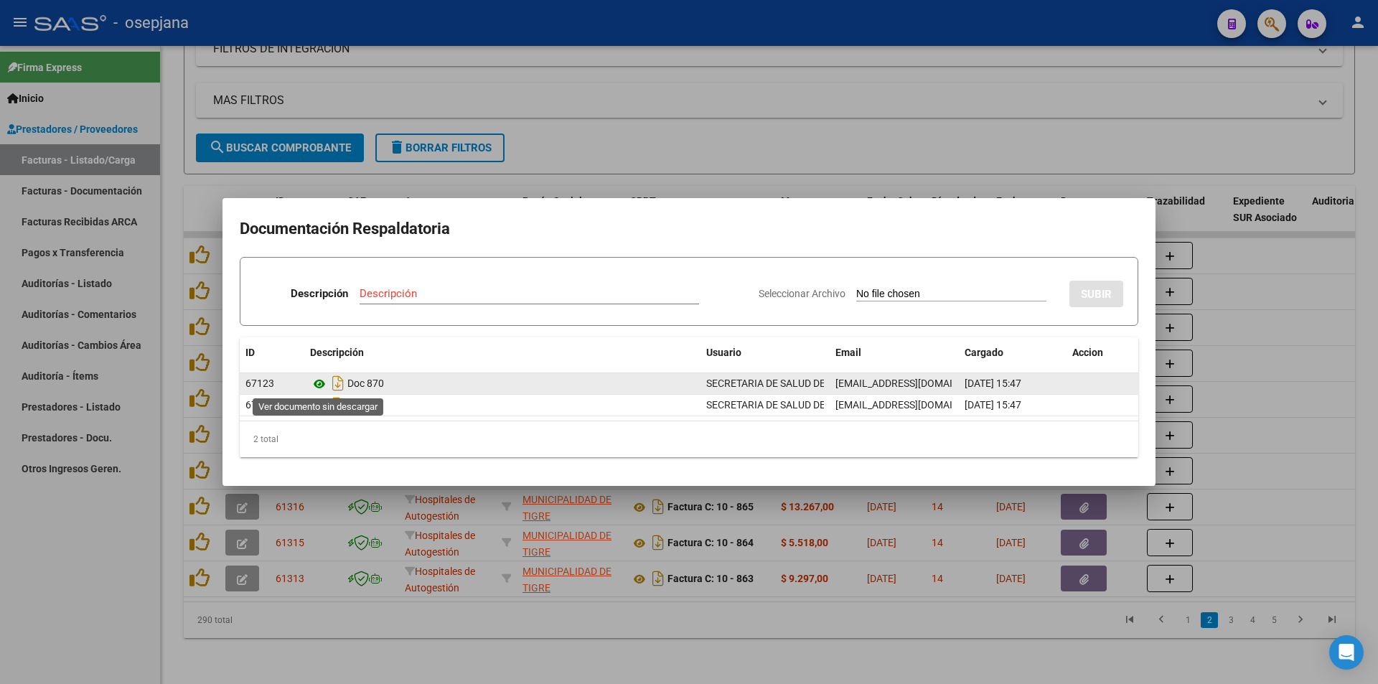
click at [321, 379] on icon at bounding box center [319, 383] width 19 height 17
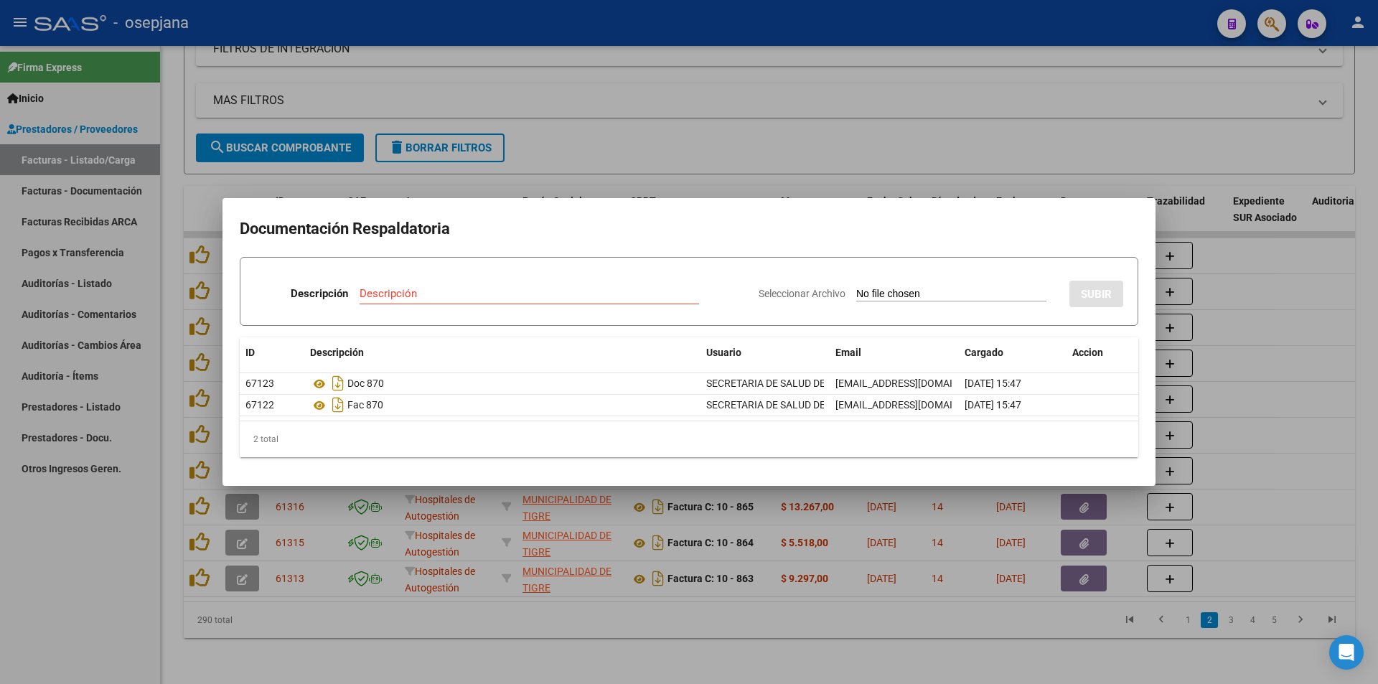
click at [583, 119] on div at bounding box center [689, 342] width 1378 height 684
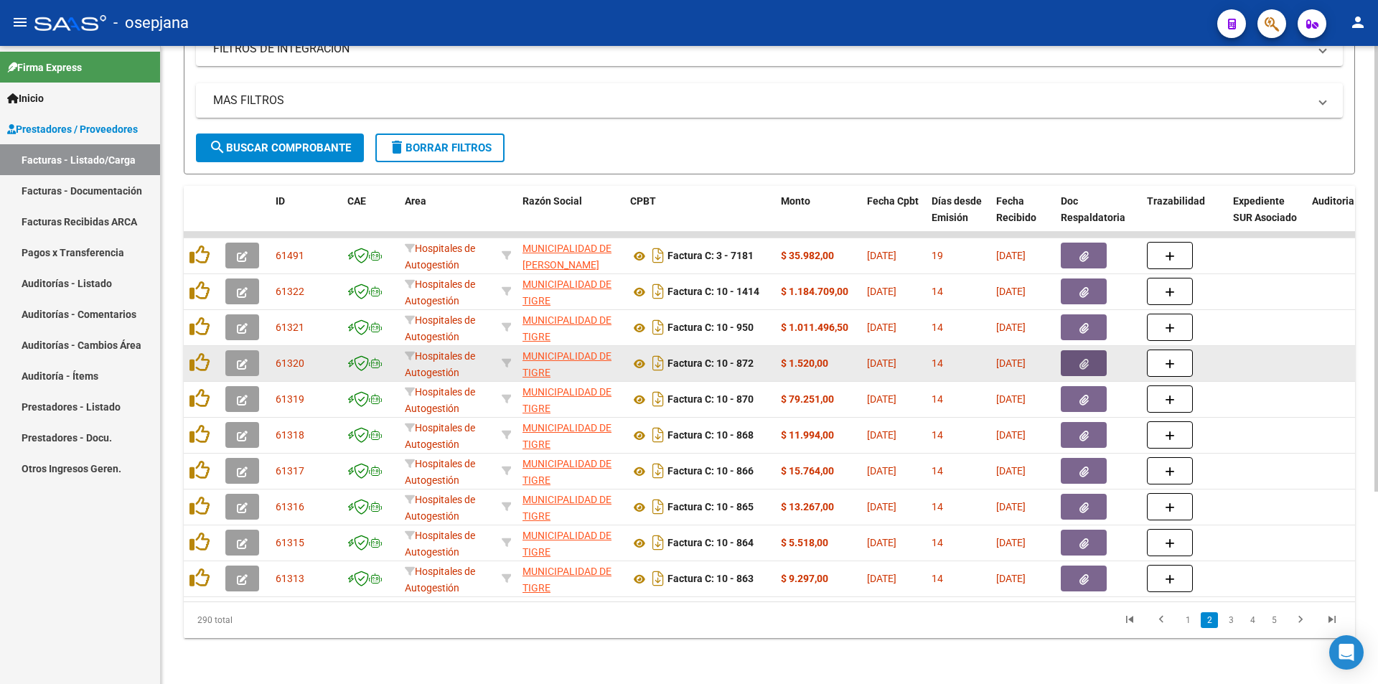
click at [1073, 355] on button "button" at bounding box center [1083, 363] width 46 height 26
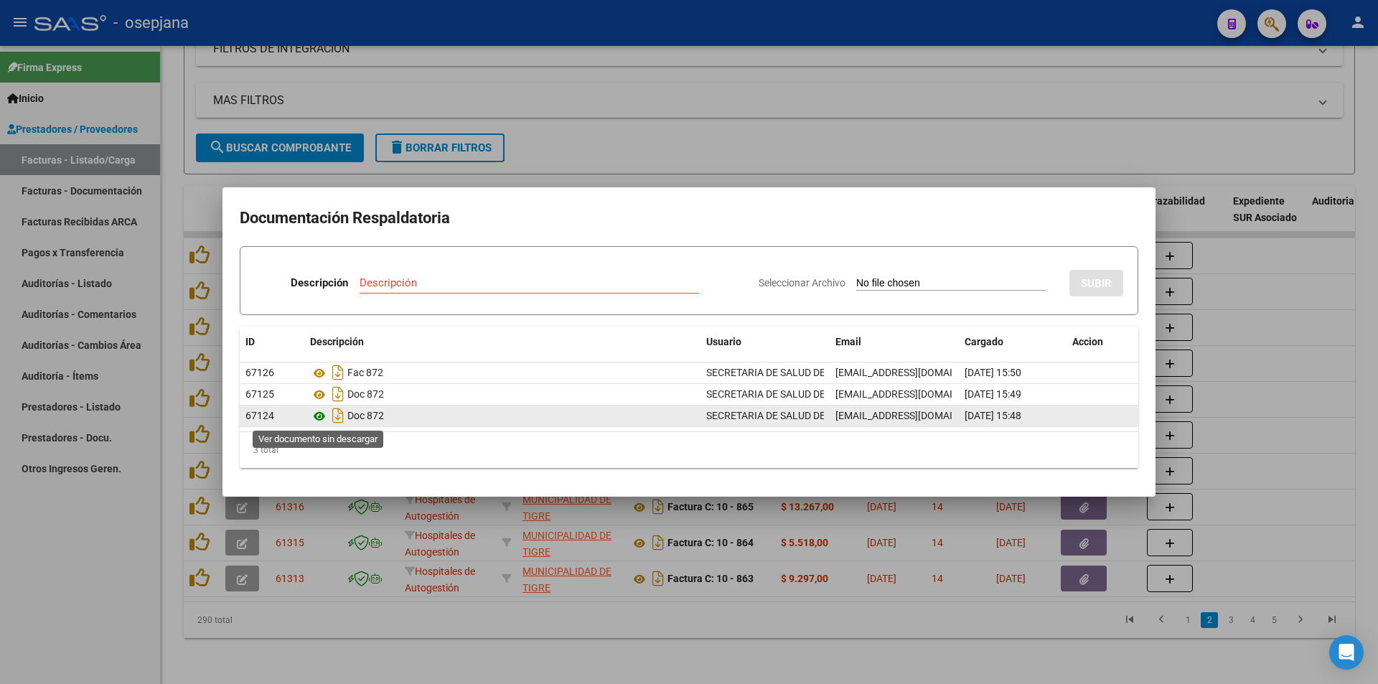
click at [318, 413] on icon at bounding box center [319, 416] width 19 height 17
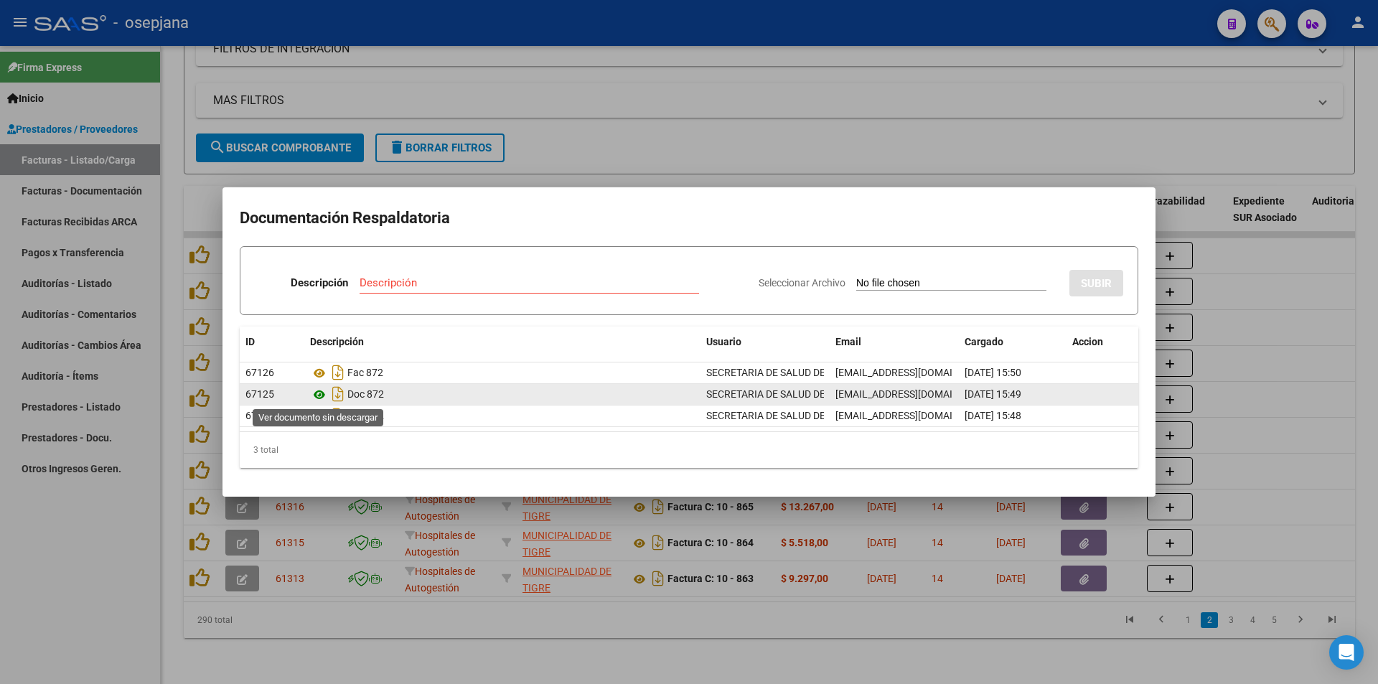
click at [318, 394] on icon at bounding box center [319, 394] width 19 height 17
click at [311, 399] on icon at bounding box center [319, 394] width 19 height 17
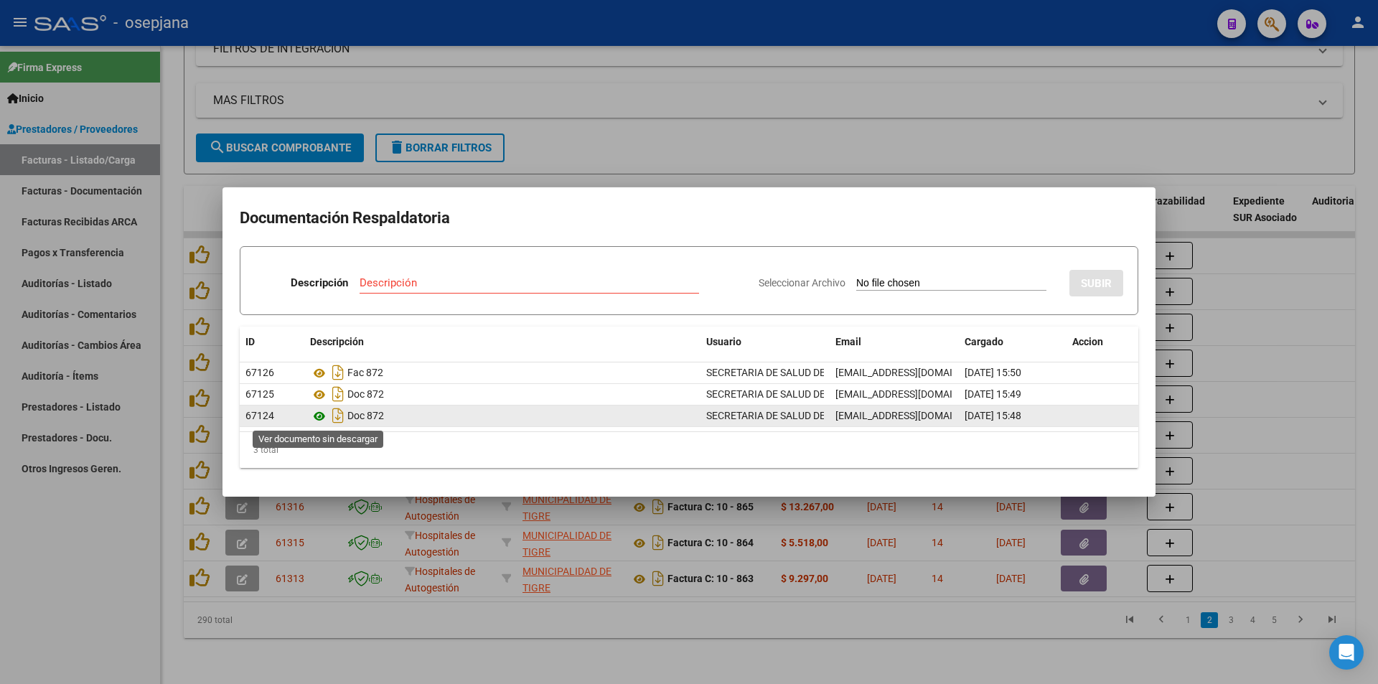
click at [312, 412] on icon at bounding box center [319, 416] width 19 height 17
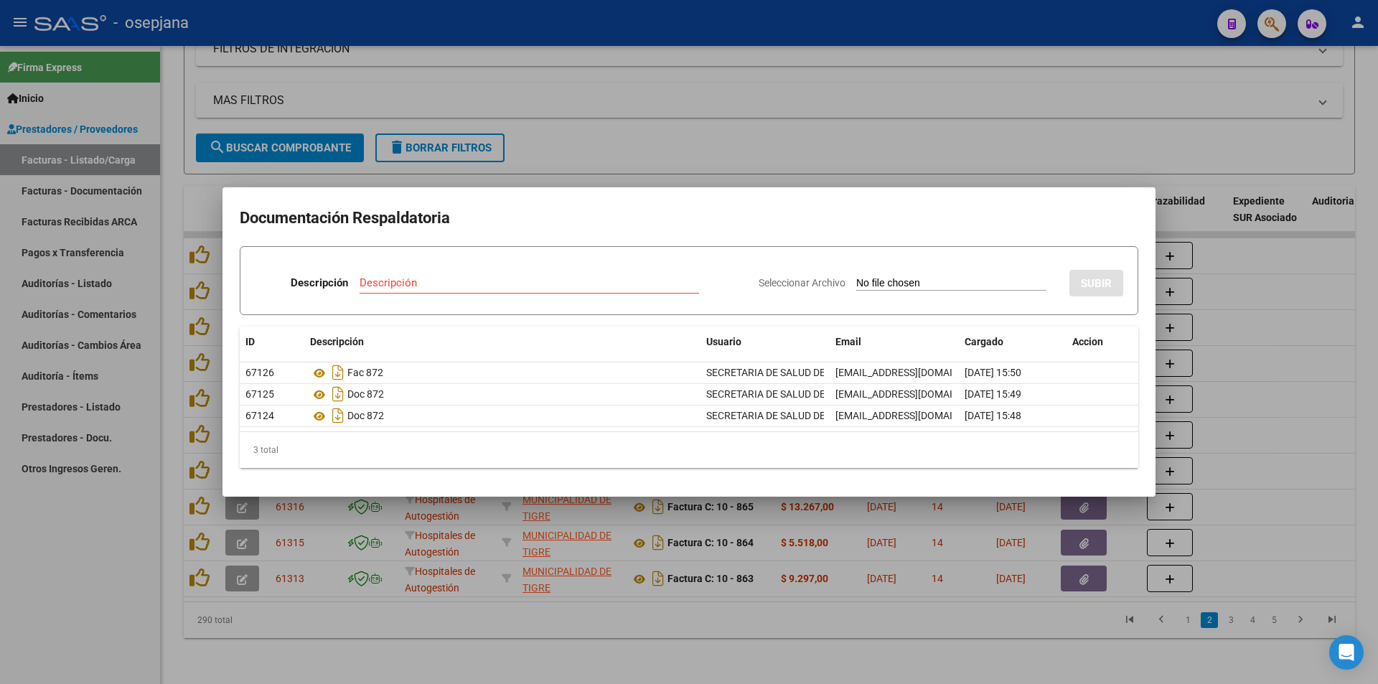
click at [706, 125] on div at bounding box center [689, 342] width 1378 height 684
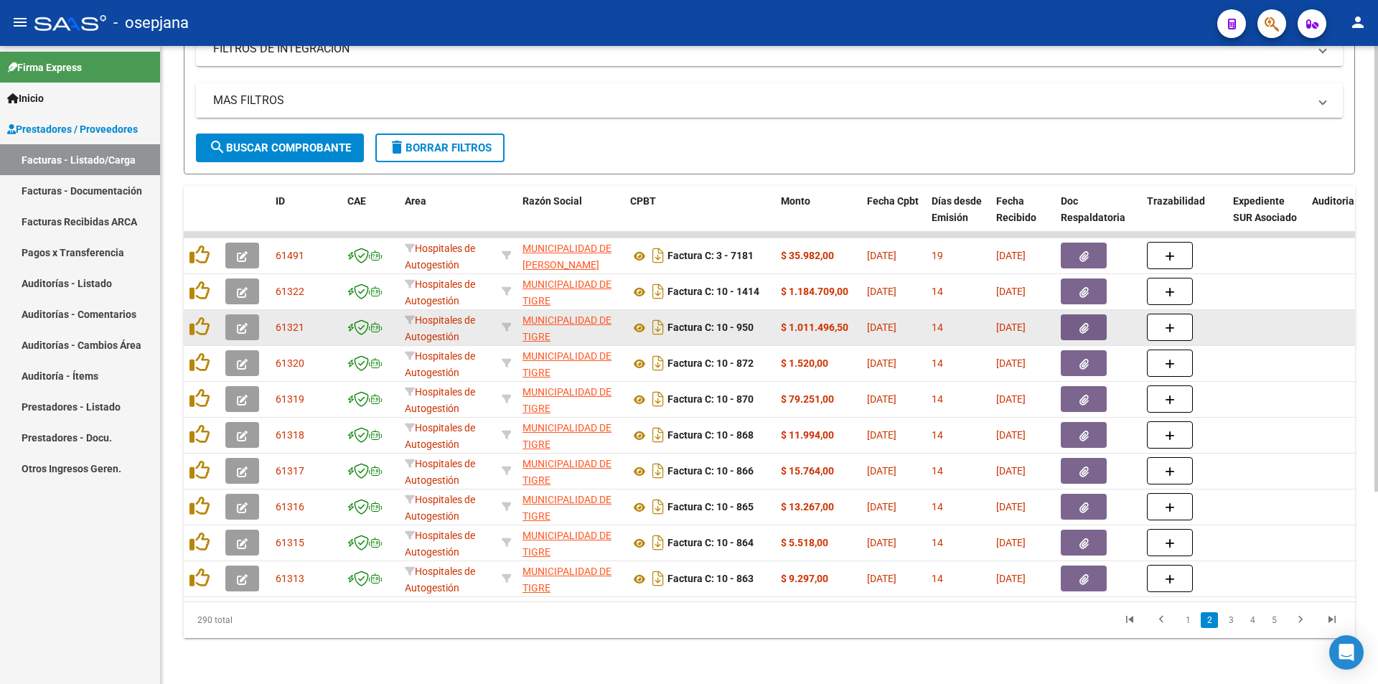
click at [1083, 323] on icon "button" at bounding box center [1083, 328] width 9 height 11
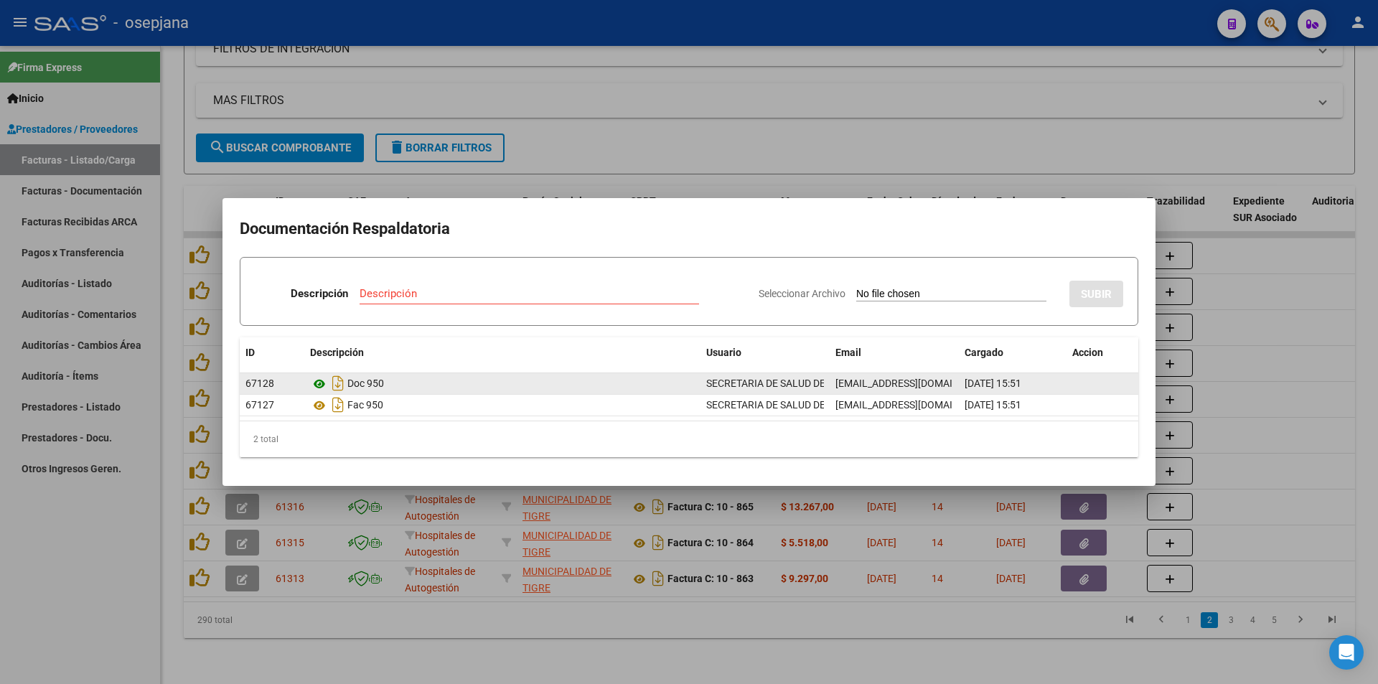
click at [309, 382] on datatable-body-cell "Doc 950" at bounding box center [502, 383] width 396 height 21
click at [316, 383] on icon at bounding box center [319, 383] width 19 height 17
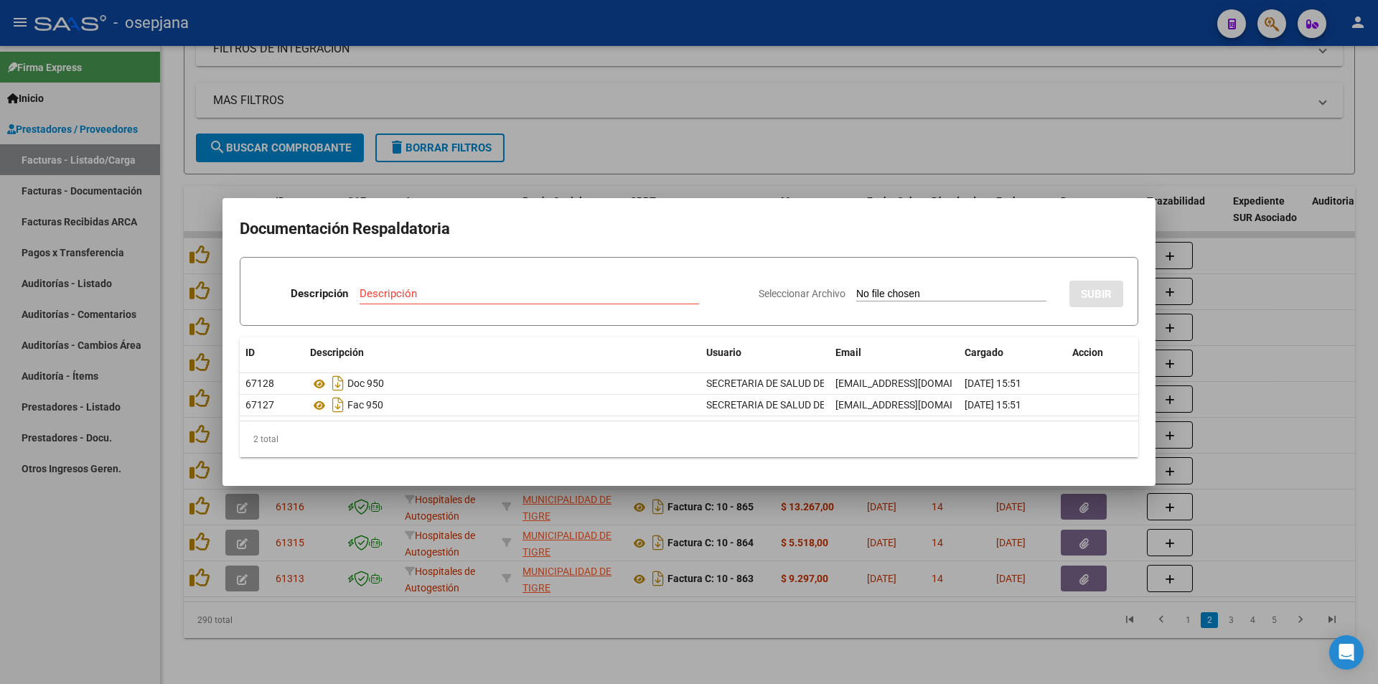
click at [1331, 191] on div at bounding box center [689, 342] width 1378 height 684
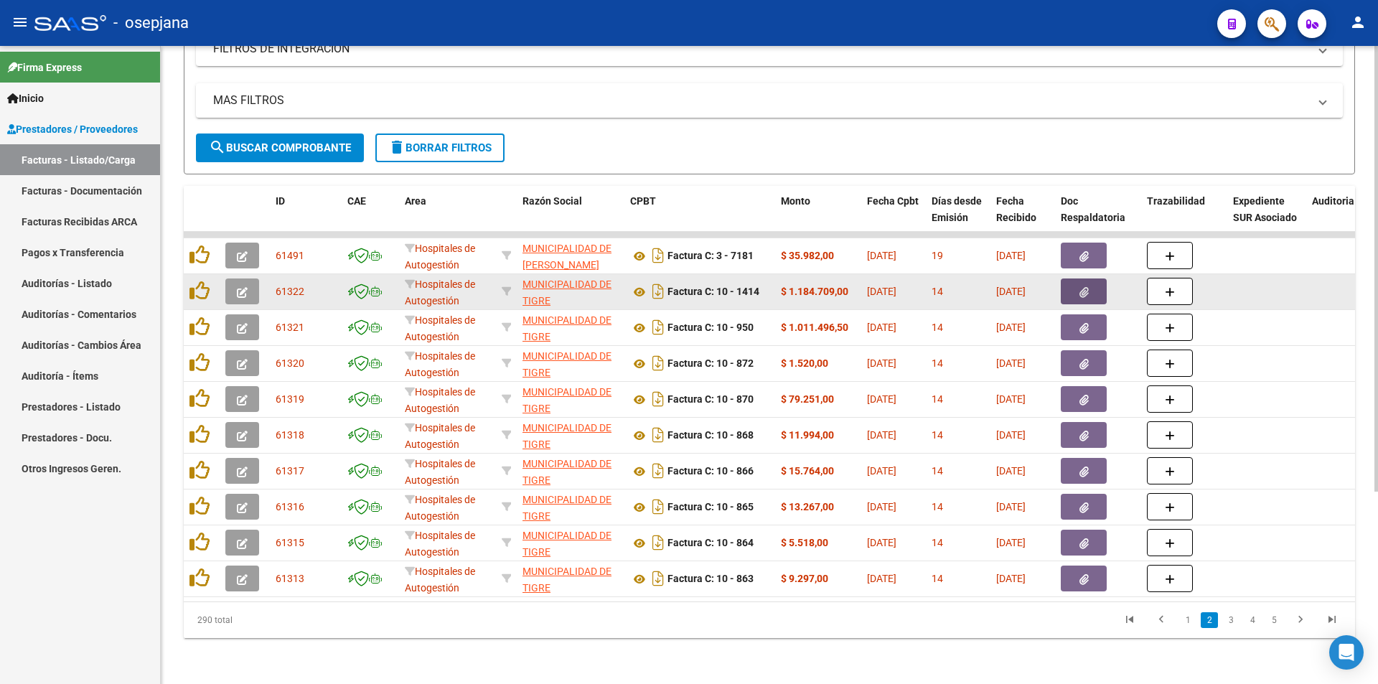
click at [1088, 278] on button "button" at bounding box center [1083, 291] width 46 height 26
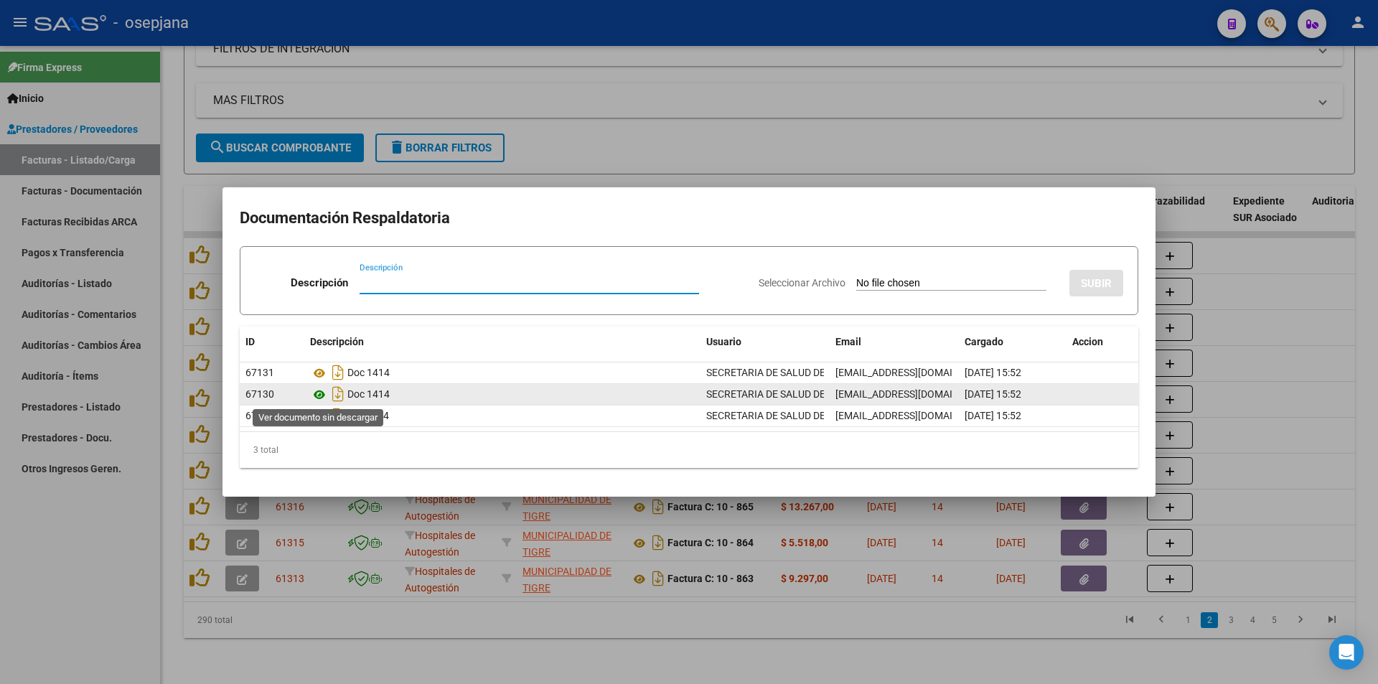
click at [319, 395] on icon at bounding box center [319, 394] width 19 height 17
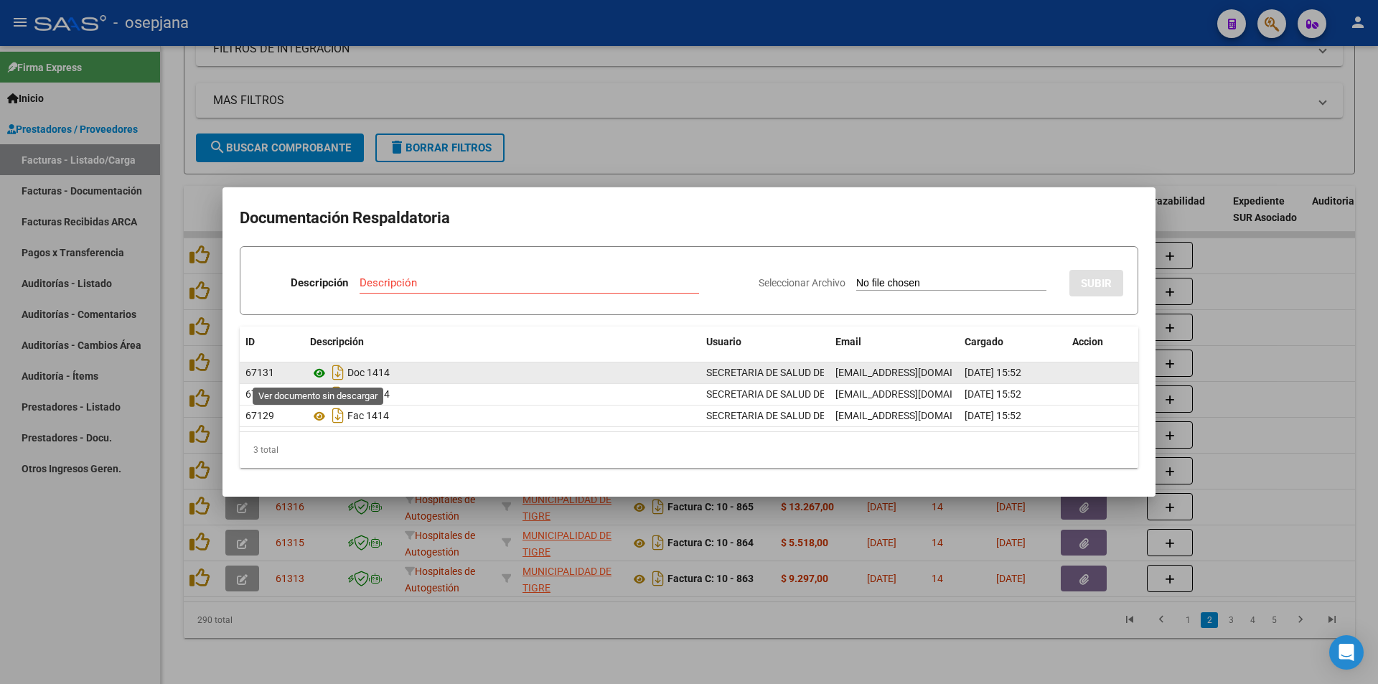
click at [318, 374] on icon at bounding box center [319, 372] width 19 height 17
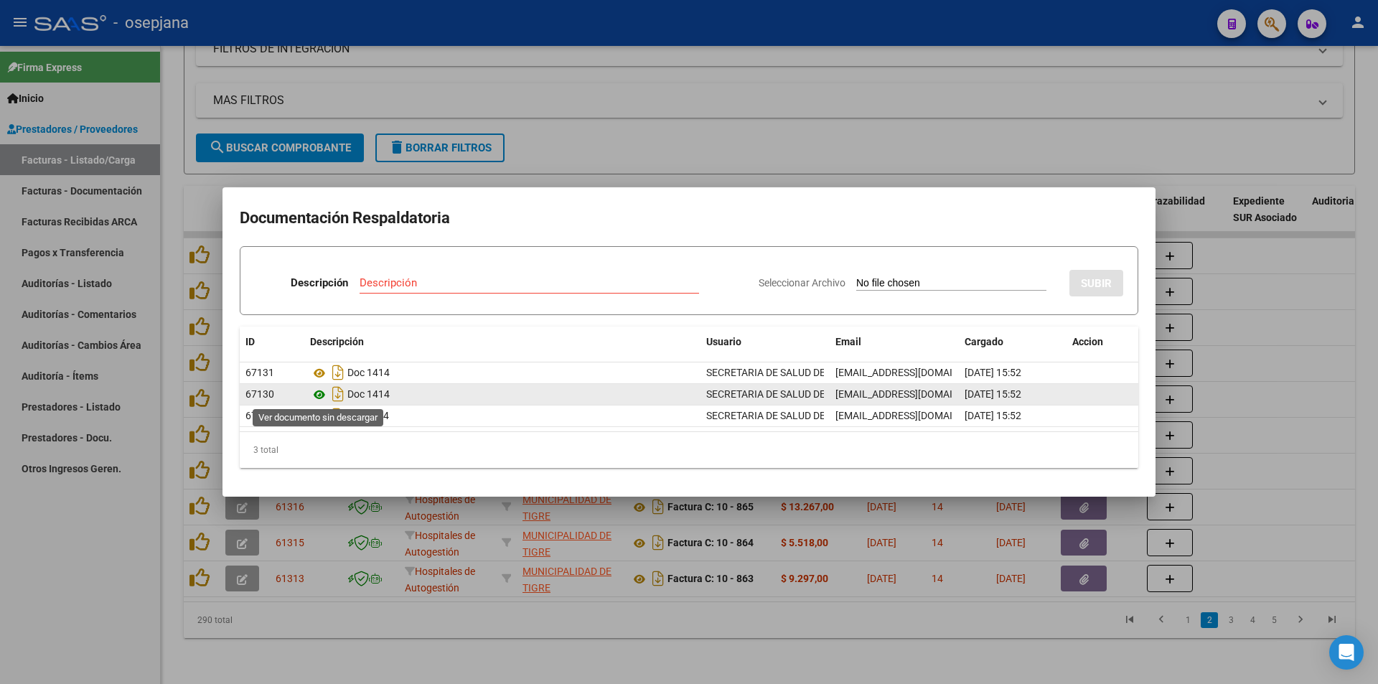
click at [312, 396] on icon at bounding box center [319, 394] width 19 height 17
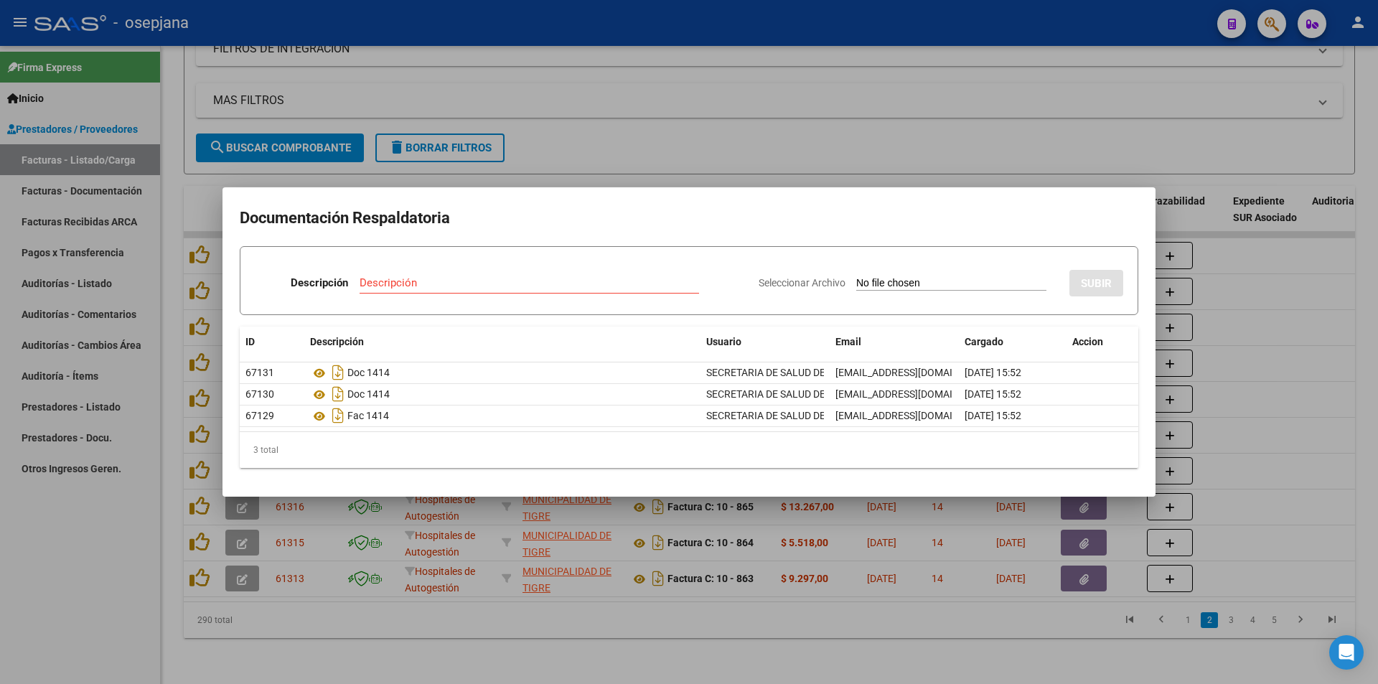
click at [651, 174] on div at bounding box center [689, 342] width 1378 height 684
